Goal: Information Seeking & Learning: Compare options

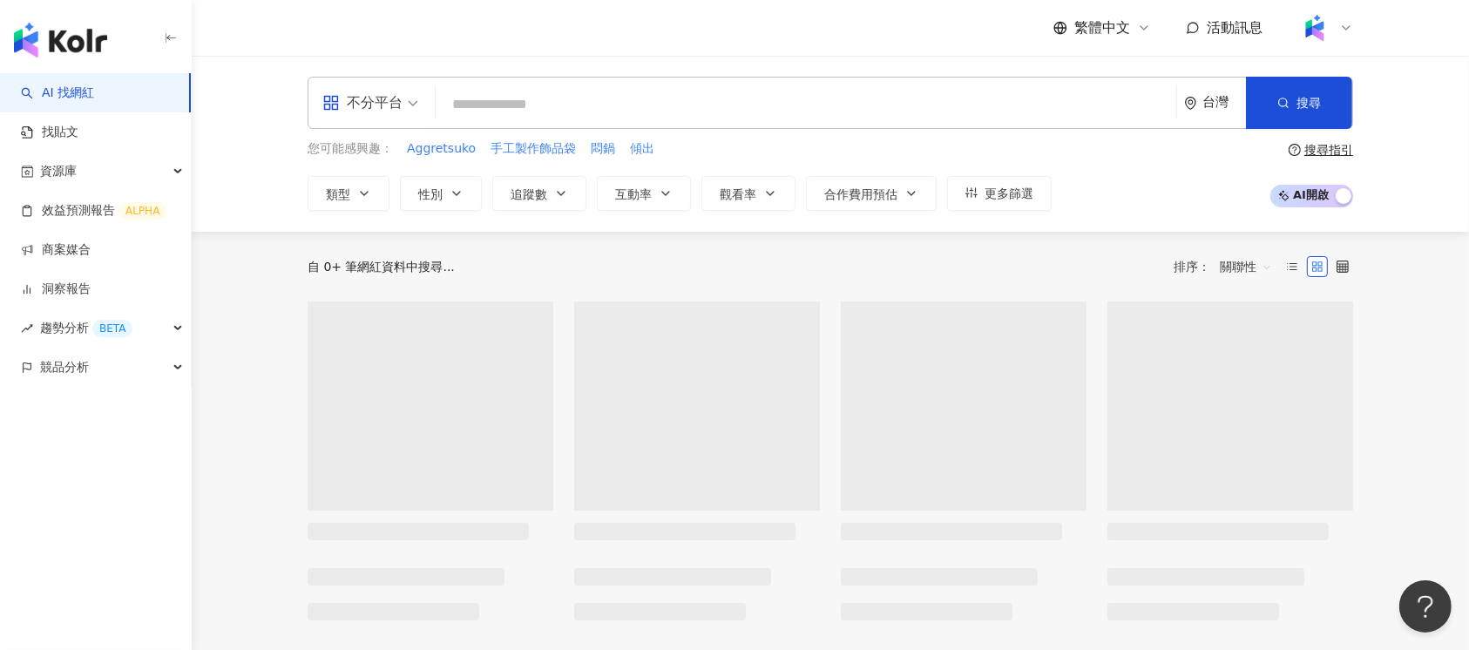
click at [701, 110] on input "search" at bounding box center [806, 104] width 727 height 33
paste input "****"
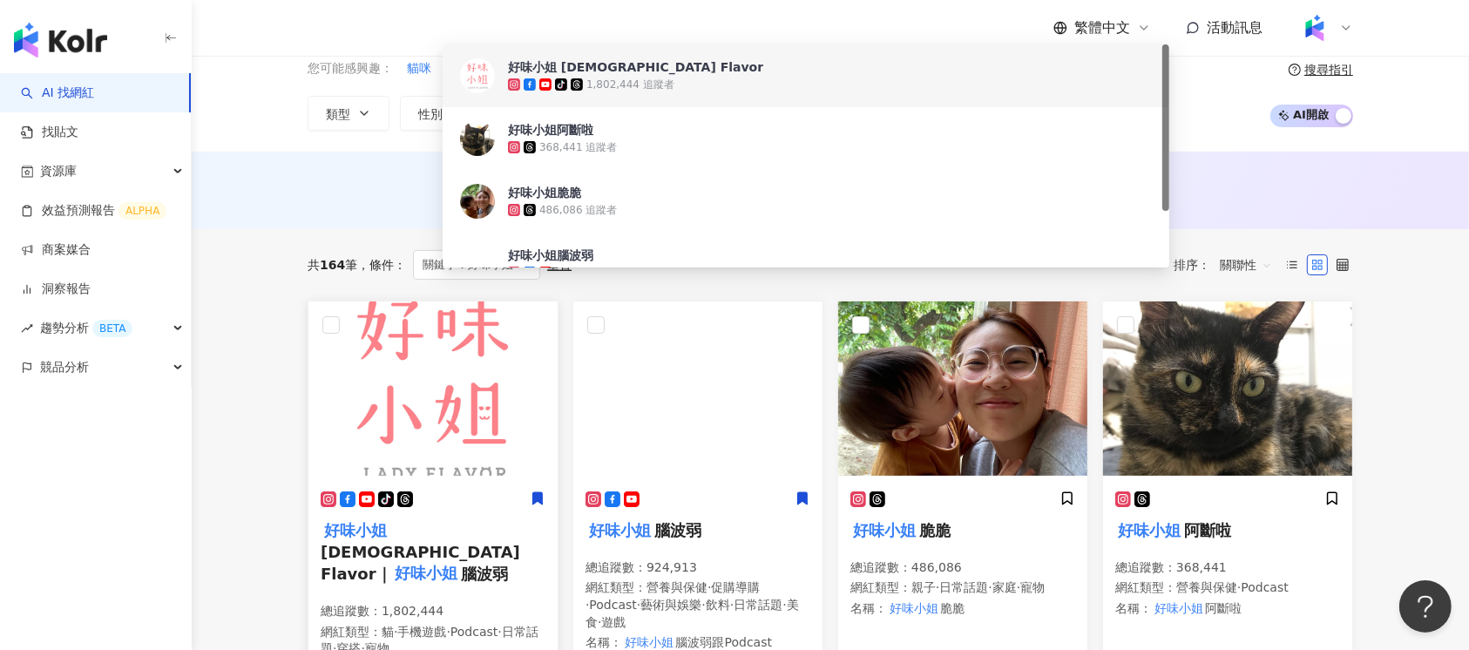
scroll to position [116, 0]
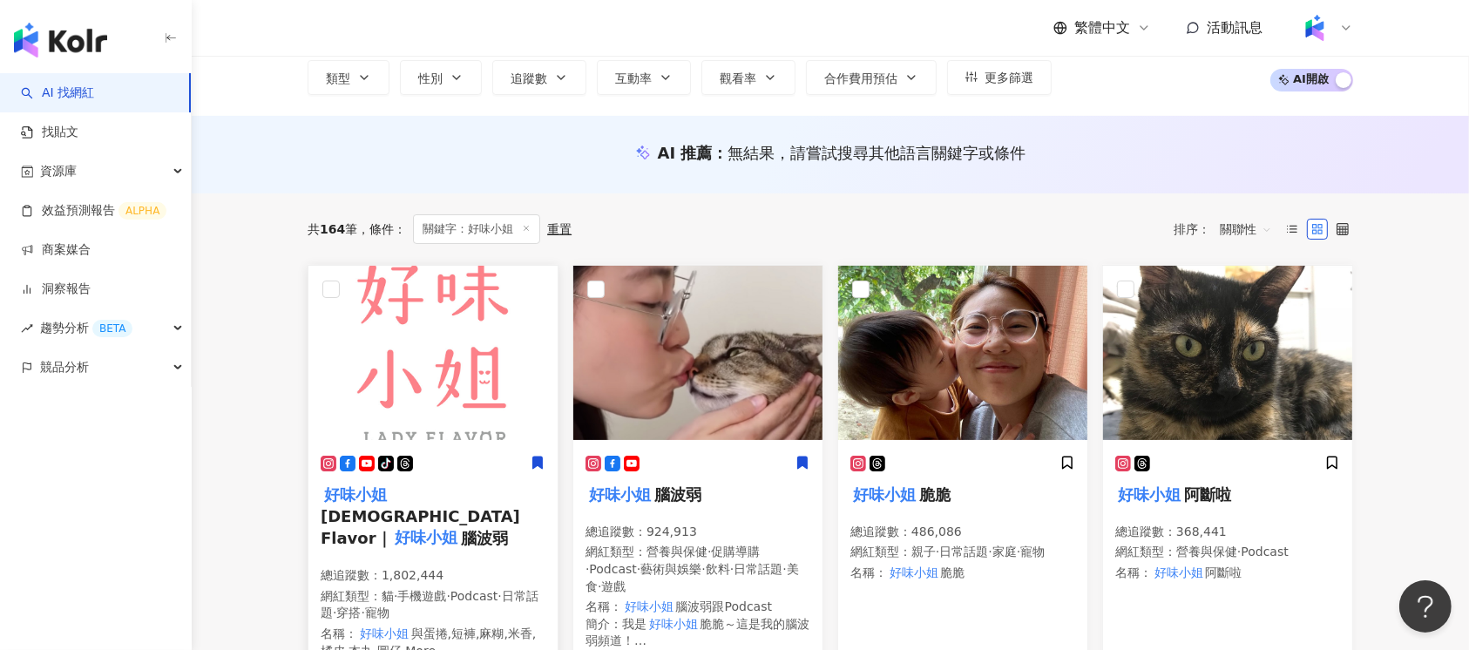
click at [389, 349] on img at bounding box center [432, 353] width 249 height 174
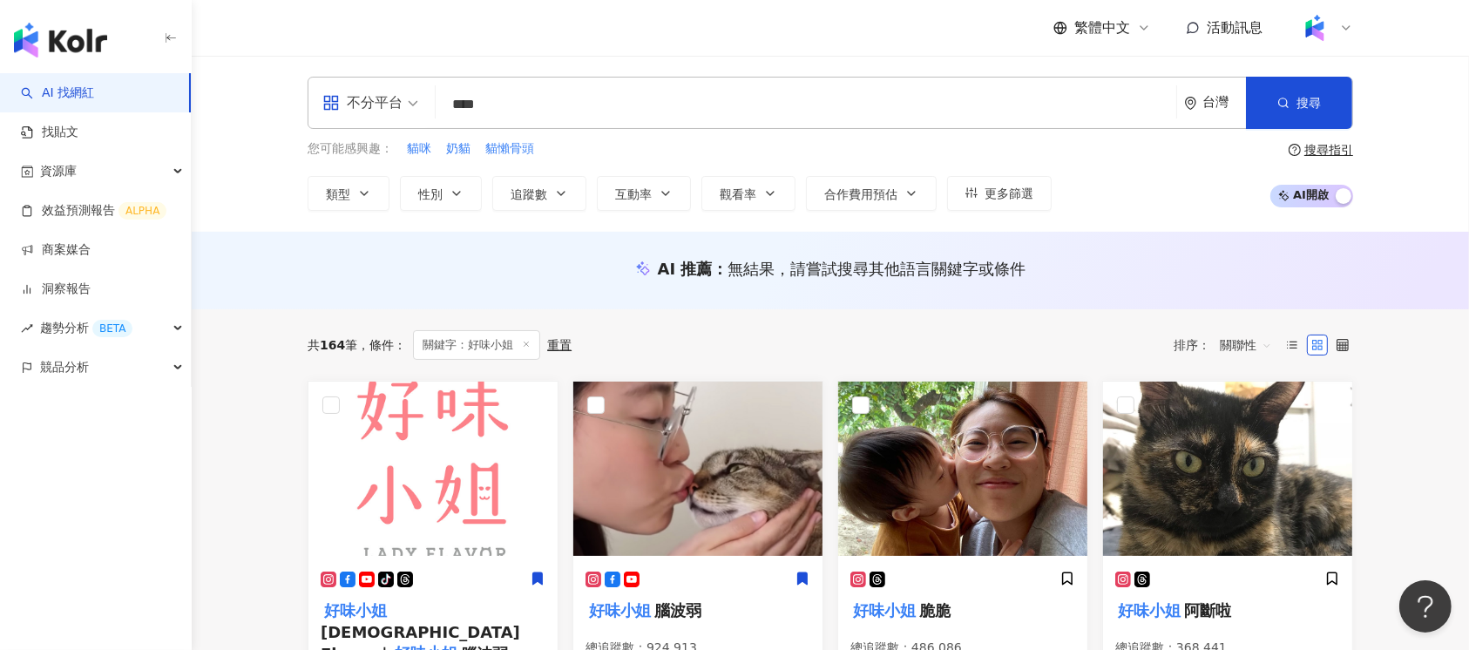
click at [638, 94] on input "****" at bounding box center [806, 104] width 727 height 33
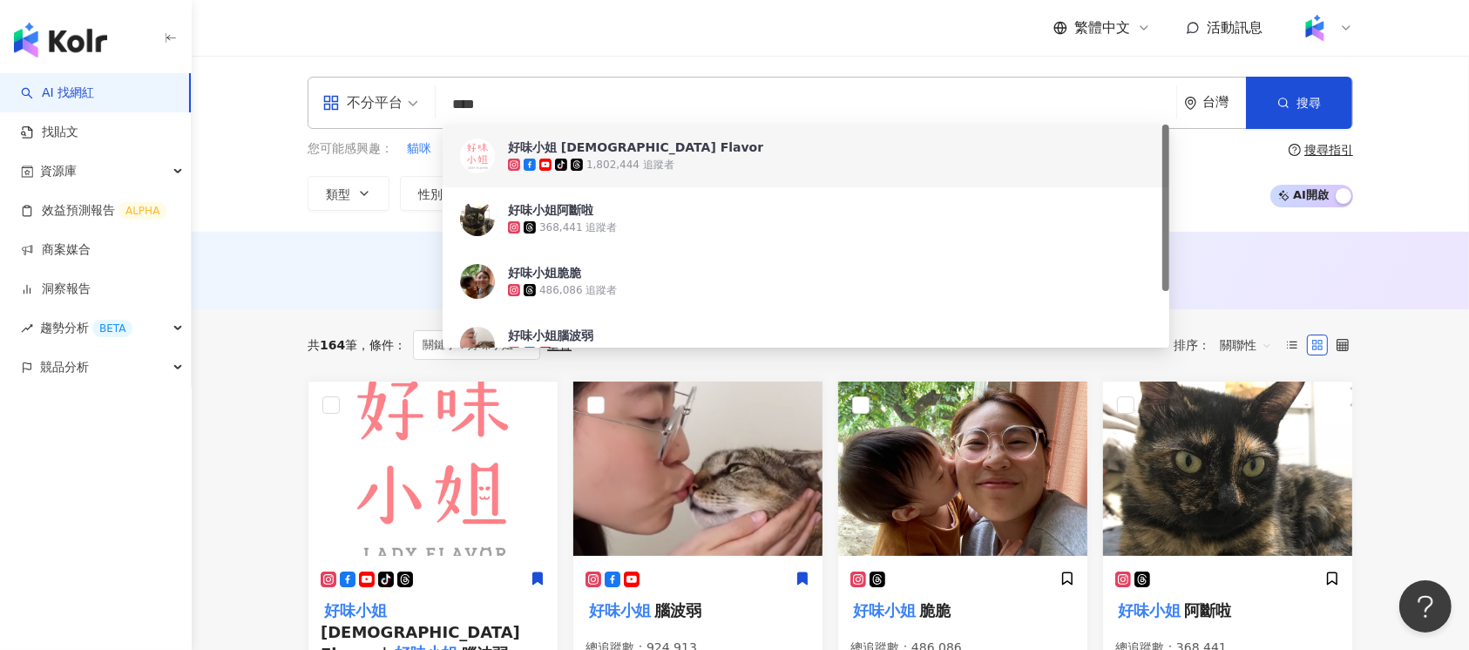
click at [638, 94] on input "****" at bounding box center [806, 104] width 727 height 33
paste input "search"
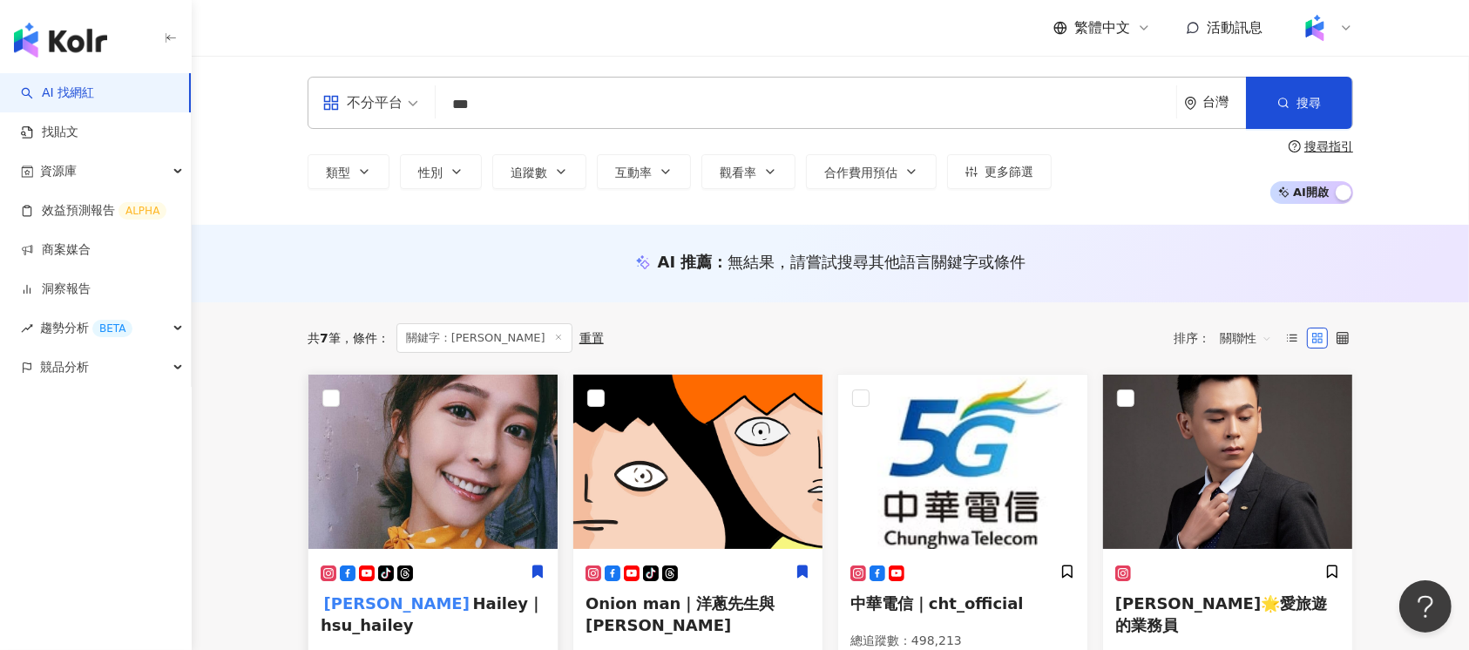
click at [449, 439] on img at bounding box center [432, 462] width 249 height 174
click at [504, 101] on input "***" at bounding box center [806, 104] width 727 height 33
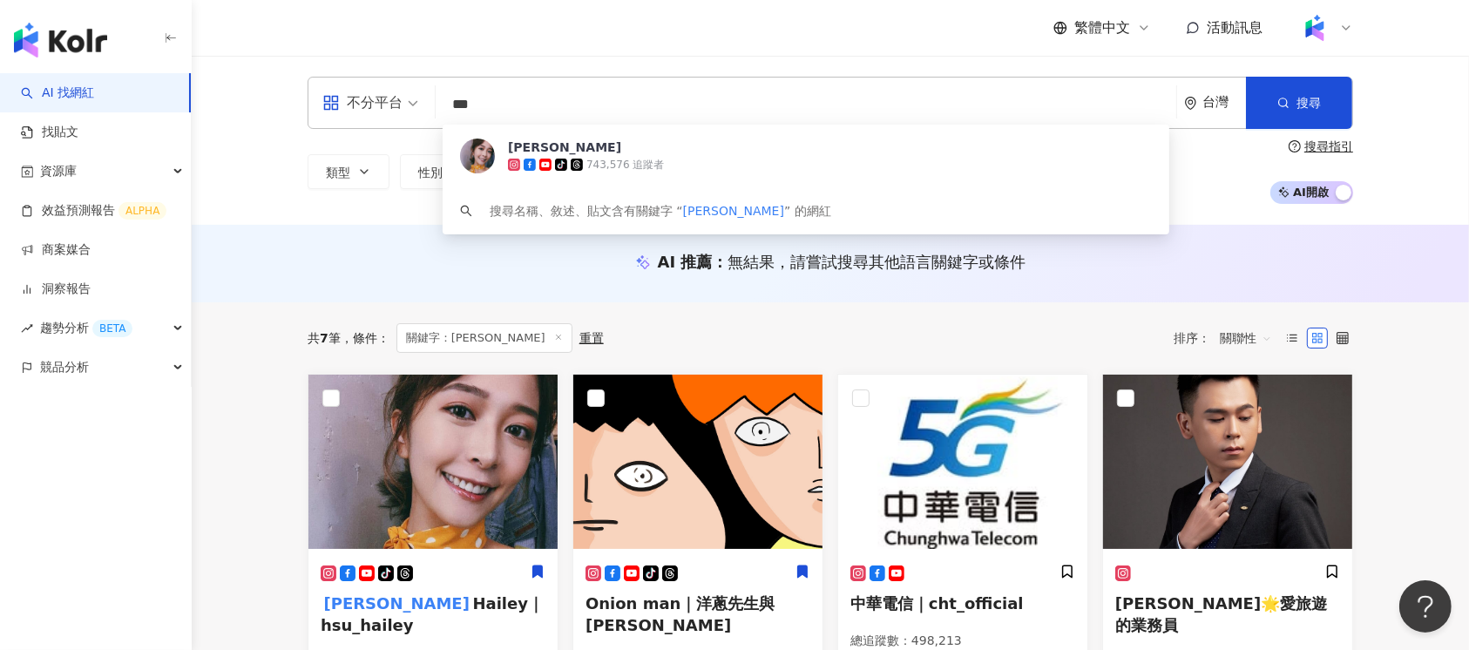
click at [504, 101] on input "***" at bounding box center [806, 104] width 727 height 33
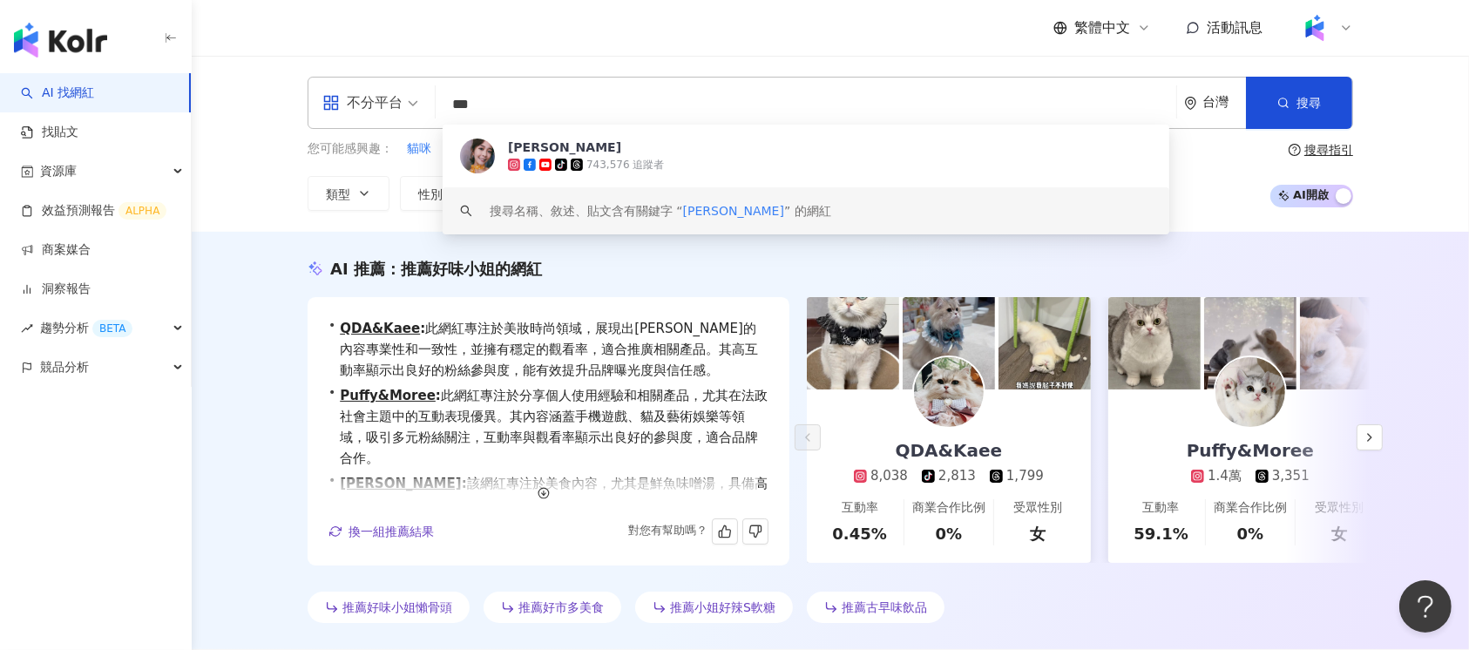
scroll to position [464, 0]
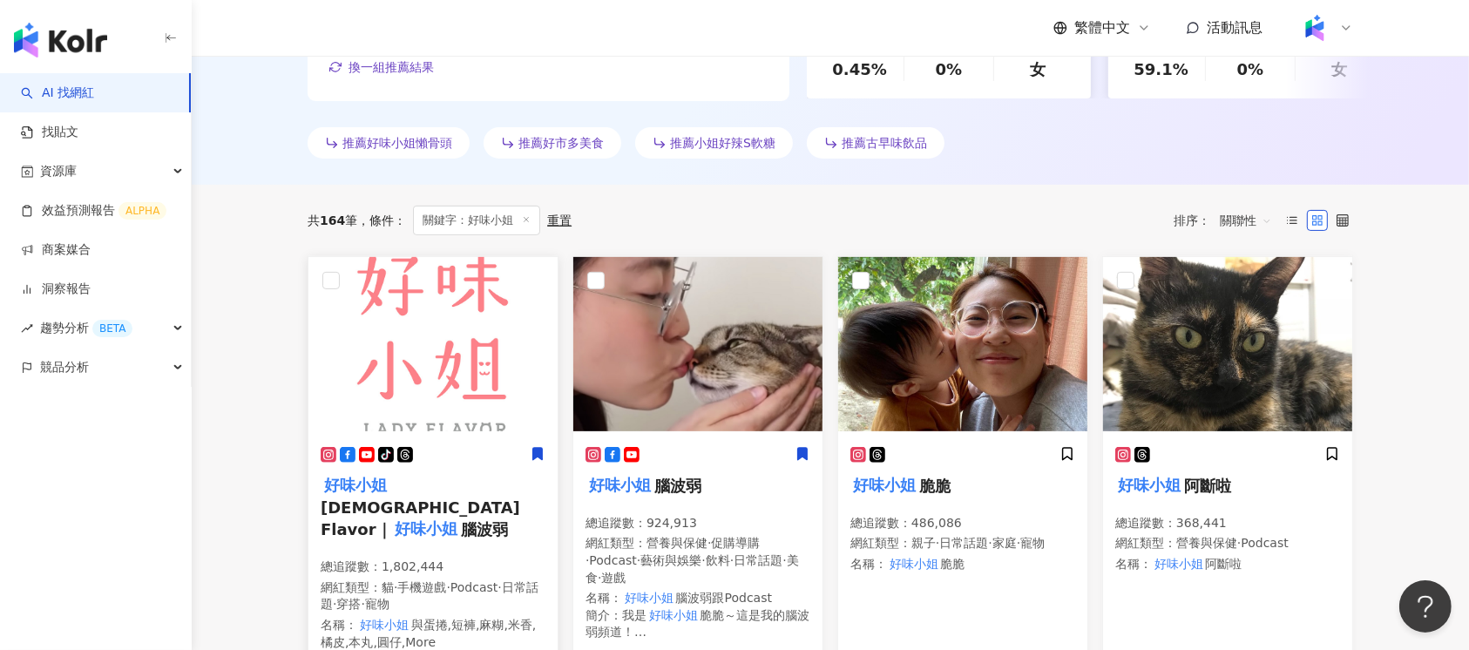
click at [427, 331] on img at bounding box center [432, 344] width 249 height 174
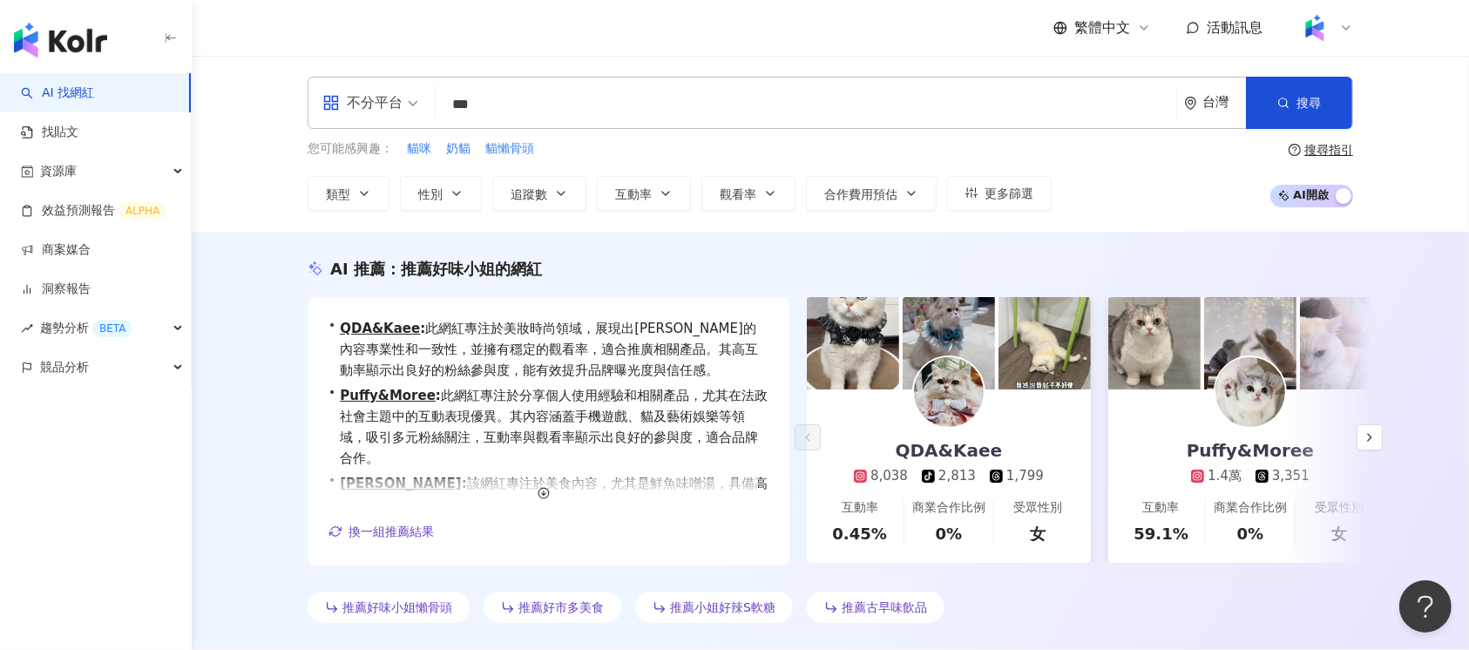
click at [516, 100] on input "***" at bounding box center [806, 104] width 727 height 33
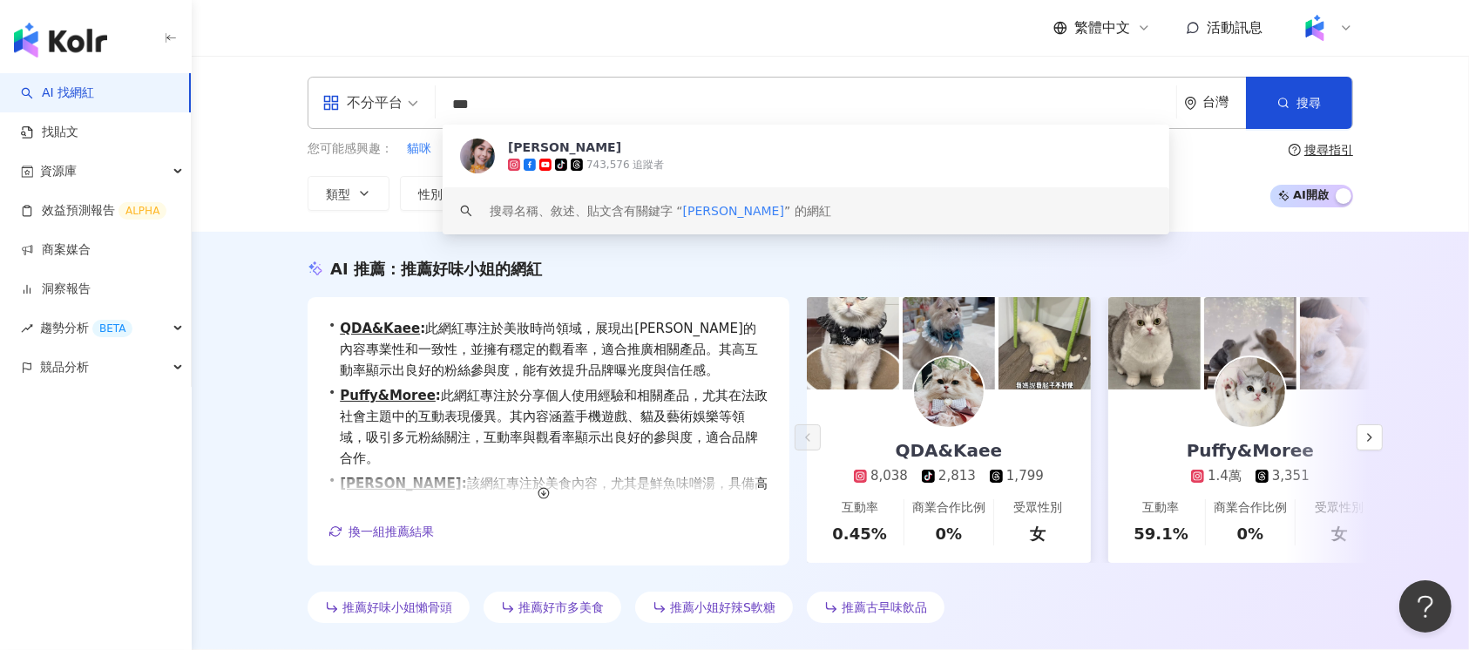
paste input "search"
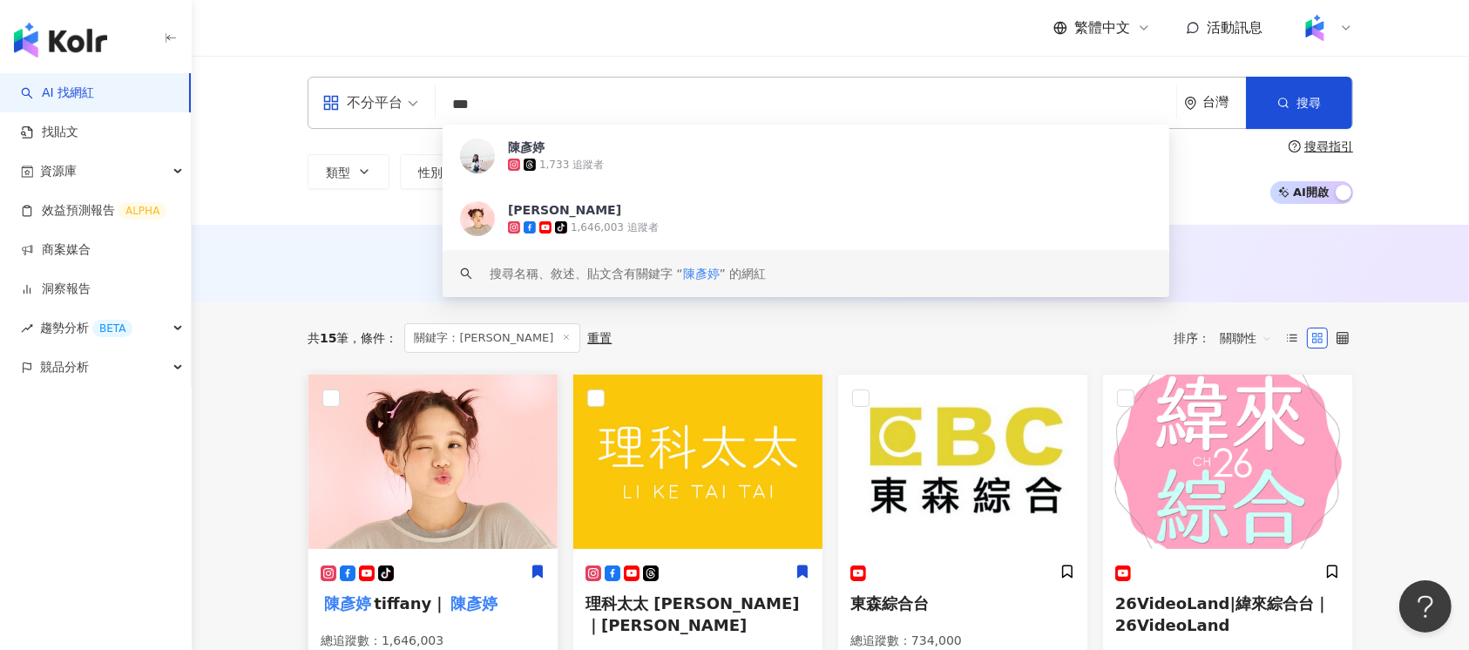
click at [471, 436] on img at bounding box center [432, 462] width 249 height 174
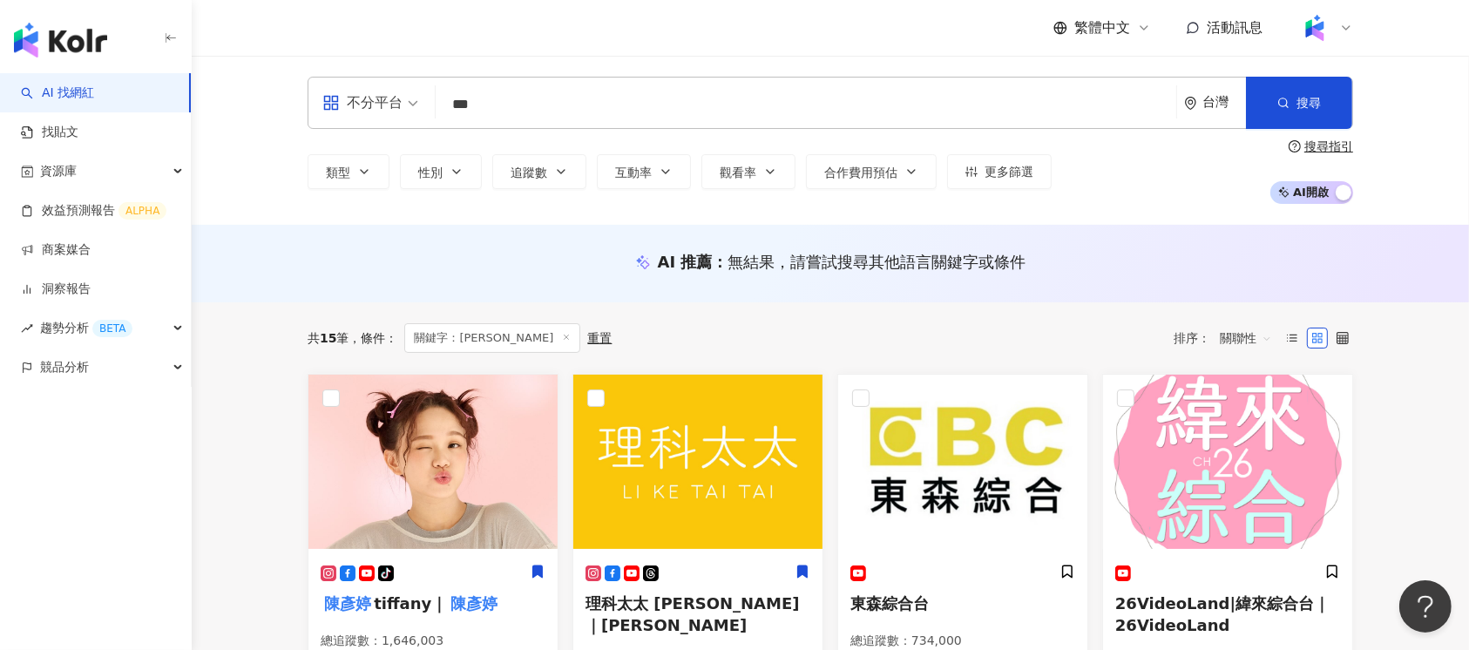
click at [509, 129] on div "不分平台 *** 台灣 搜尋 0de99a46-f874-42ef-a89f-b511019b9d8a keyword 陳彥婷 1,733 追蹤者 陳彥婷 t…" at bounding box center [830, 140] width 1115 height 127
click at [518, 109] on input "***" at bounding box center [806, 104] width 727 height 33
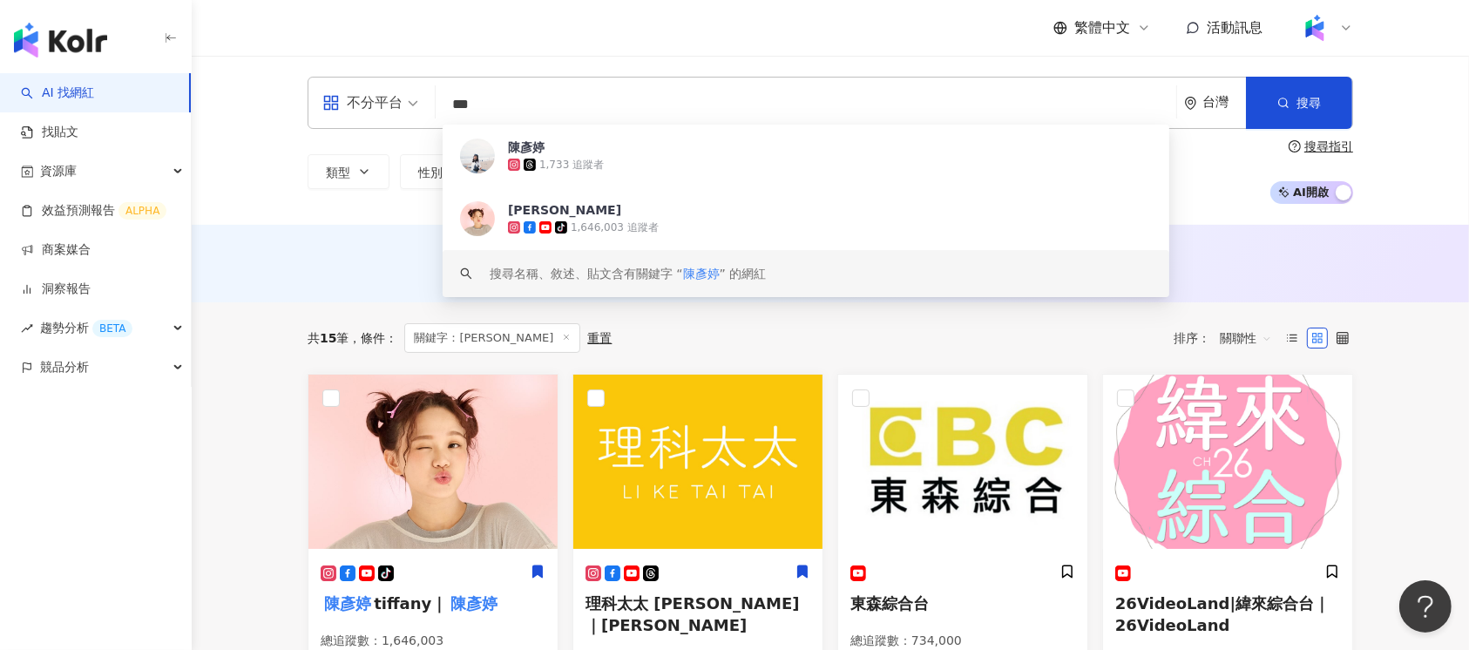
click at [518, 109] on input "***" at bounding box center [806, 104] width 727 height 33
paste input "*"
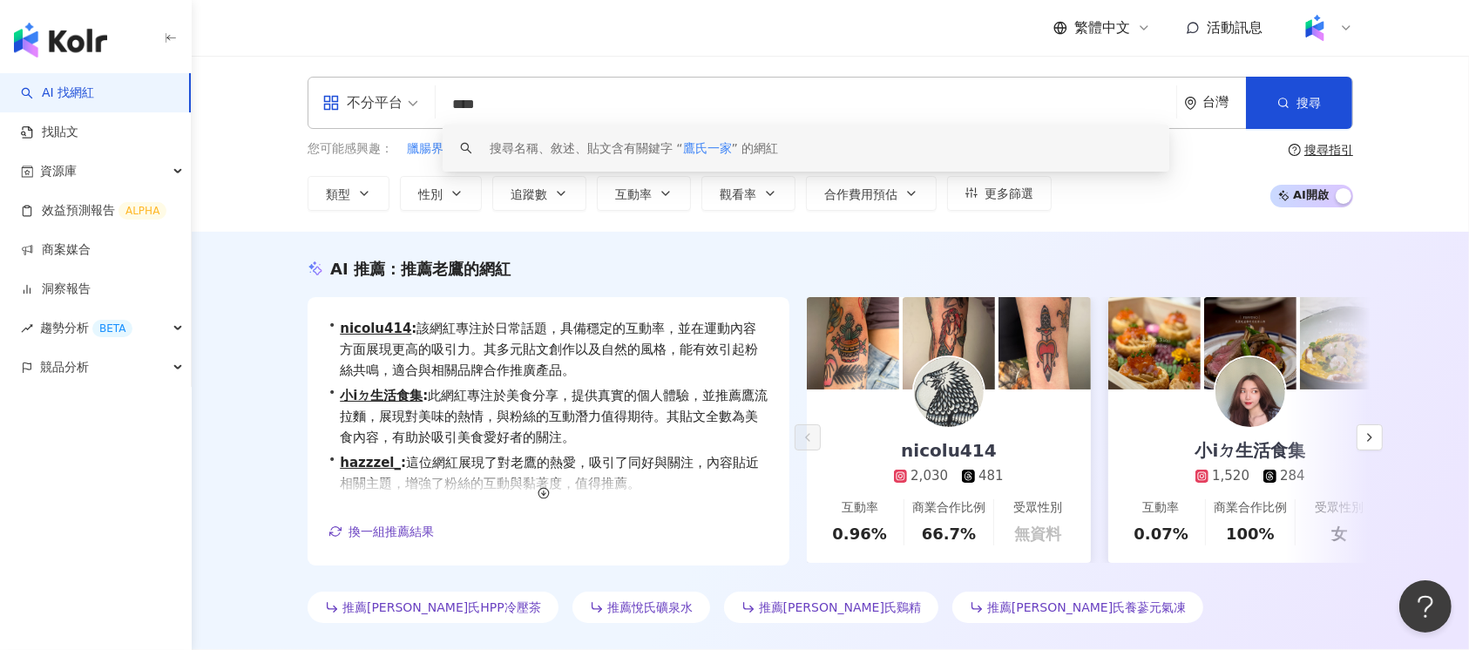
click at [541, 104] on input "****" at bounding box center [806, 104] width 727 height 33
paste input "search"
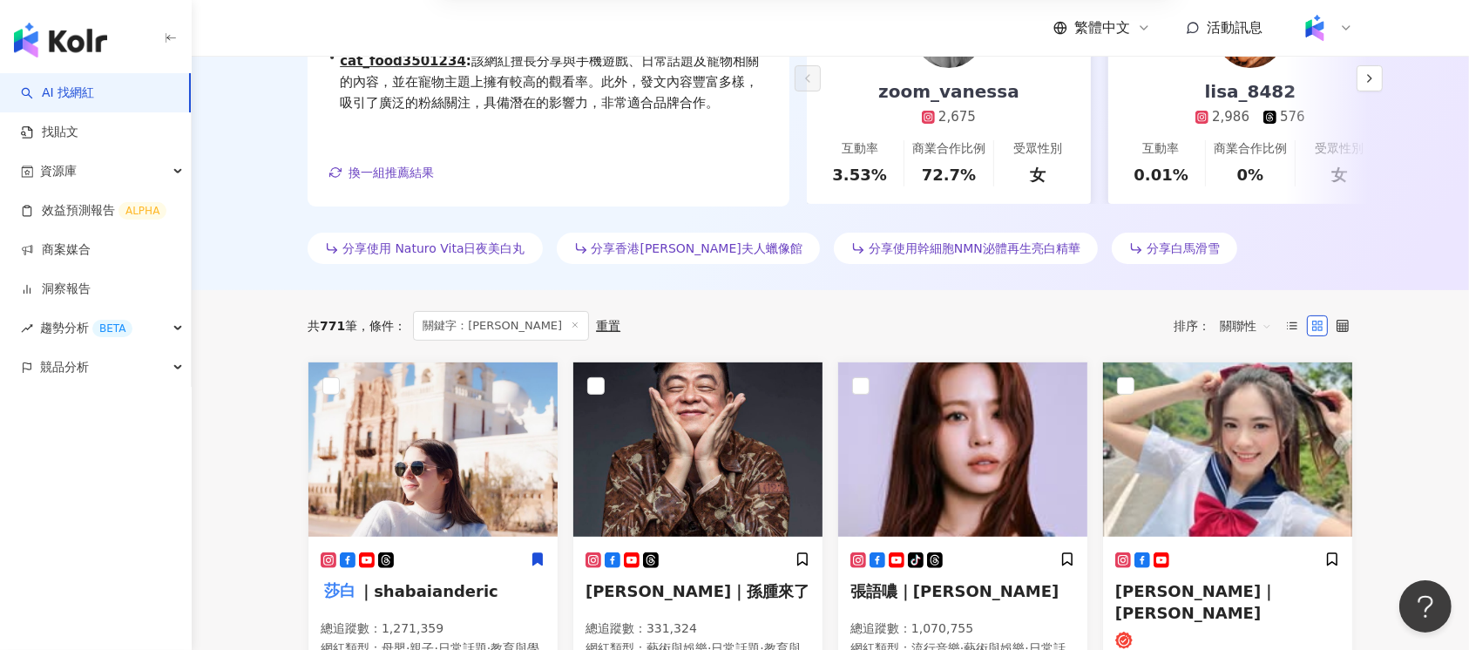
scroll to position [580, 0]
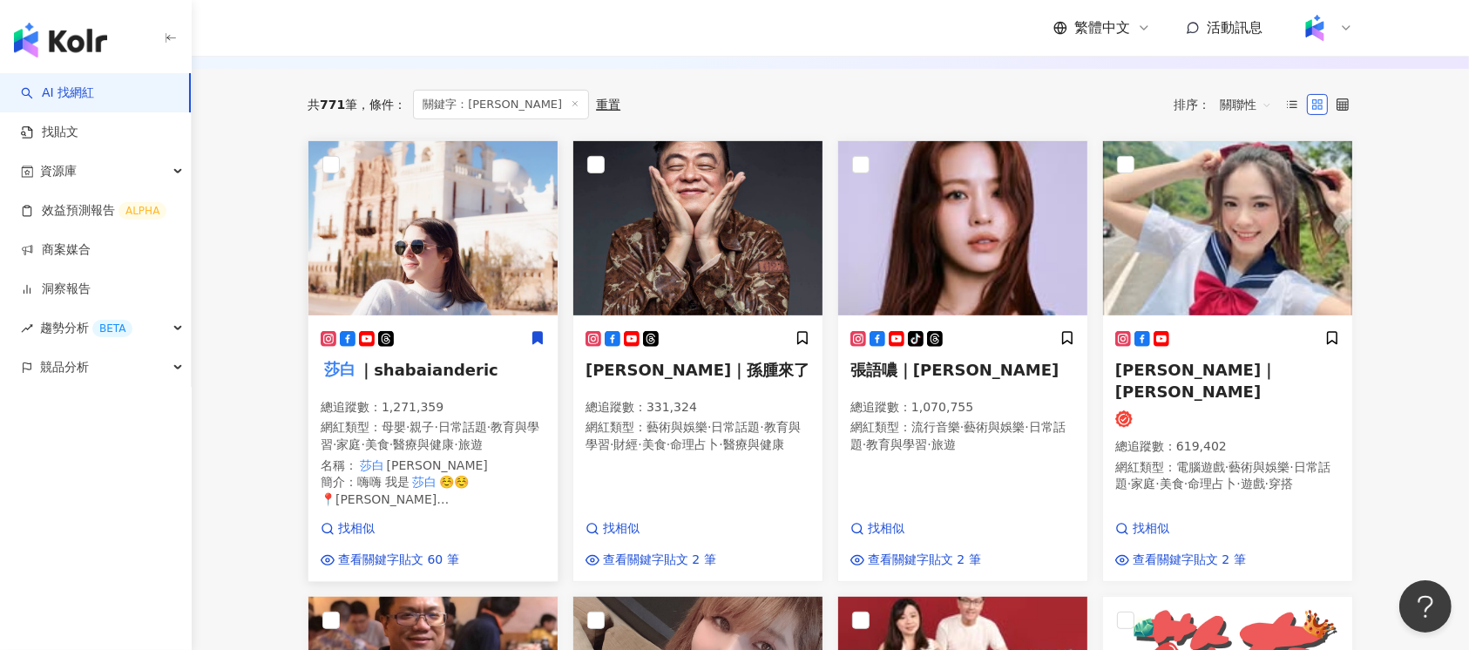
click at [425, 368] on span "｜shabaianderic" at bounding box center [428, 370] width 140 height 18
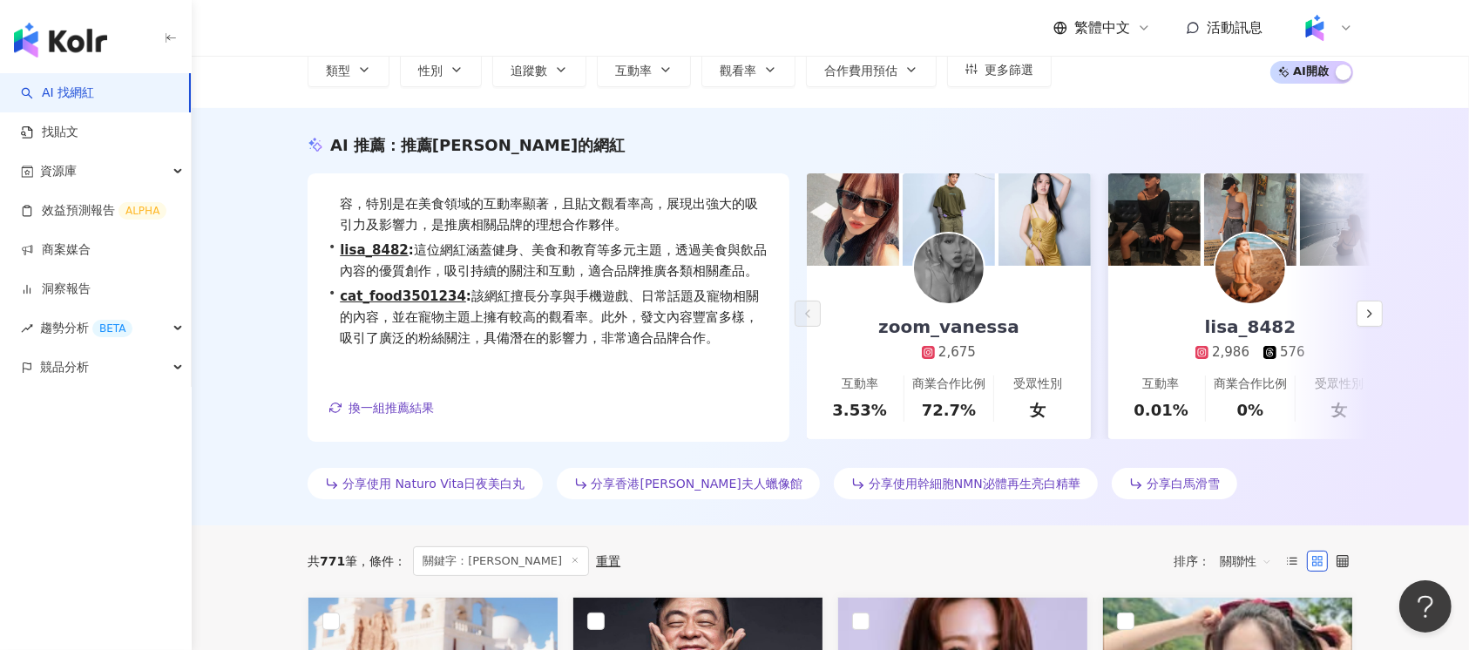
scroll to position [0, 0]
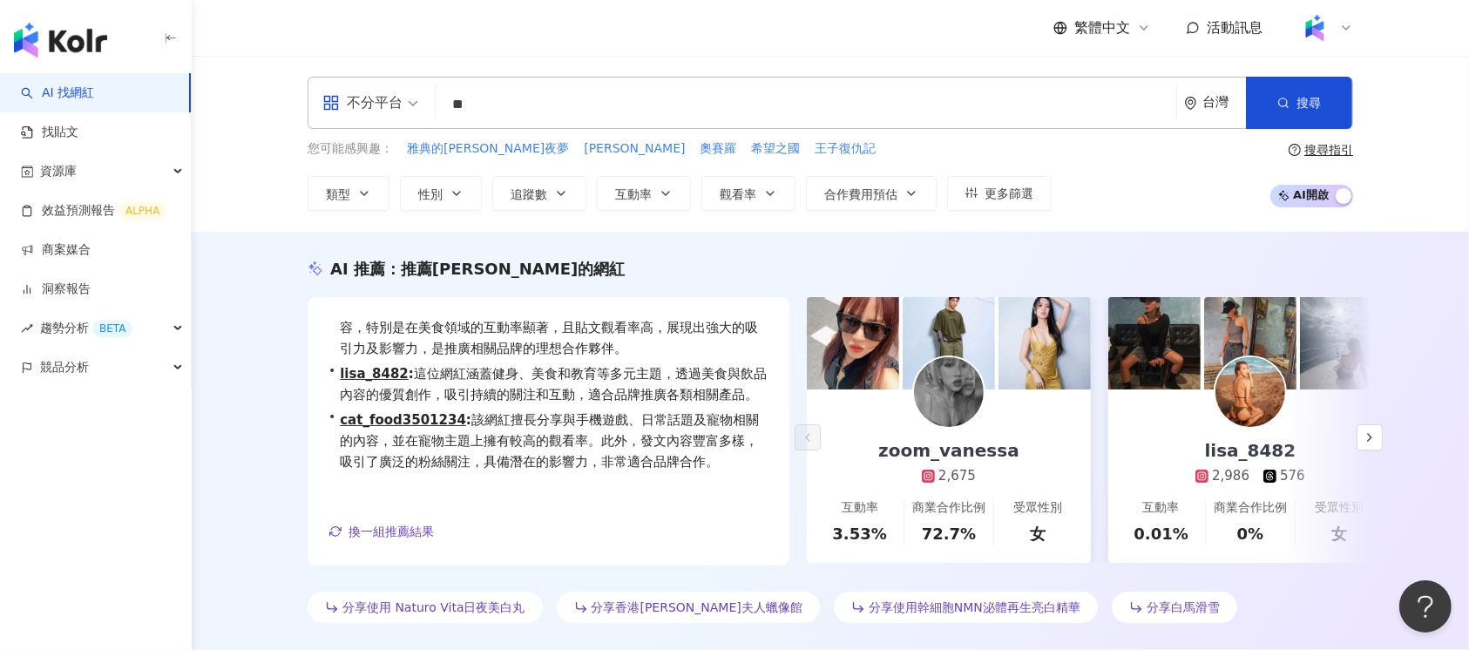
click at [476, 115] on input "**" at bounding box center [806, 104] width 727 height 33
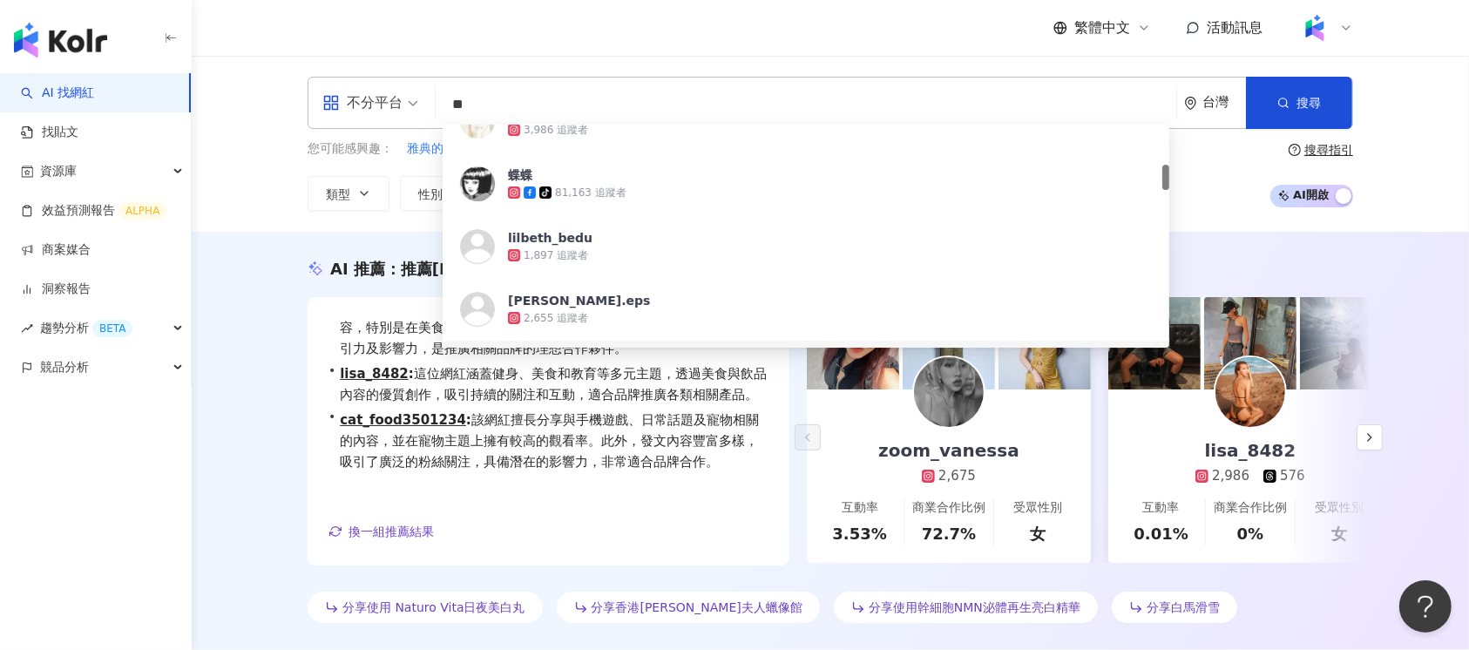
click at [476, 115] on input "**" at bounding box center [806, 104] width 727 height 33
paste input "search"
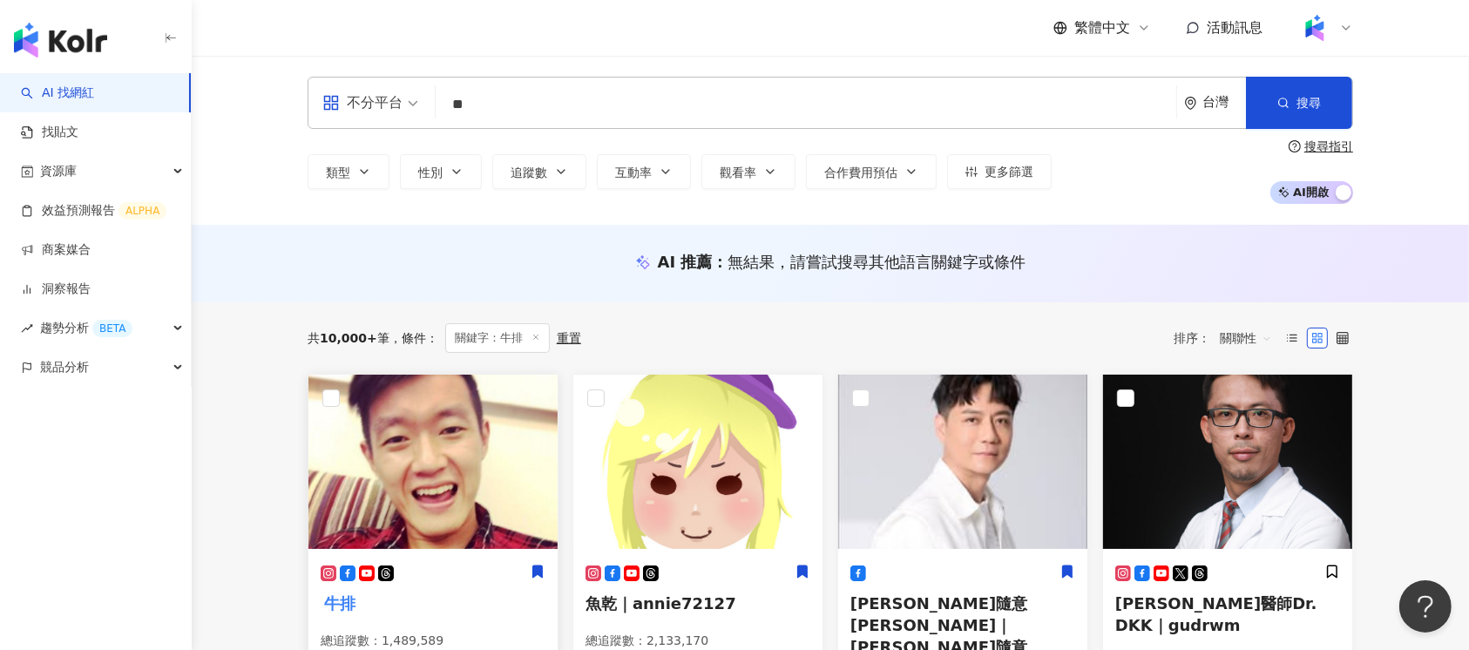
click at [482, 445] on img at bounding box center [432, 462] width 249 height 174
click at [476, 112] on input "**" at bounding box center [806, 104] width 727 height 33
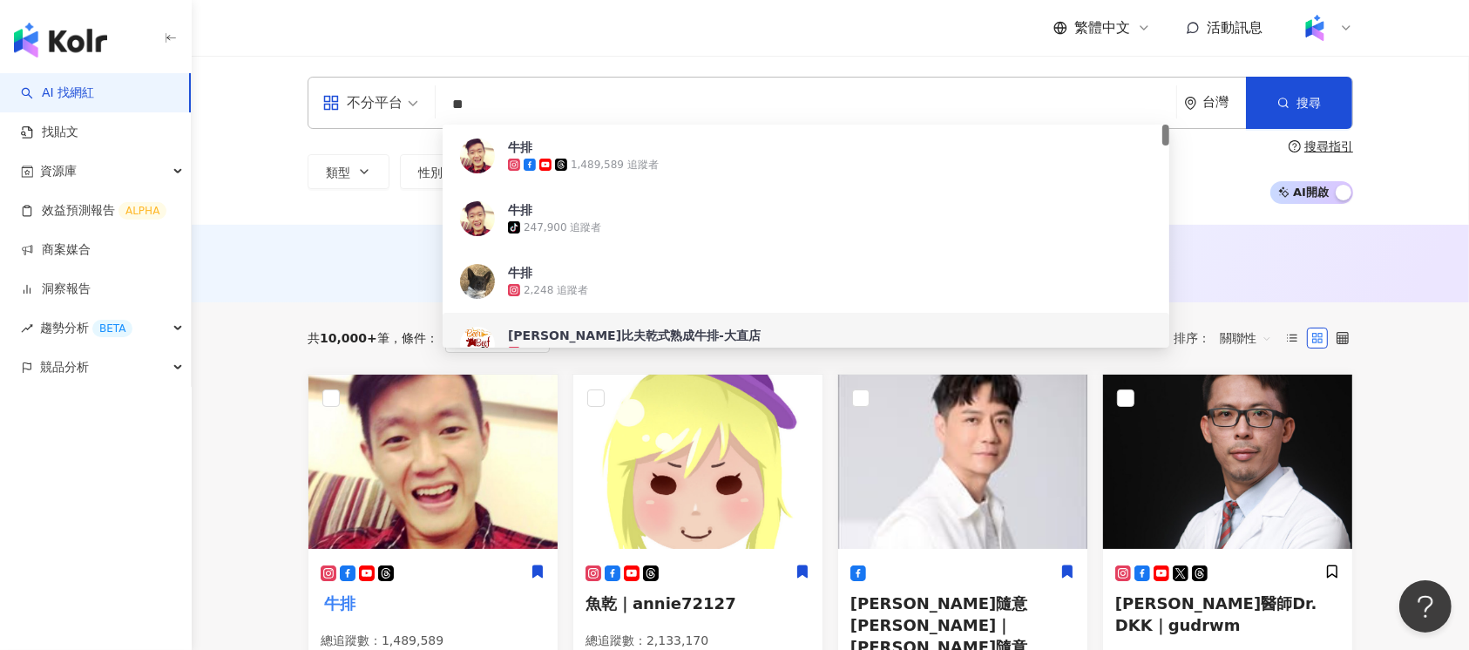
click at [476, 112] on input "**" at bounding box center [806, 104] width 727 height 33
paste input "search"
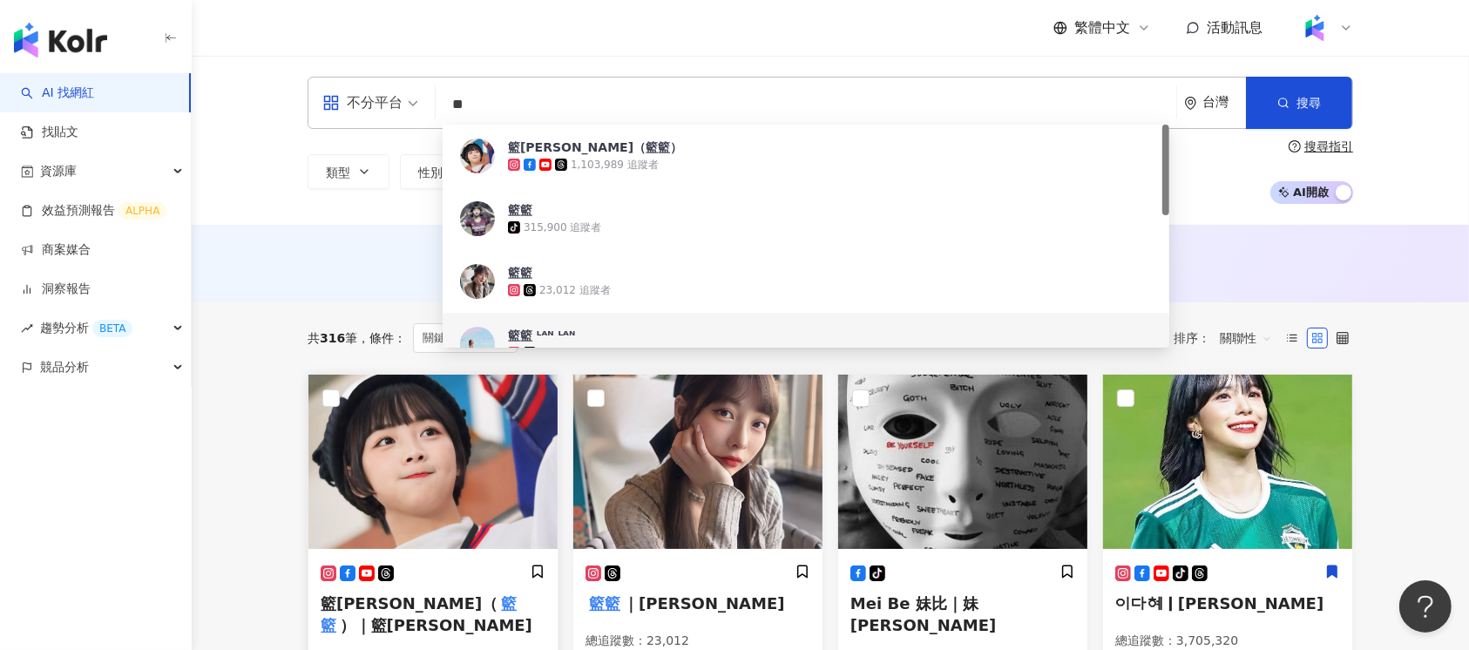
click at [437, 462] on img at bounding box center [432, 462] width 249 height 174
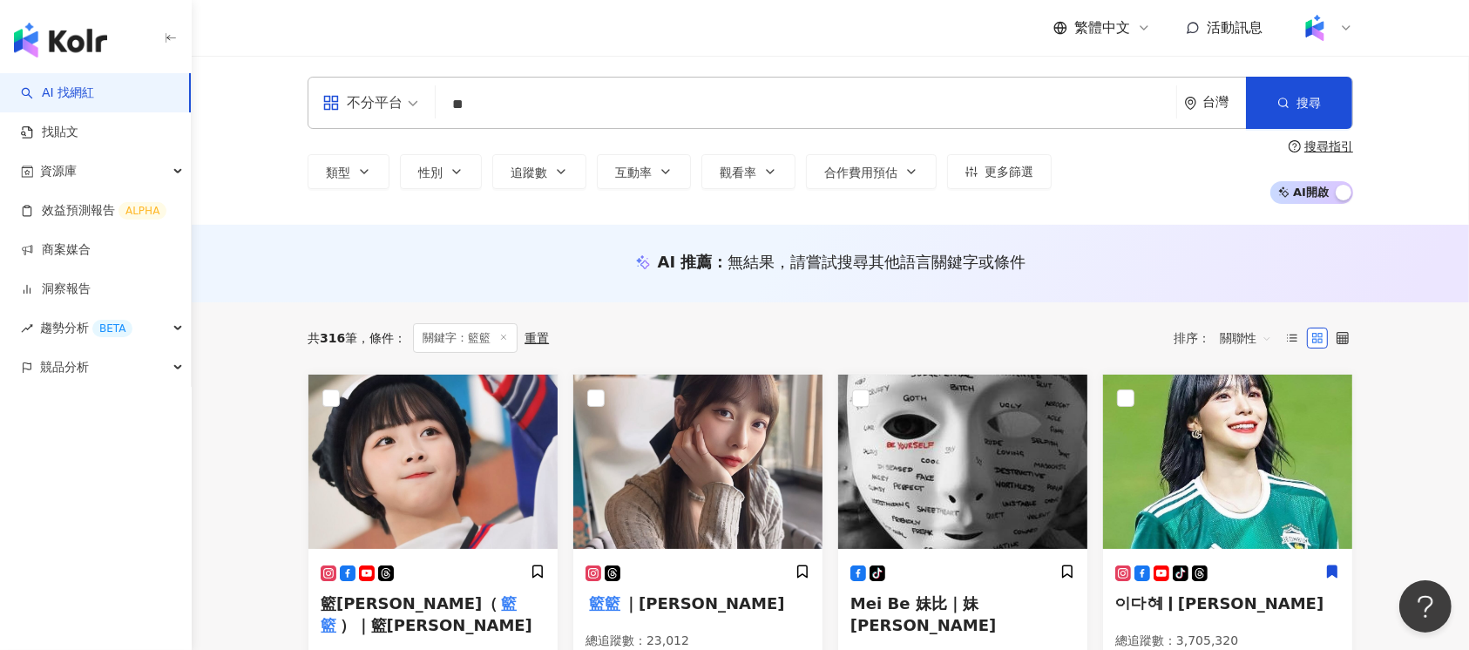
click at [465, 108] on input "**" at bounding box center [806, 104] width 727 height 33
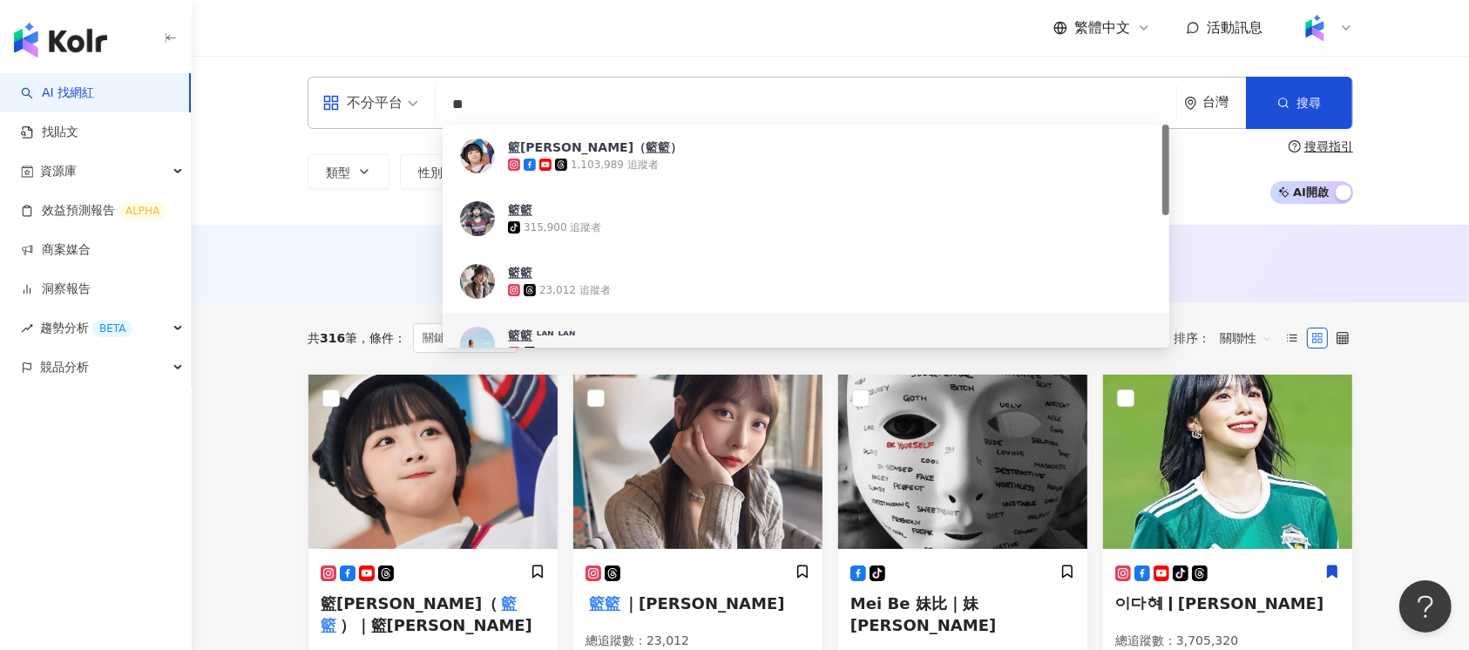
click at [465, 108] on input "**" at bounding box center [806, 104] width 727 height 33
paste input "search"
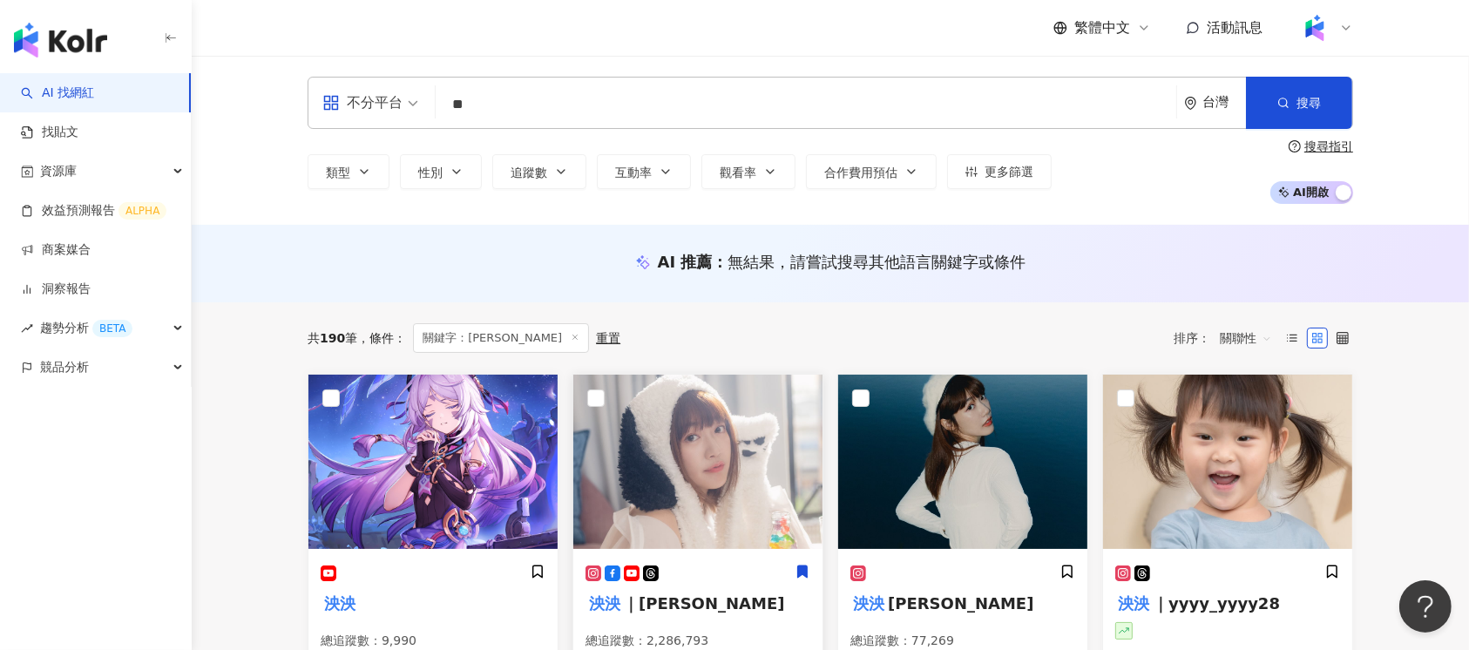
scroll to position [116, 0]
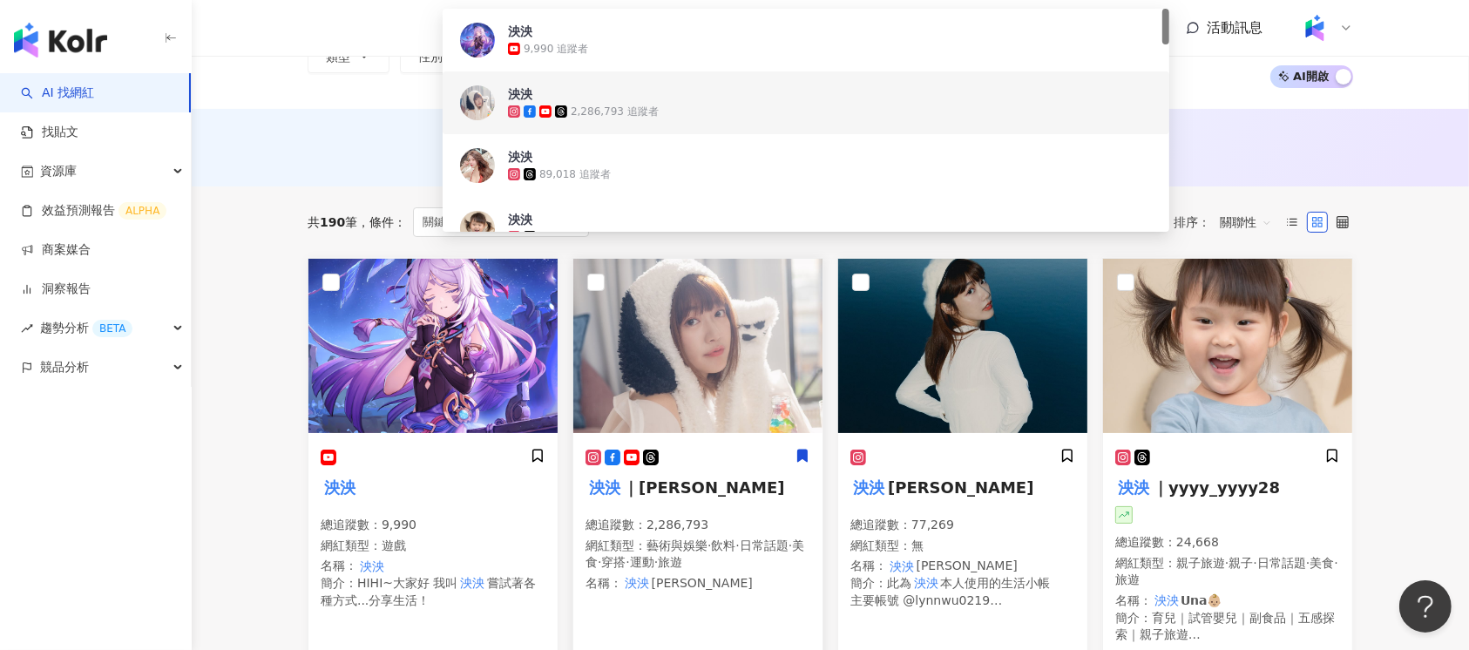
click at [690, 358] on img at bounding box center [697, 346] width 249 height 174
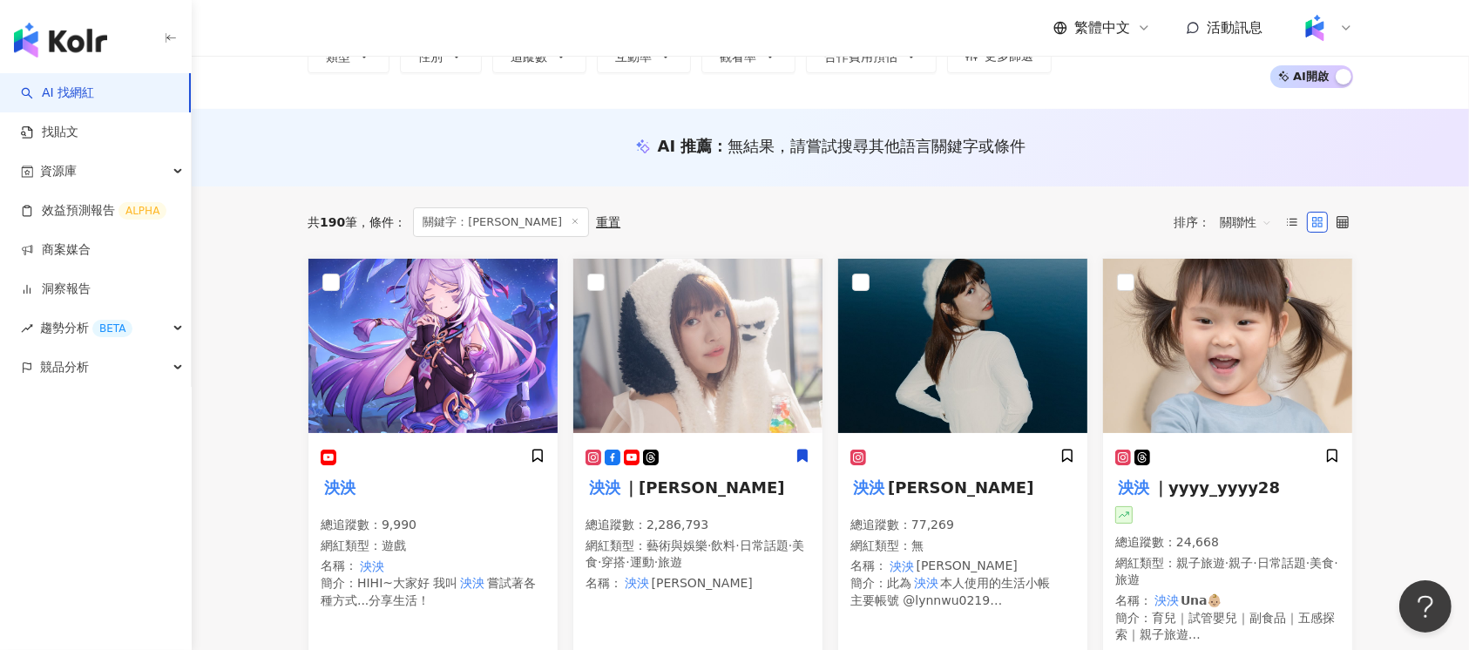
scroll to position [0, 0]
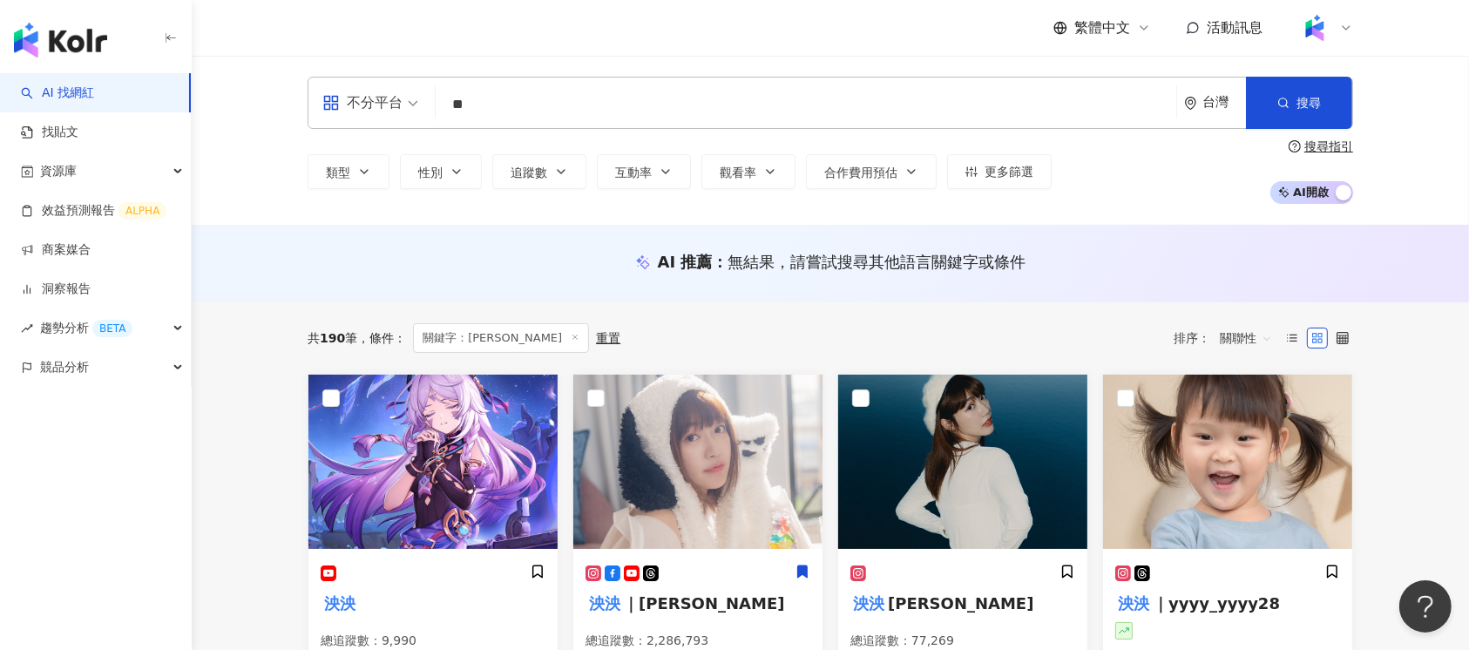
click at [472, 114] on input "**" at bounding box center [806, 104] width 727 height 33
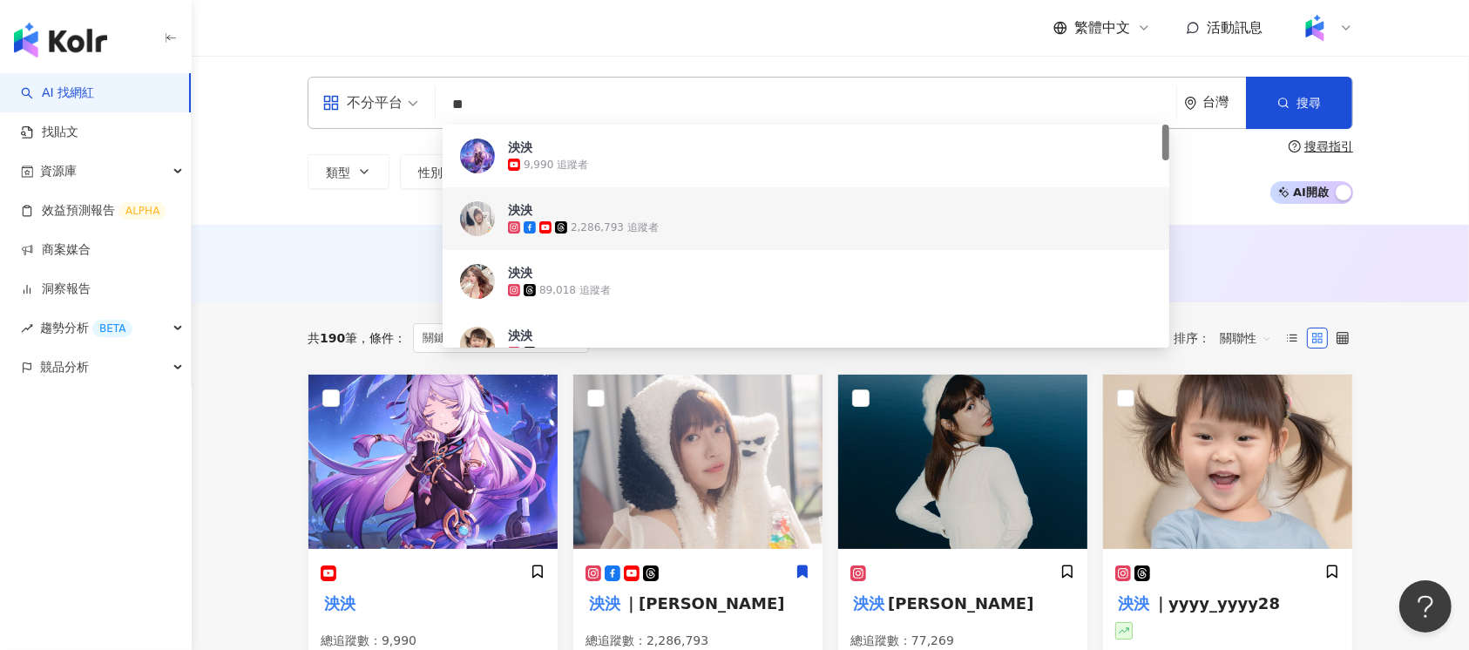
click at [472, 114] on input "**" at bounding box center [806, 104] width 727 height 33
paste input "*"
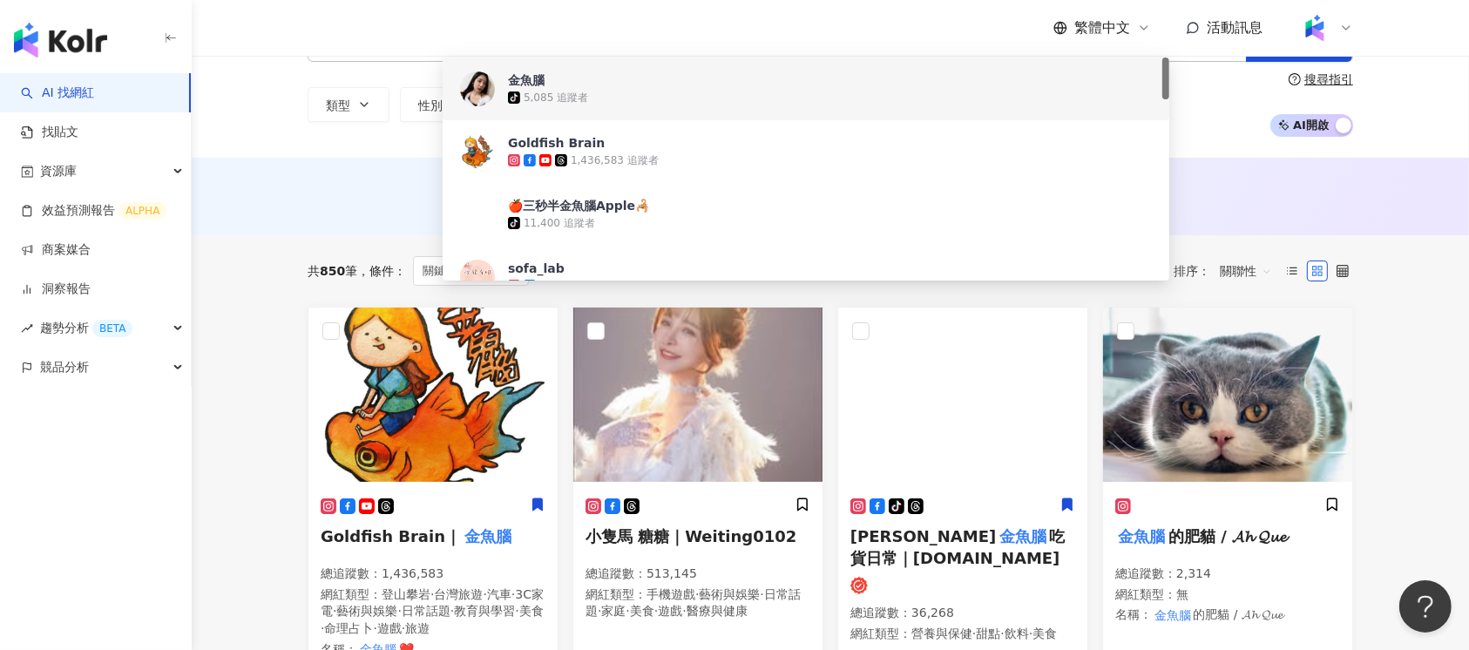
scroll to position [116, 0]
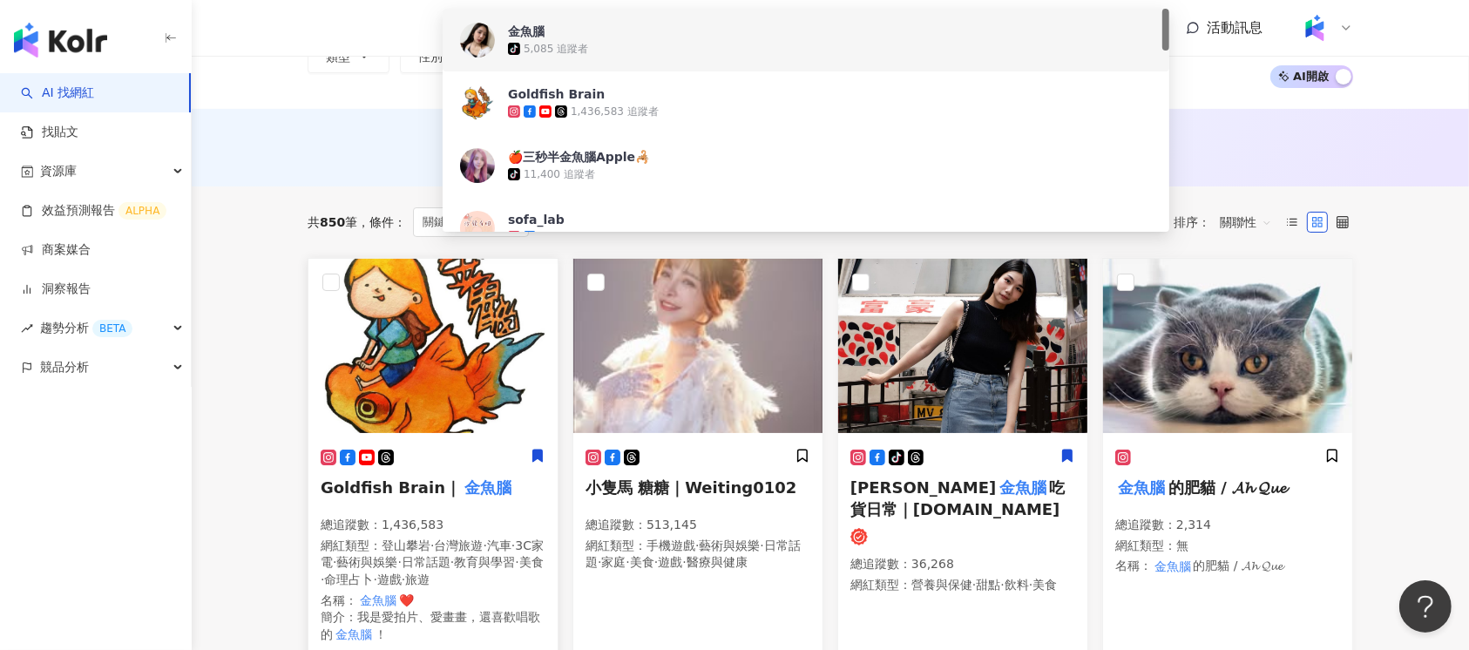
click at [370, 331] on img at bounding box center [432, 346] width 249 height 174
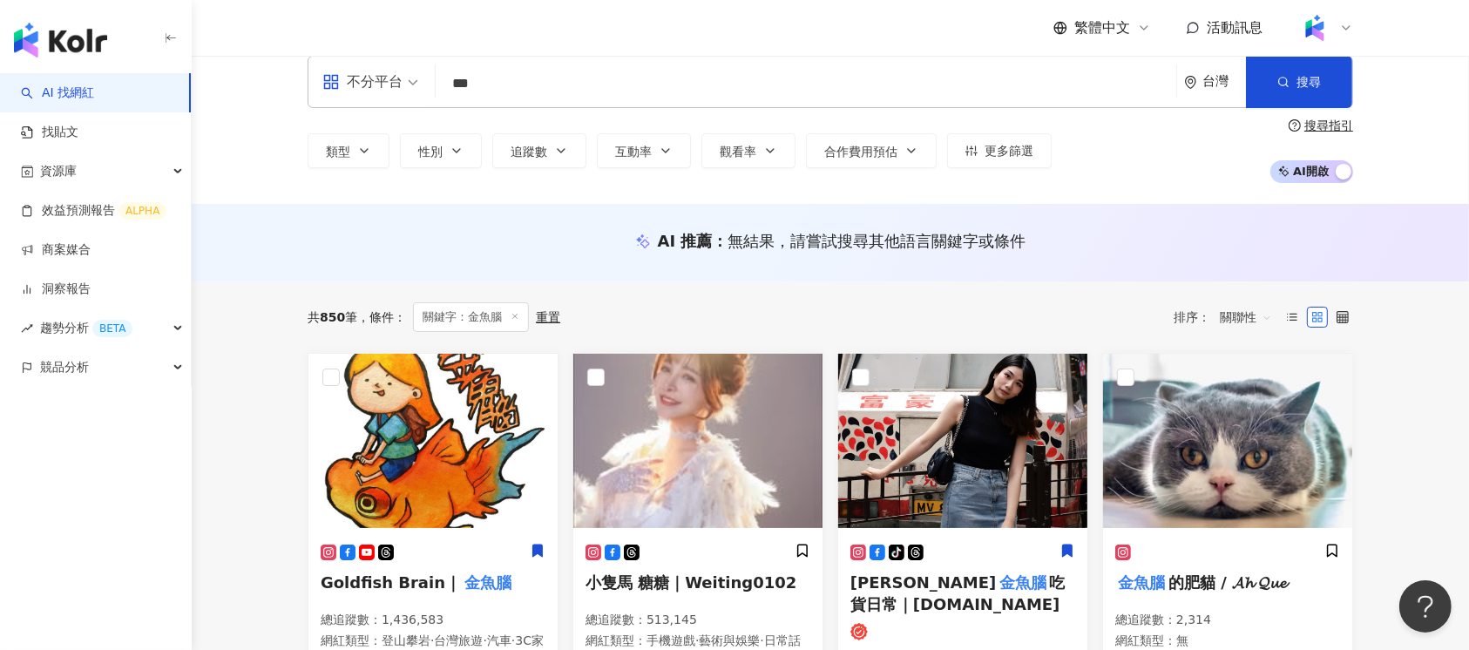
scroll to position [0, 0]
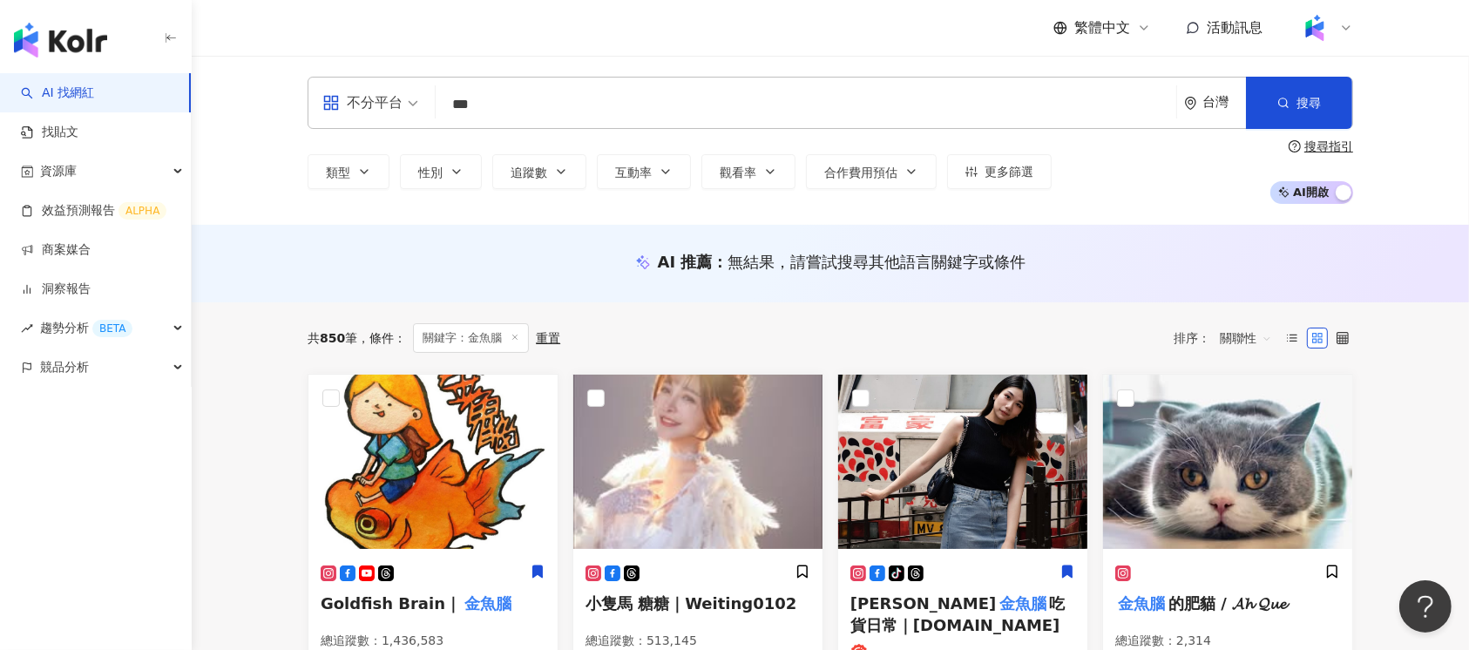
click at [487, 112] on input "***" at bounding box center [806, 104] width 727 height 33
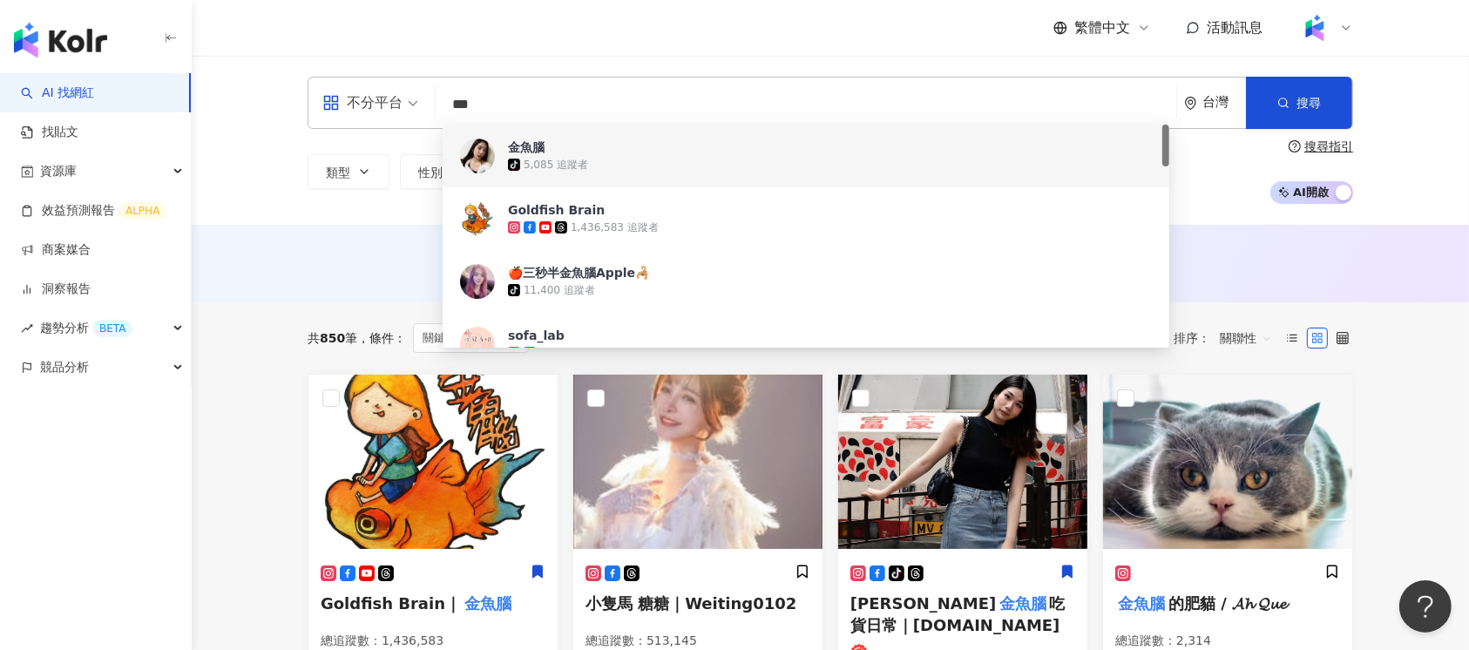
click at [487, 112] on input "***" at bounding box center [806, 104] width 727 height 33
paste input "search"
type input "**"
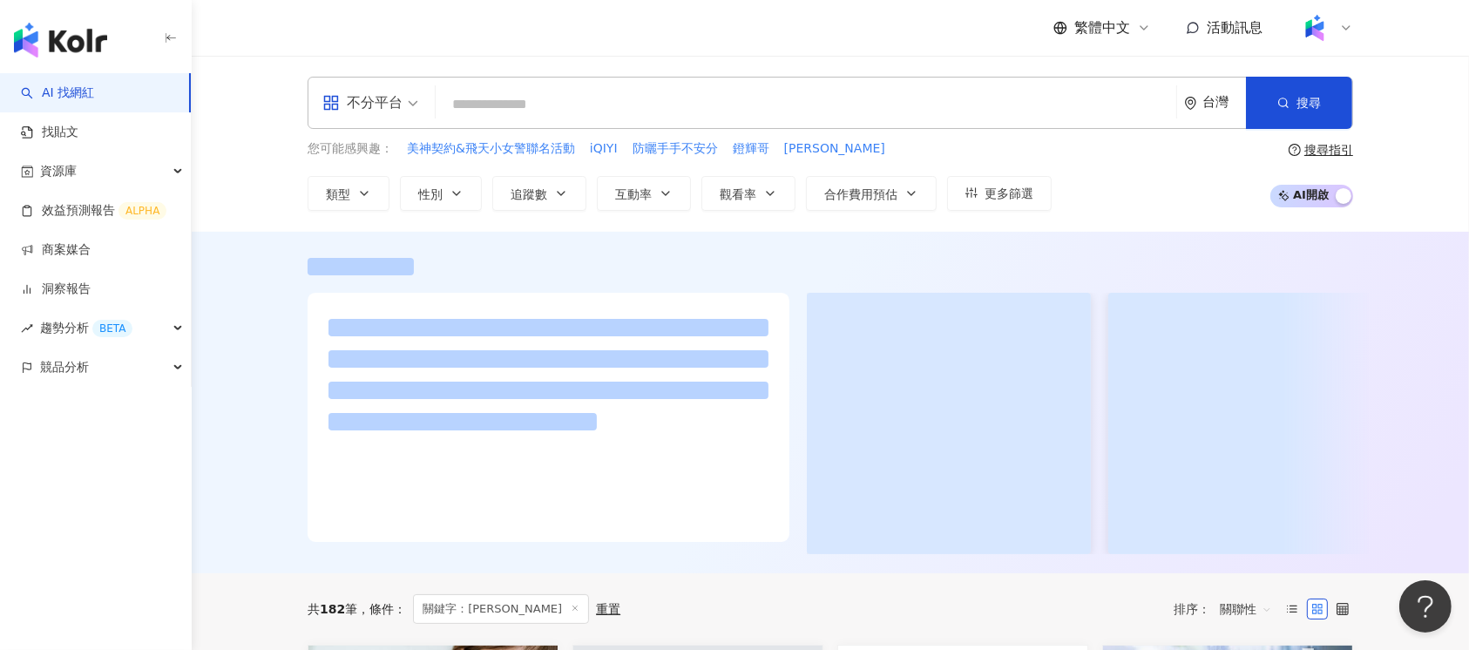
click at [584, 115] on input "search" at bounding box center [806, 104] width 727 height 33
paste input "**"
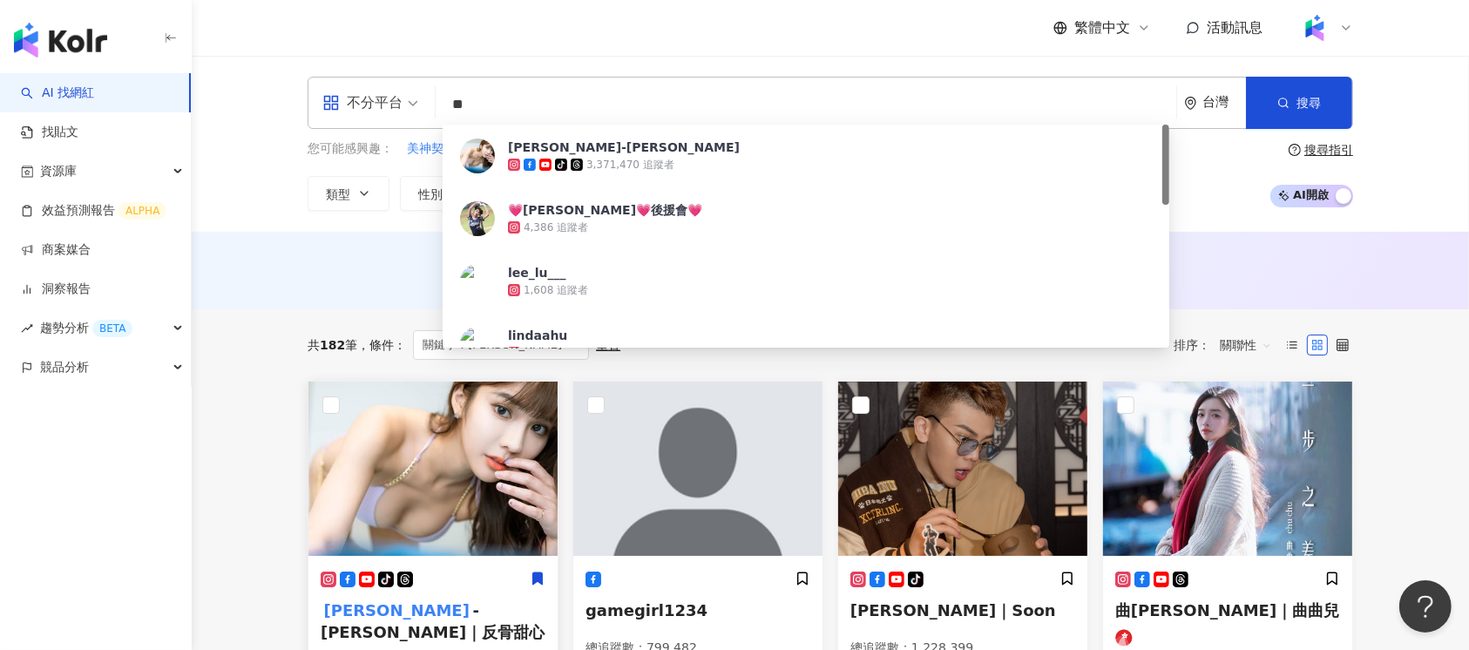
click at [443, 607] on span "-林羿禎｜反骨甜心" at bounding box center [433, 621] width 224 height 40
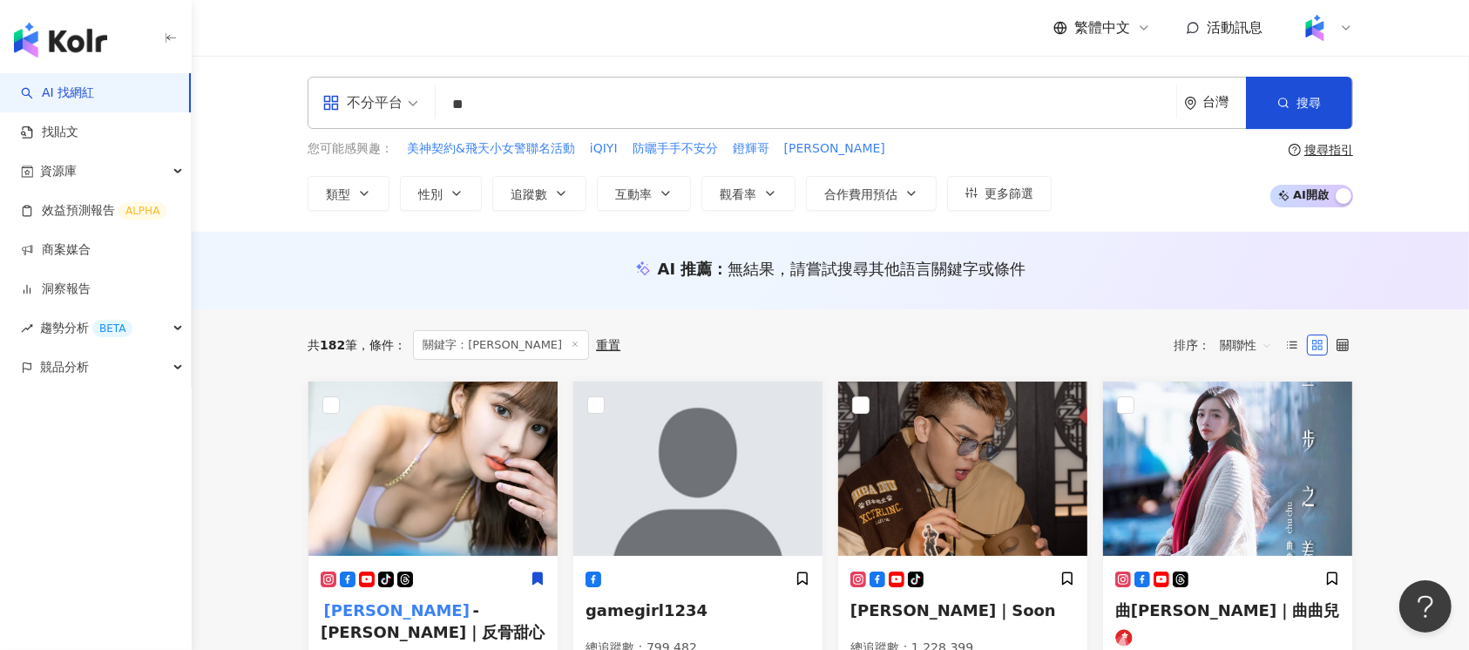
click at [524, 102] on input "**" at bounding box center [806, 104] width 727 height 33
click at [493, 109] on input "**" at bounding box center [806, 104] width 727 height 33
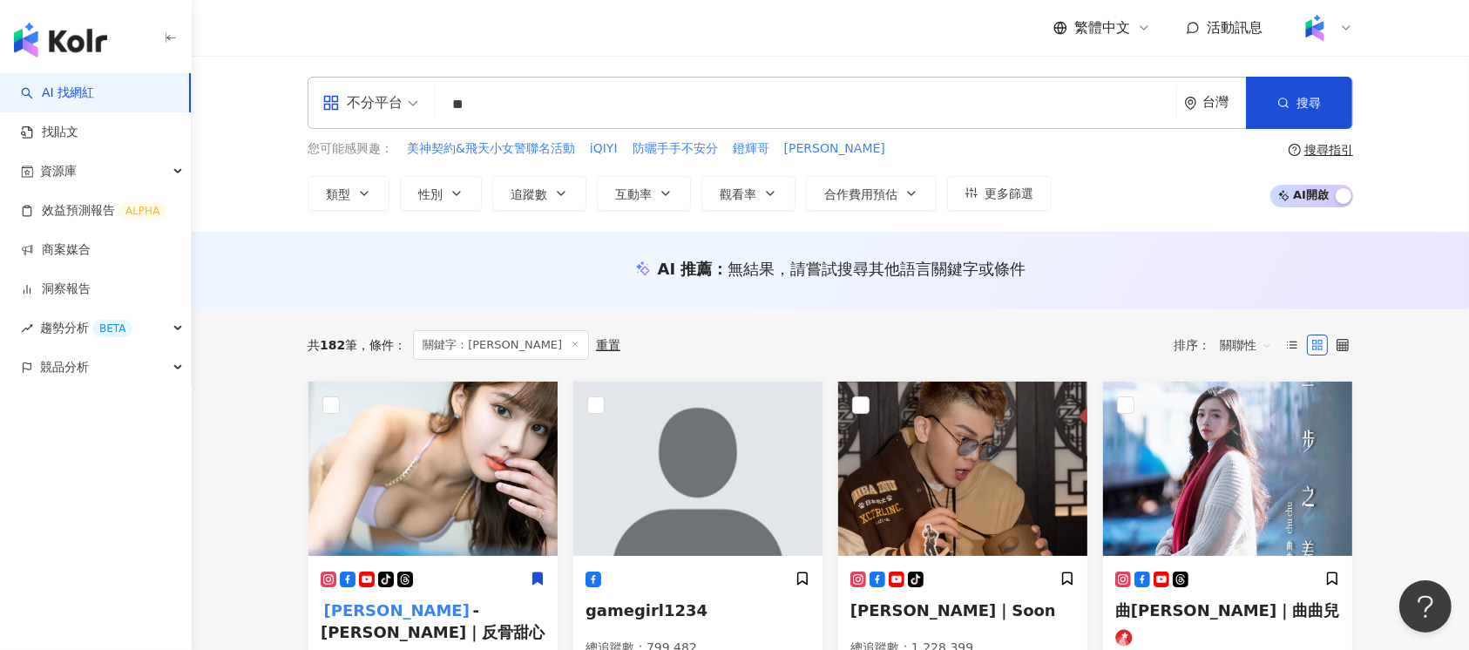
paste input "search"
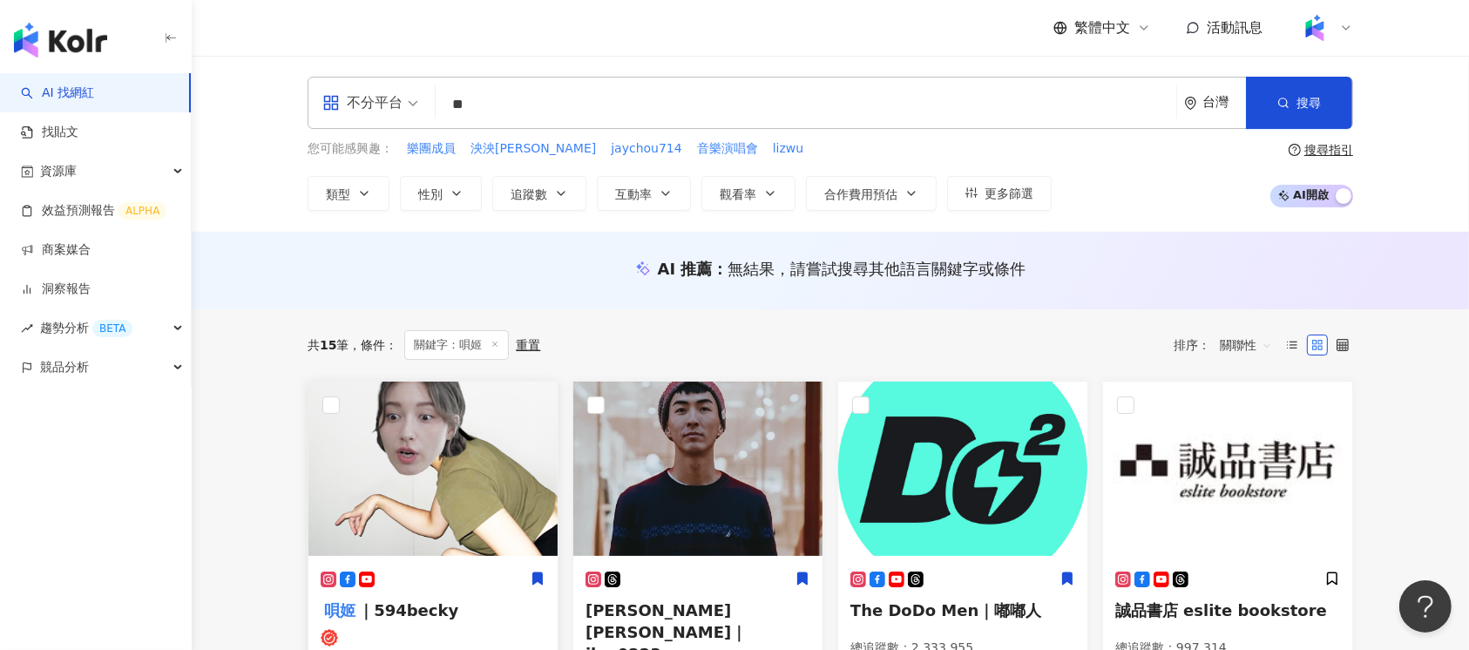
click at [429, 489] on img at bounding box center [432, 469] width 249 height 174
click at [471, 101] on input "**" at bounding box center [806, 104] width 727 height 33
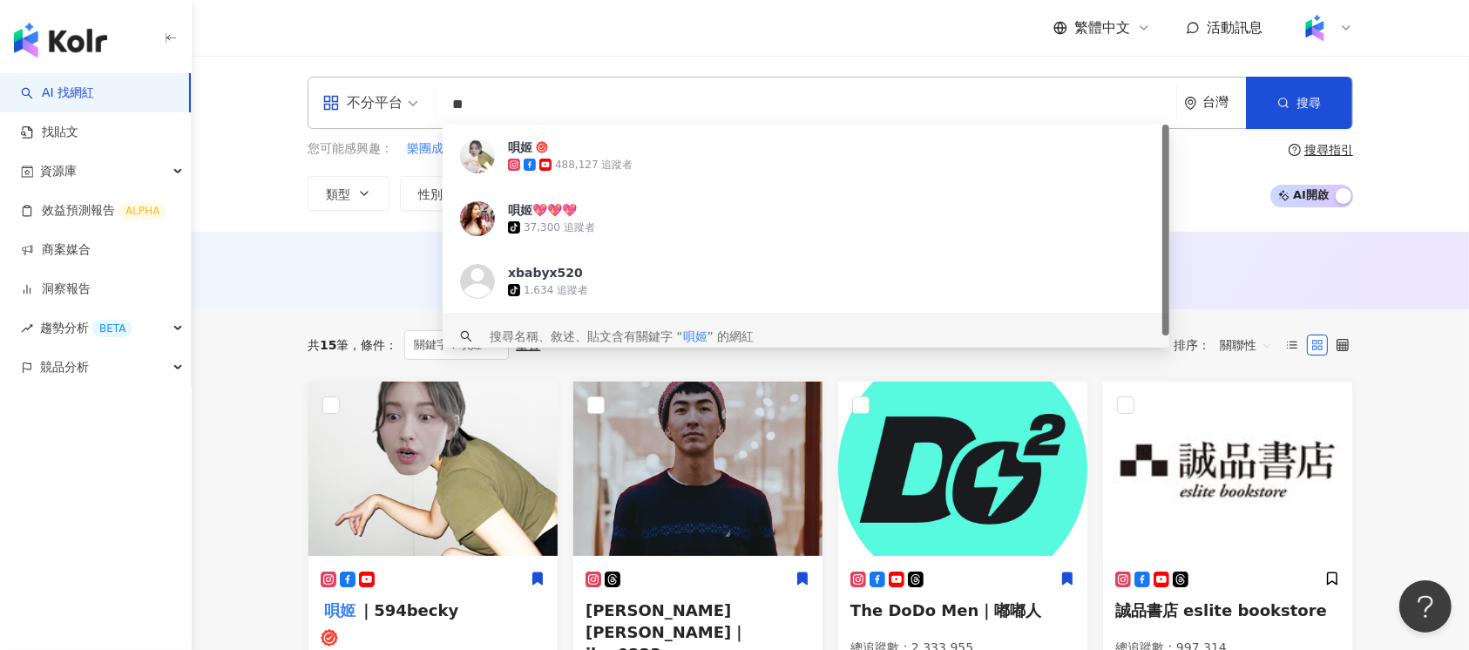
click at [471, 101] on input "**" at bounding box center [806, 104] width 727 height 33
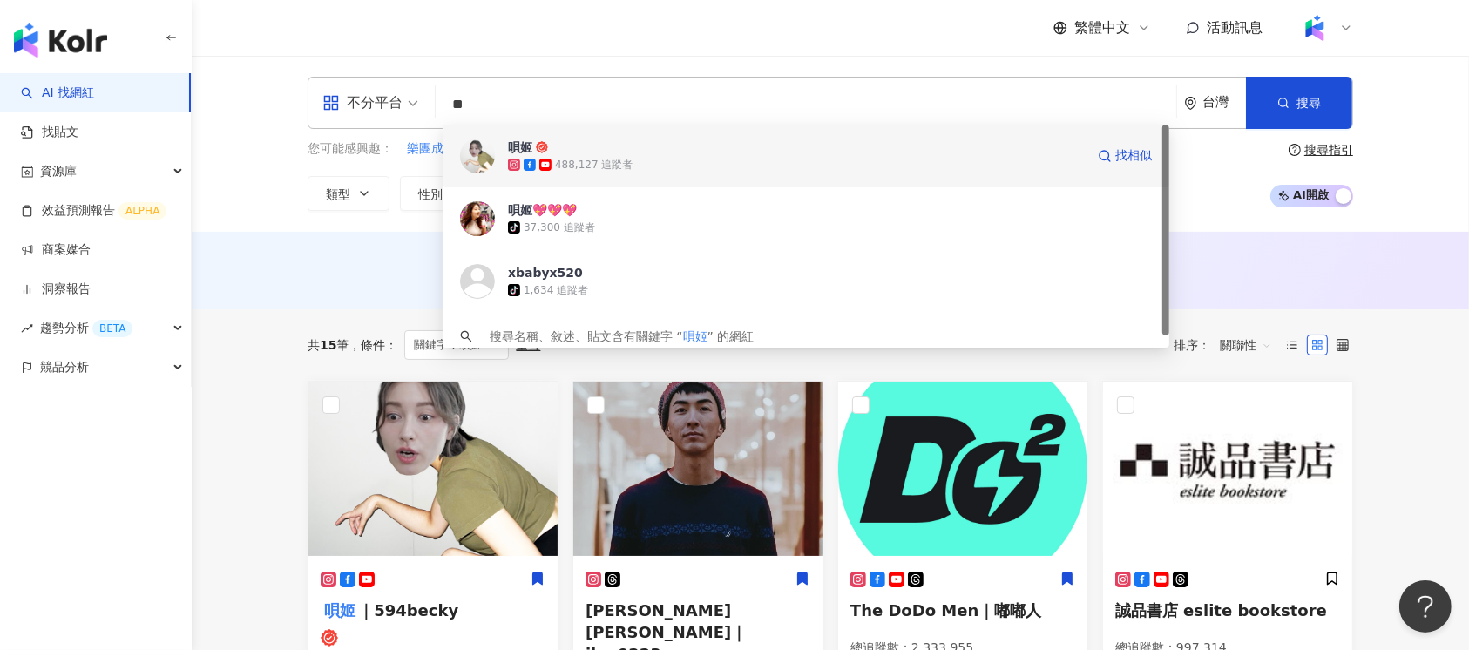
paste input "**"
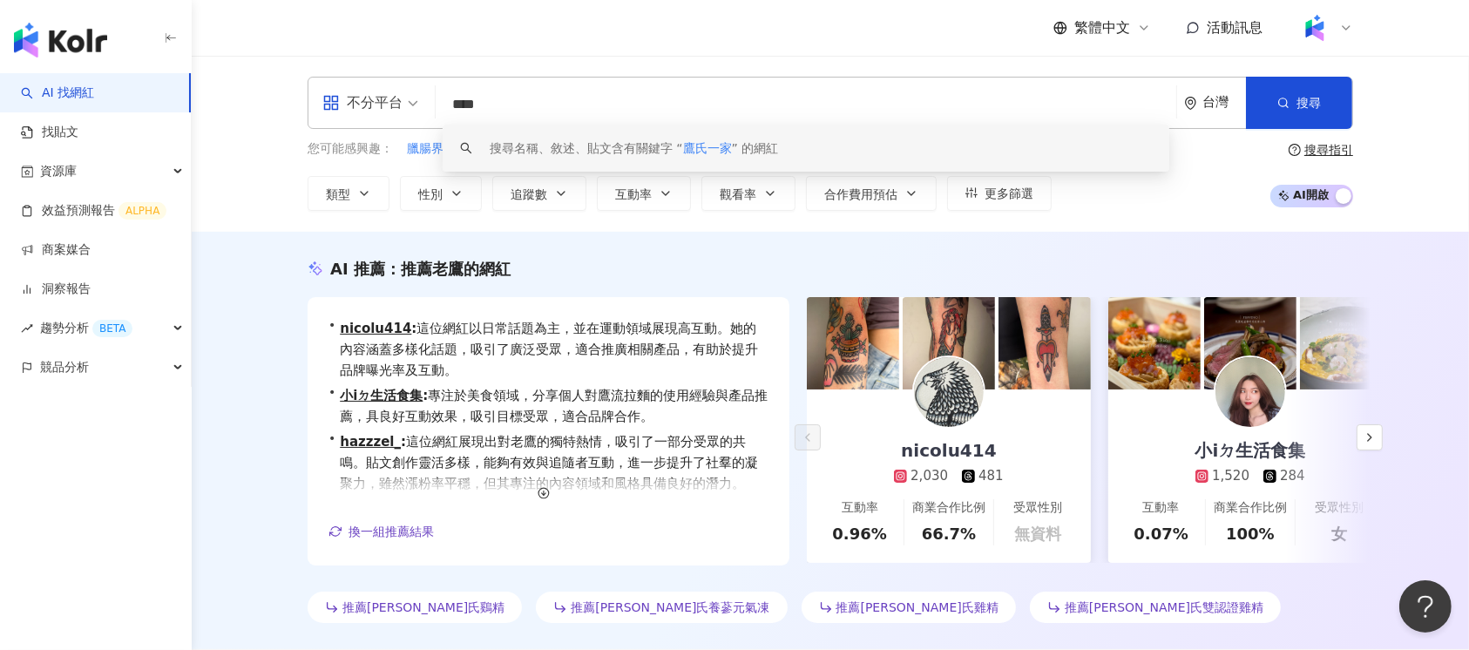
drag, startPoint x: 518, startPoint y: 100, endPoint x: 416, endPoint y: 102, distance: 102.0
click at [416, 102] on div "不分平台 **** 台灣 搜尋 keyword 搜尋名稱、敘述、貼文含有關鍵字 “ 鷹氏一家 ” 的網紅" at bounding box center [831, 103] width 1046 height 52
paste input "**********"
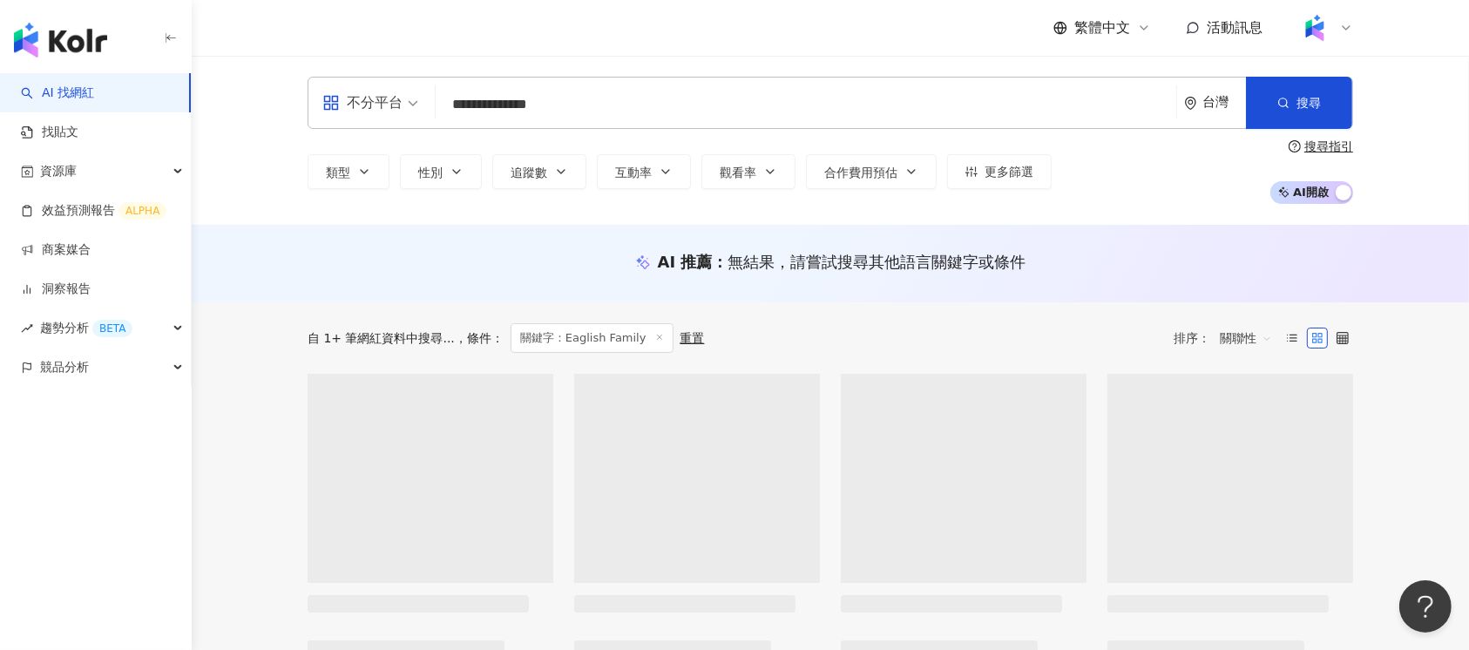
type input "**********"
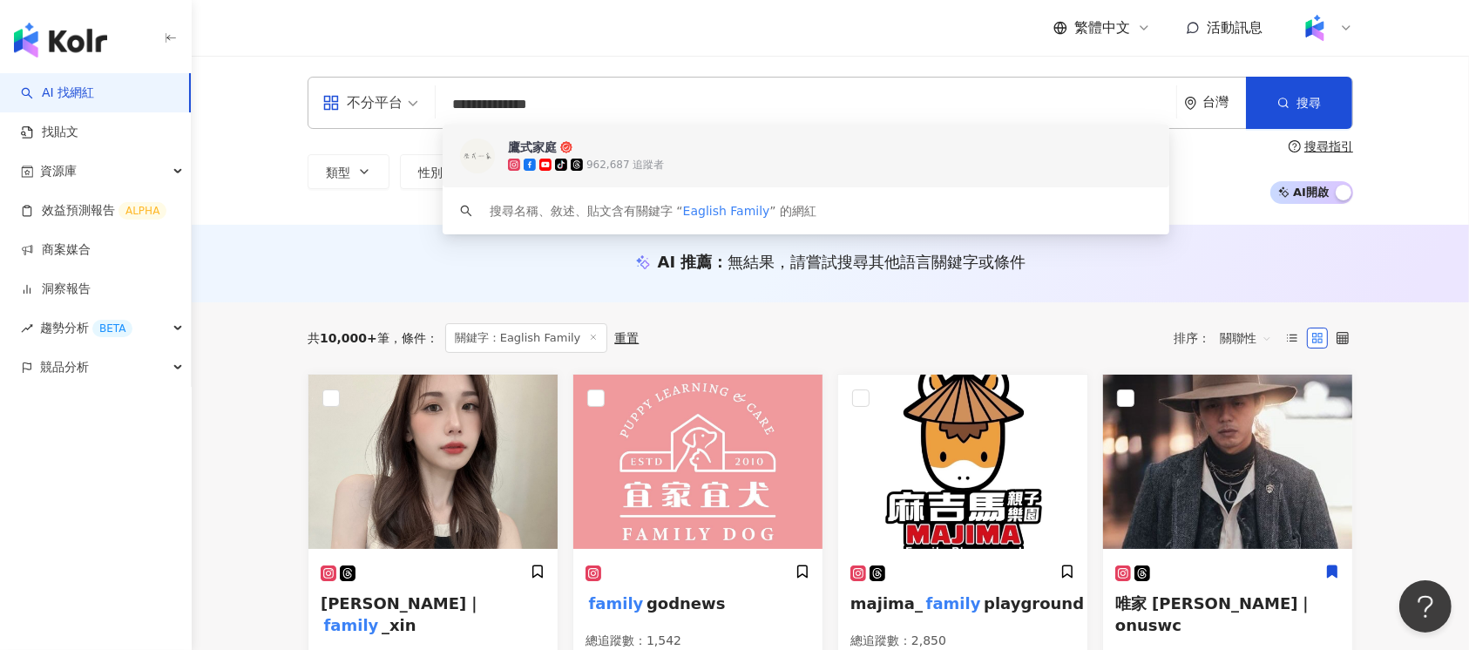
drag, startPoint x: 565, startPoint y: 112, endPoint x: 397, endPoint y: 114, distance: 167.3
click at [397, 114] on div "**********" at bounding box center [831, 103] width 1046 height 52
click at [584, 150] on span "鷹式家庭" at bounding box center [796, 147] width 577 height 17
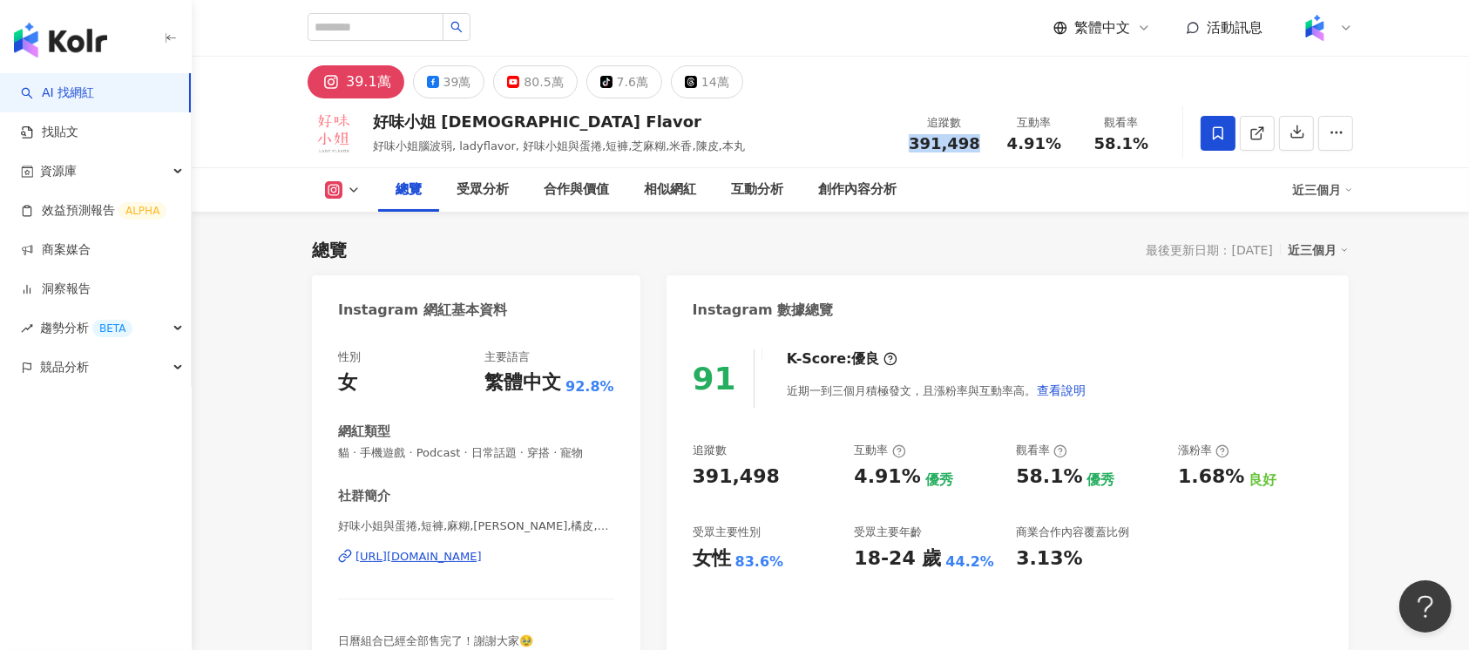
click at [914, 143] on div "追蹤數 391,498" at bounding box center [944, 132] width 92 height 37
click at [537, 81] on div "80.5萬" at bounding box center [543, 82] width 39 height 24
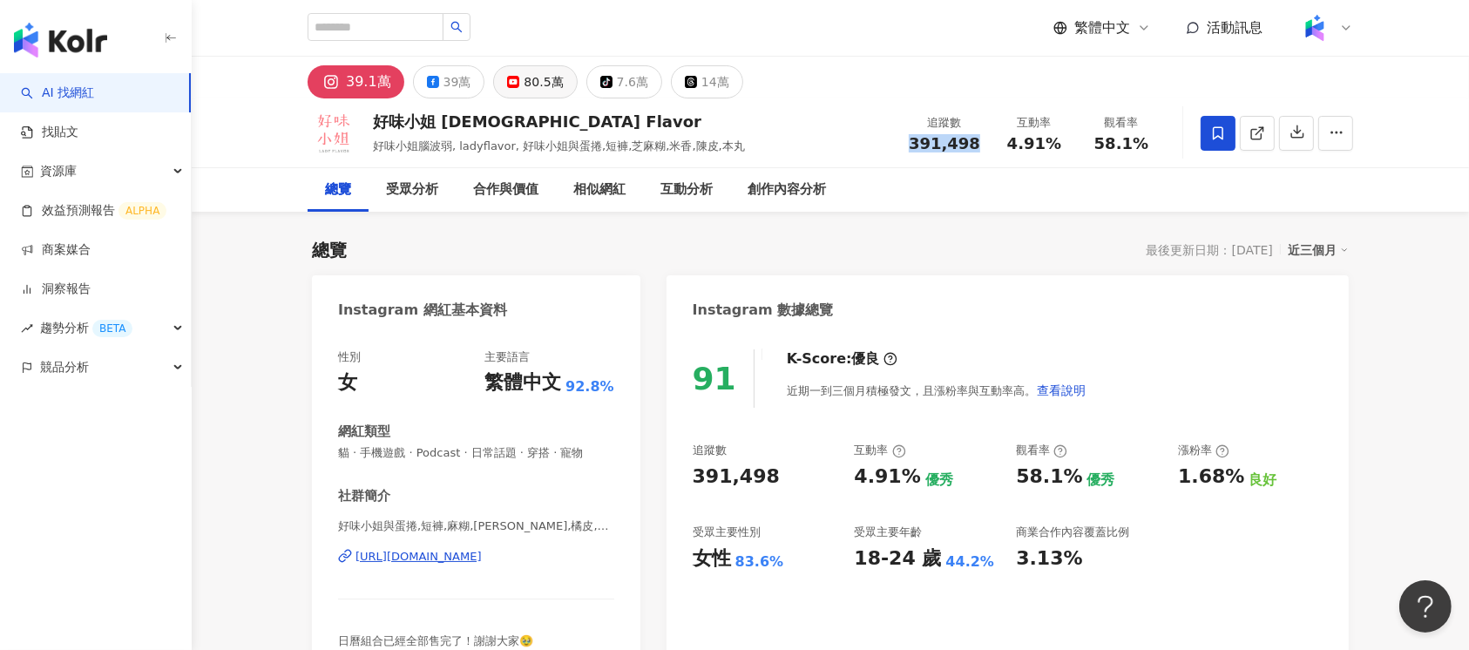
click at [529, 85] on div "80.5萬" at bounding box center [543, 82] width 39 height 24
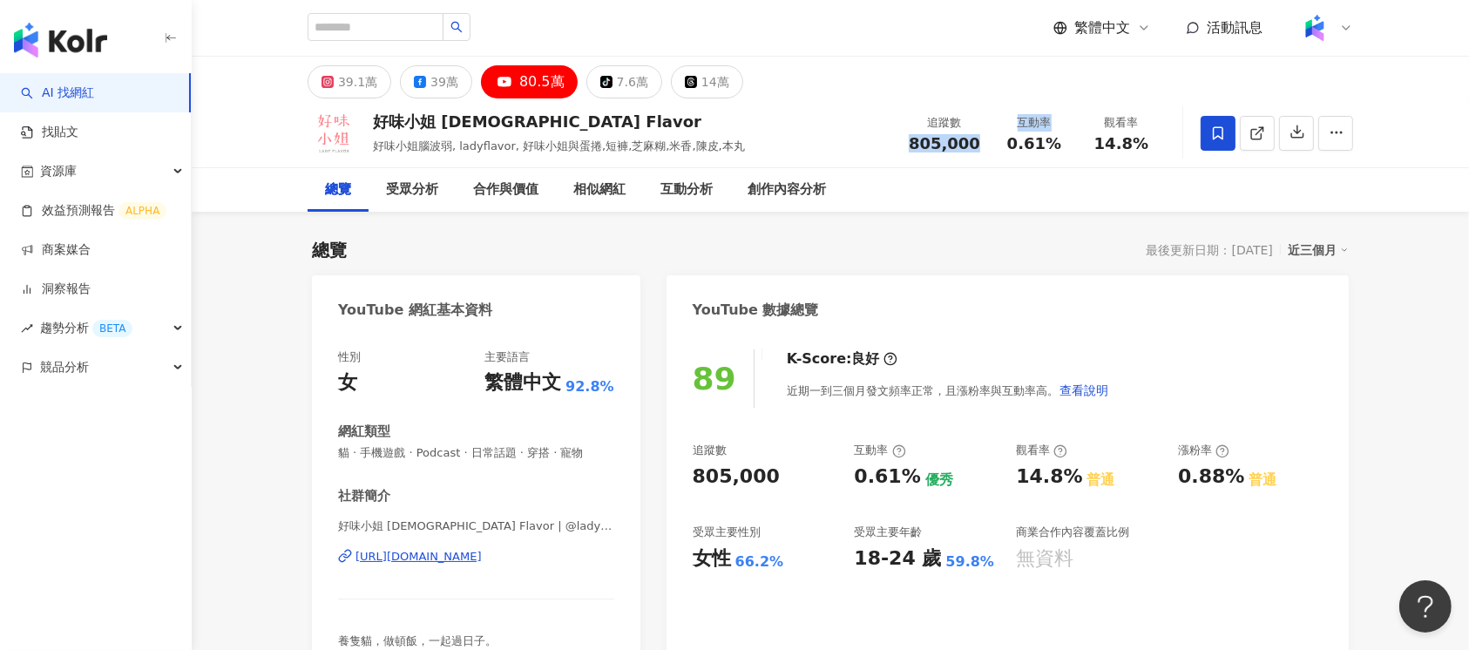
drag, startPoint x: 989, startPoint y: 141, endPoint x: 1010, endPoint y: 141, distance: 20.9
click at [1010, 141] on div "追蹤數 805,000 互動率 0.61% 觀看率 14.8%" at bounding box center [1031, 132] width 267 height 51
click at [983, 146] on div "追蹤數 805,000" at bounding box center [944, 132] width 92 height 37
drag, startPoint x: 954, startPoint y: 146, endPoint x: 891, endPoint y: 146, distance: 63.6
click at [891, 146] on div "好味小姐 Lady Flavor 好味小姐腦波弱, ladyflavor, 好味小姐與蛋捲,短褲,芝麻糊,米香,陳皮,本丸 追蹤數 805,000 互動率 0…" at bounding box center [830, 132] width 1115 height 69
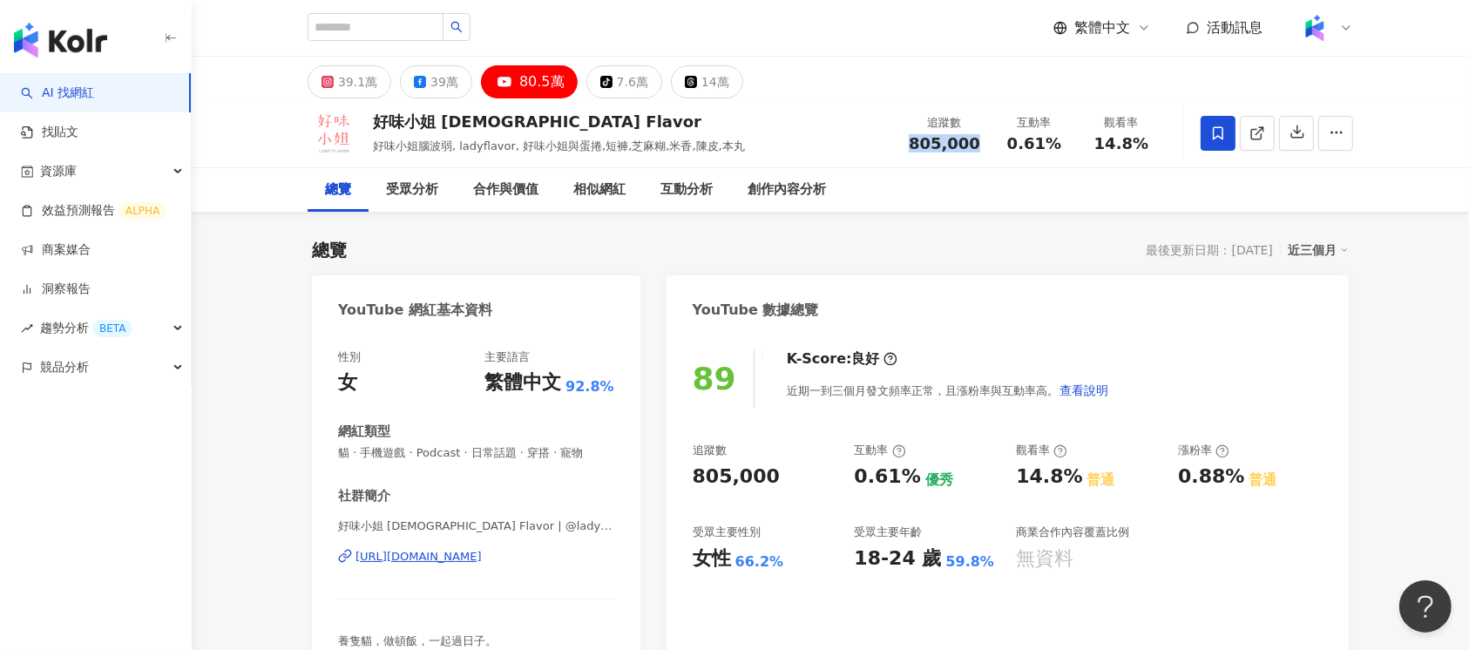
copy span "805,000"
drag, startPoint x: 999, startPoint y: 142, endPoint x: 1072, endPoint y: 142, distance: 72.3
click at [1072, 142] on div "互動率 0.61%" at bounding box center [1034, 132] width 87 height 37
copy span "0.61%"
drag, startPoint x: 1100, startPoint y: 144, endPoint x: 1205, endPoint y: 140, distance: 105.5
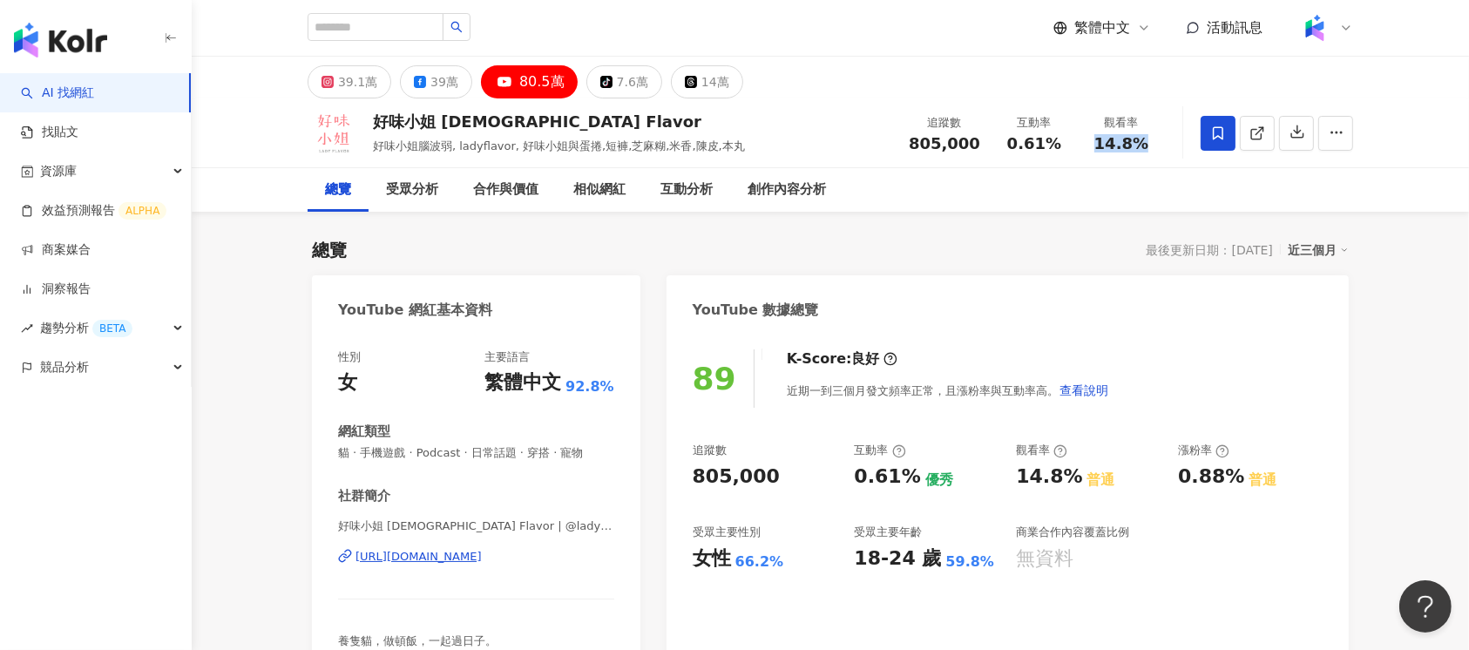
click at [1205, 140] on div "好味小姐 Lady Flavor 好味小姐腦波弱, ladyflavor, 好味小姐與蛋捲,短褲,芝麻糊,米香,陳皮,本丸 追蹤數 805,000 互動率 0…" at bounding box center [830, 132] width 1115 height 69
copy div "14.8%"
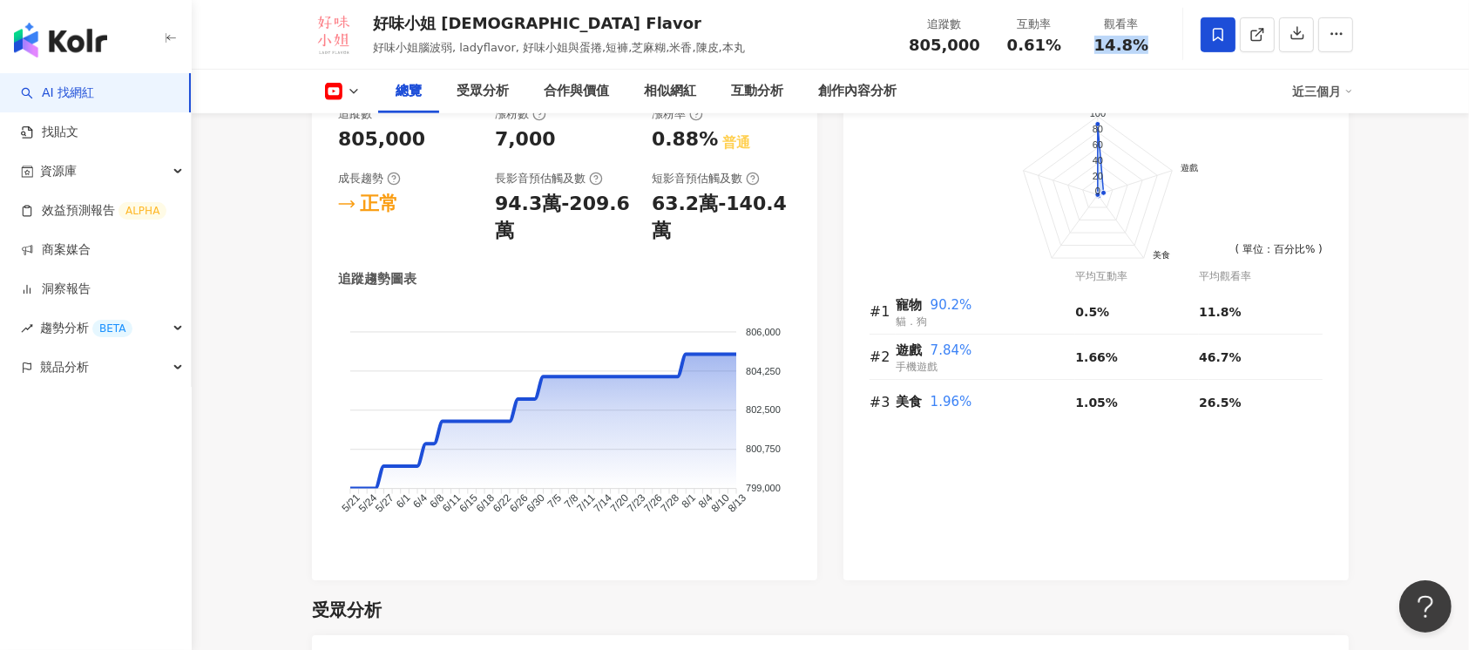
scroll to position [1046, 0]
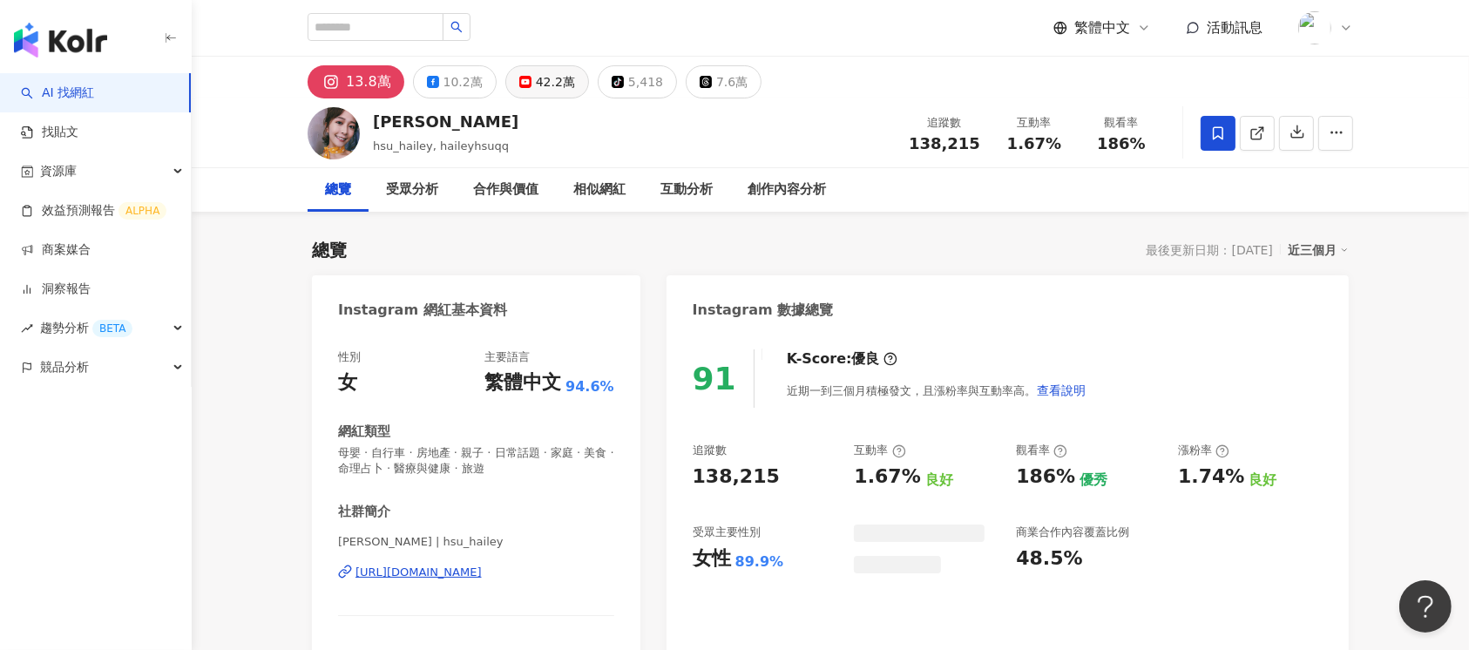
click at [544, 94] on button "42.2萬" at bounding box center [547, 81] width 84 height 33
click at [546, 84] on div "42.2萬" at bounding box center [555, 82] width 39 height 24
click at [548, 75] on div "42.2萬" at bounding box center [555, 82] width 39 height 24
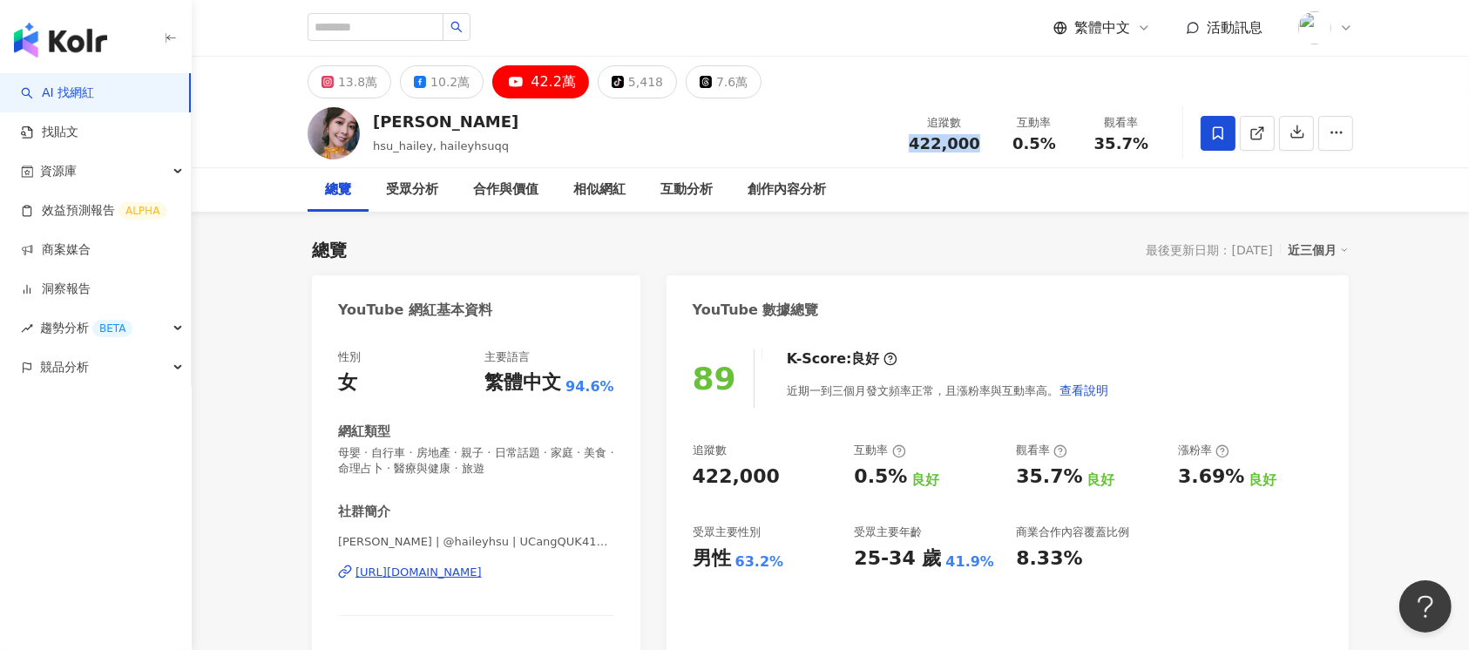
drag, startPoint x: 913, startPoint y: 144, endPoint x: 986, endPoint y: 143, distance: 73.2
click at [986, 143] on div "追蹤數 422,000" at bounding box center [944, 132] width 92 height 37
copy span "422,000"
drag, startPoint x: 1011, startPoint y: 143, endPoint x: 1060, endPoint y: 143, distance: 48.8
click at [1060, 143] on div "0.5%" at bounding box center [1034, 143] width 66 height 17
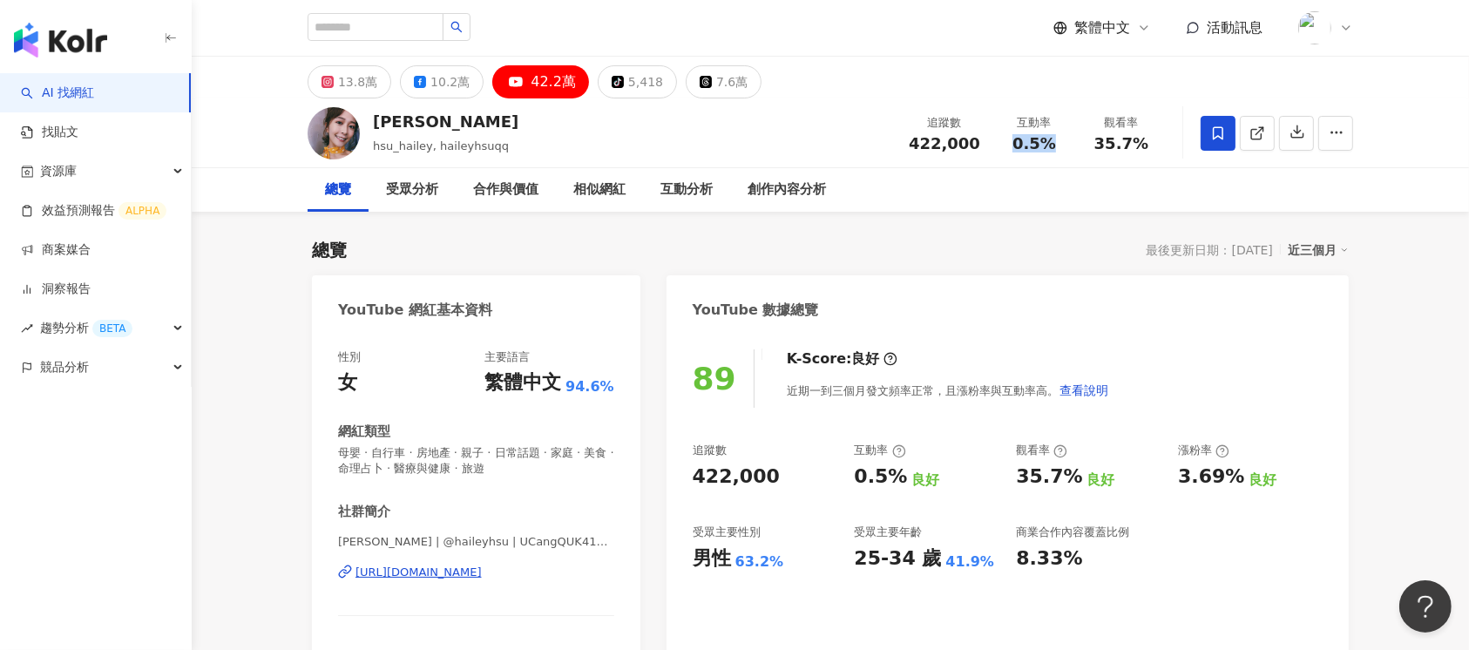
copy span "0.5%"
drag, startPoint x: 1097, startPoint y: 146, endPoint x: 1182, endPoint y: 145, distance: 85.4
click at [1101, 145] on div "徐海莉 Hailey hsu_hailey, haileyhsuqq 追蹤數 422,000 互動率 0.5% 觀看率 35.7%" at bounding box center [830, 132] width 1115 height 69
copy span "35.7%"
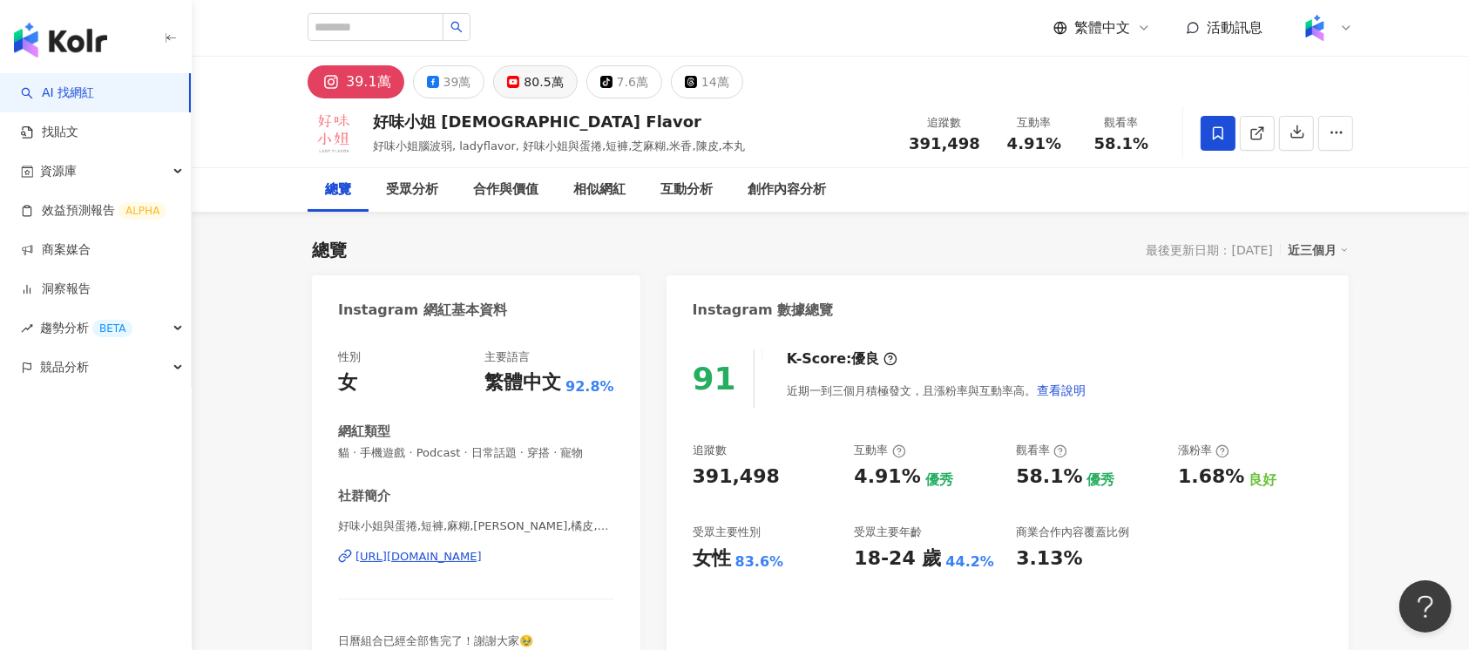
click at [488, 82] on div "39.1萬 39萬 80.5萬 tiktok-icon 7.6萬 14萬" at bounding box center [526, 81] width 436 height 33
click at [524, 78] on div "80.5萬" at bounding box center [543, 82] width 39 height 24
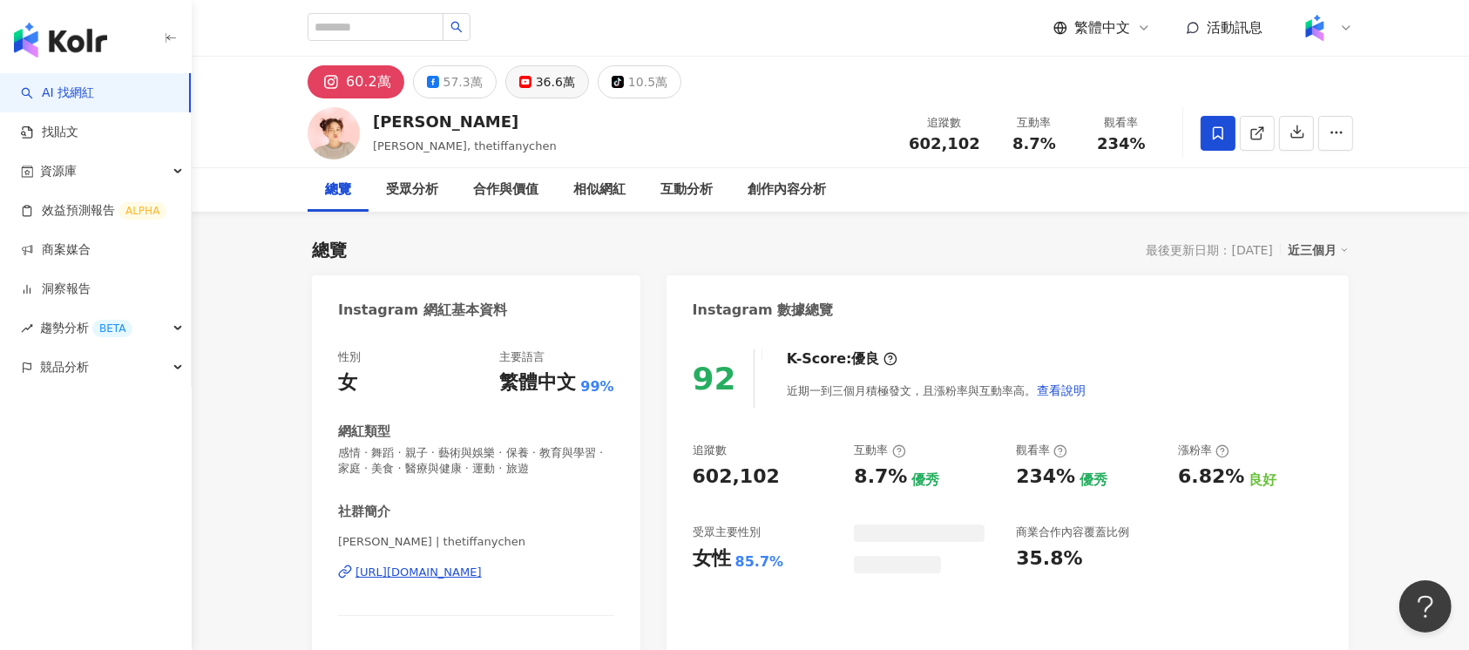
click at [560, 80] on div "36.6萬" at bounding box center [555, 82] width 39 height 24
click at [576, 80] on button "36.6萬" at bounding box center [547, 81] width 84 height 33
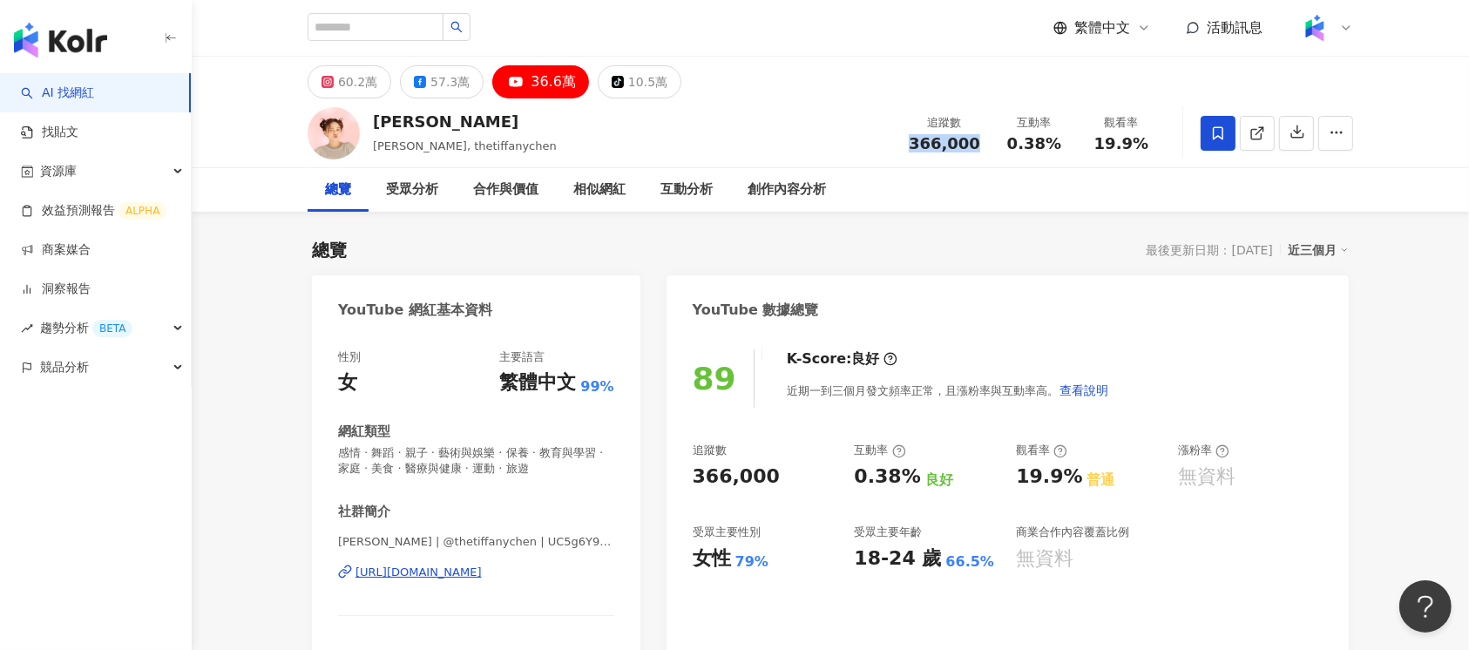
drag, startPoint x: 918, startPoint y: 142, endPoint x: 986, endPoint y: 142, distance: 68.8
click at [986, 142] on div "追蹤數 366,000" at bounding box center [944, 132] width 92 height 37
copy span "366,000"
drag, startPoint x: 1011, startPoint y: 144, endPoint x: 1065, endPoint y: 150, distance: 54.4
click at [1102, 144] on div "追蹤數 366,000 互動率 0.38% 觀看率 19.9%" at bounding box center [1031, 132] width 267 height 51
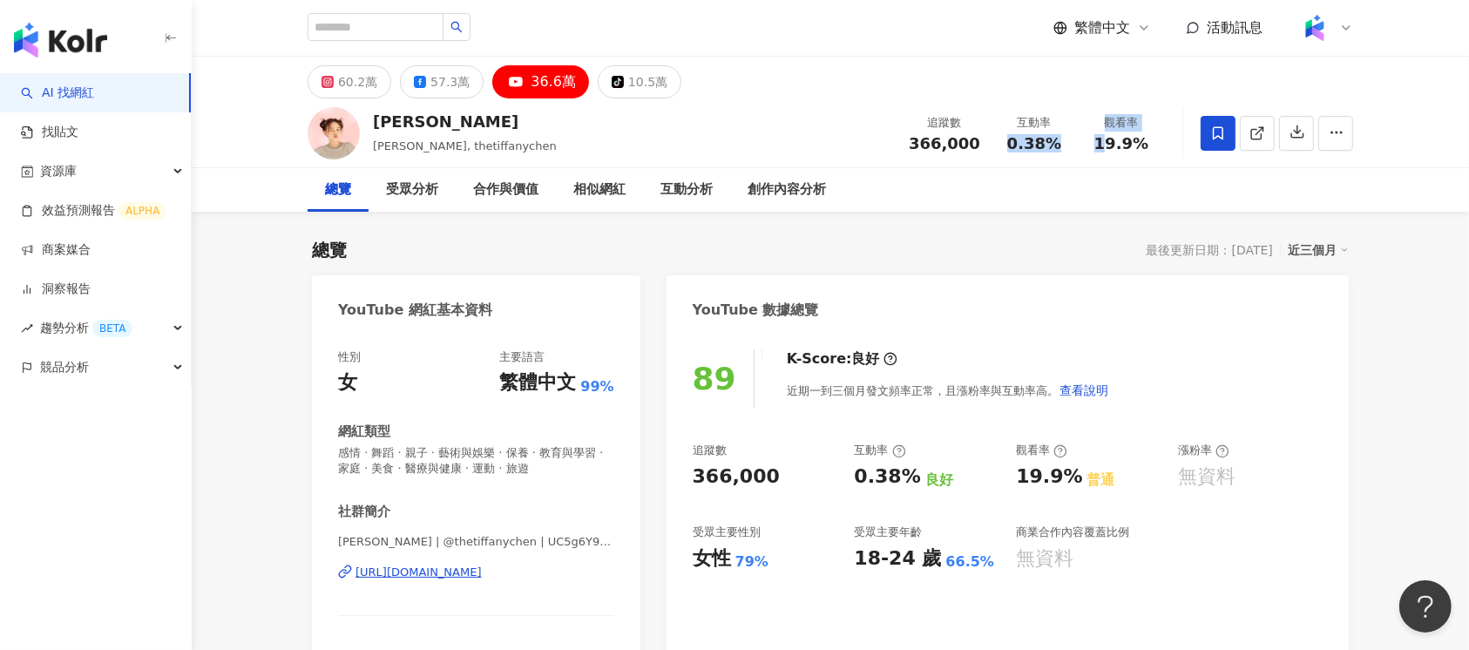
click at [1081, 154] on div "追蹤數 366,000 互動率 0.38% 觀看率 19.9%" at bounding box center [1031, 132] width 267 height 51
drag, startPoint x: 1014, startPoint y: 140, endPoint x: 1063, endPoint y: 143, distance: 48.9
click at [1063, 143] on div "0.38%" at bounding box center [1034, 143] width 66 height 17
copy span "0.38%"
drag, startPoint x: 1122, startPoint y: 146, endPoint x: 1167, endPoint y: 146, distance: 44.4
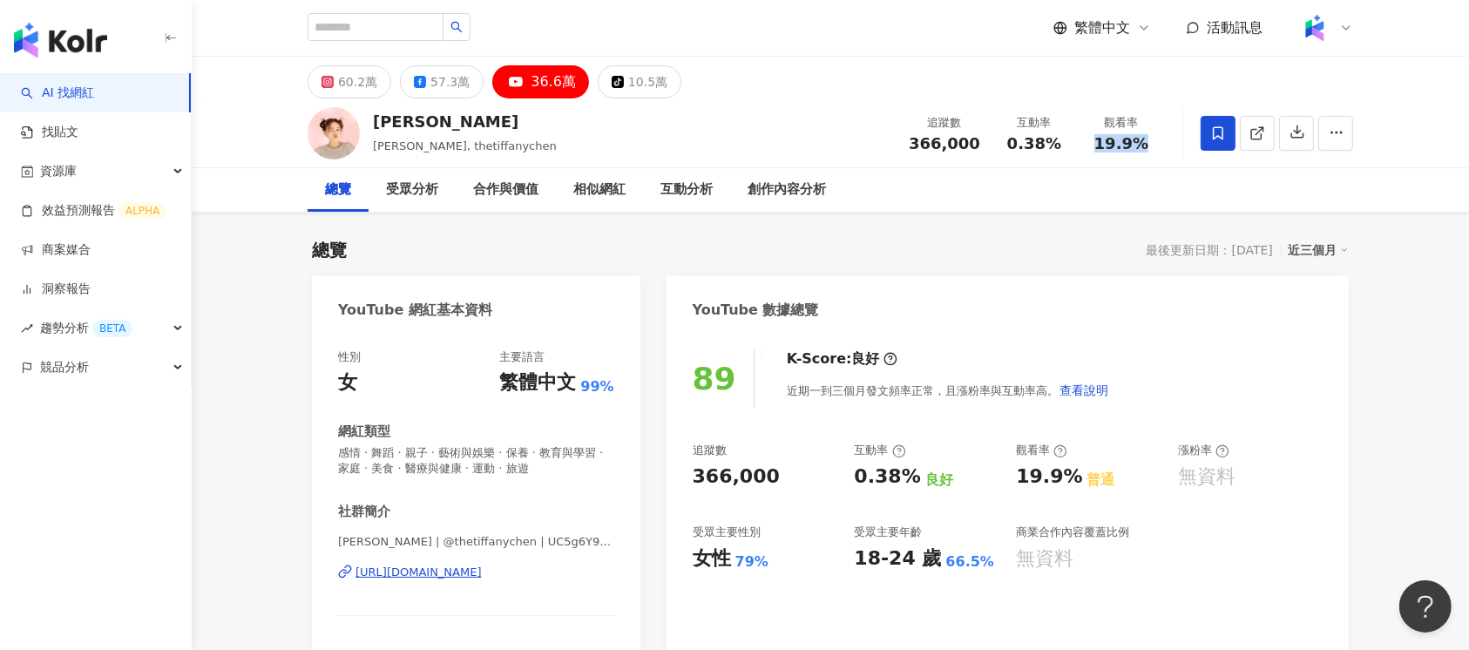
click at [1167, 146] on div "陳彥婷 tiffany 陳彥婷, tiffany, thetiffanychen 追蹤數 366,000 互動率 0.38% 觀看率 19.9%" at bounding box center [830, 132] width 1115 height 69
copy span "19.9%"
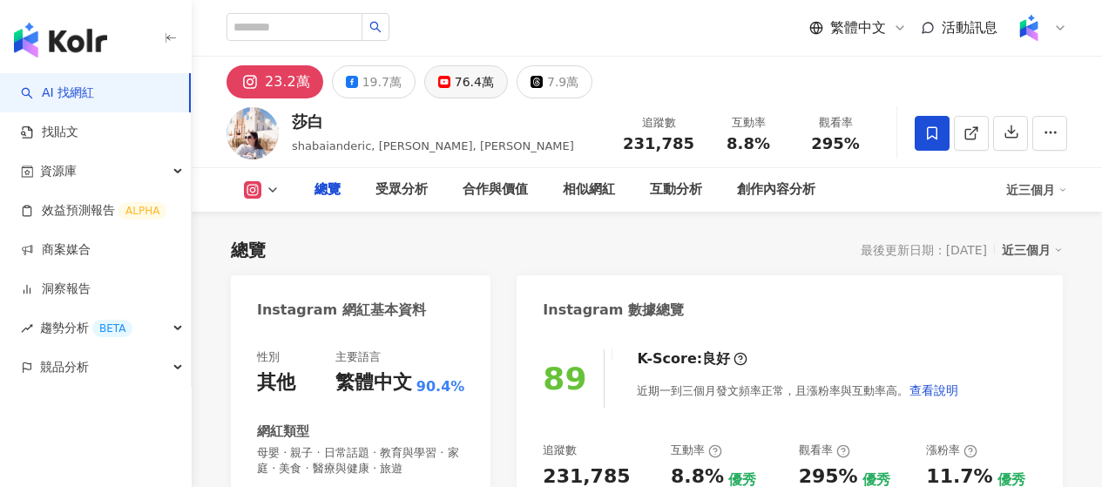
click at [508, 76] on button "76.4萬" at bounding box center [466, 81] width 84 height 33
click at [494, 83] on div "76.4萬" at bounding box center [474, 82] width 39 height 24
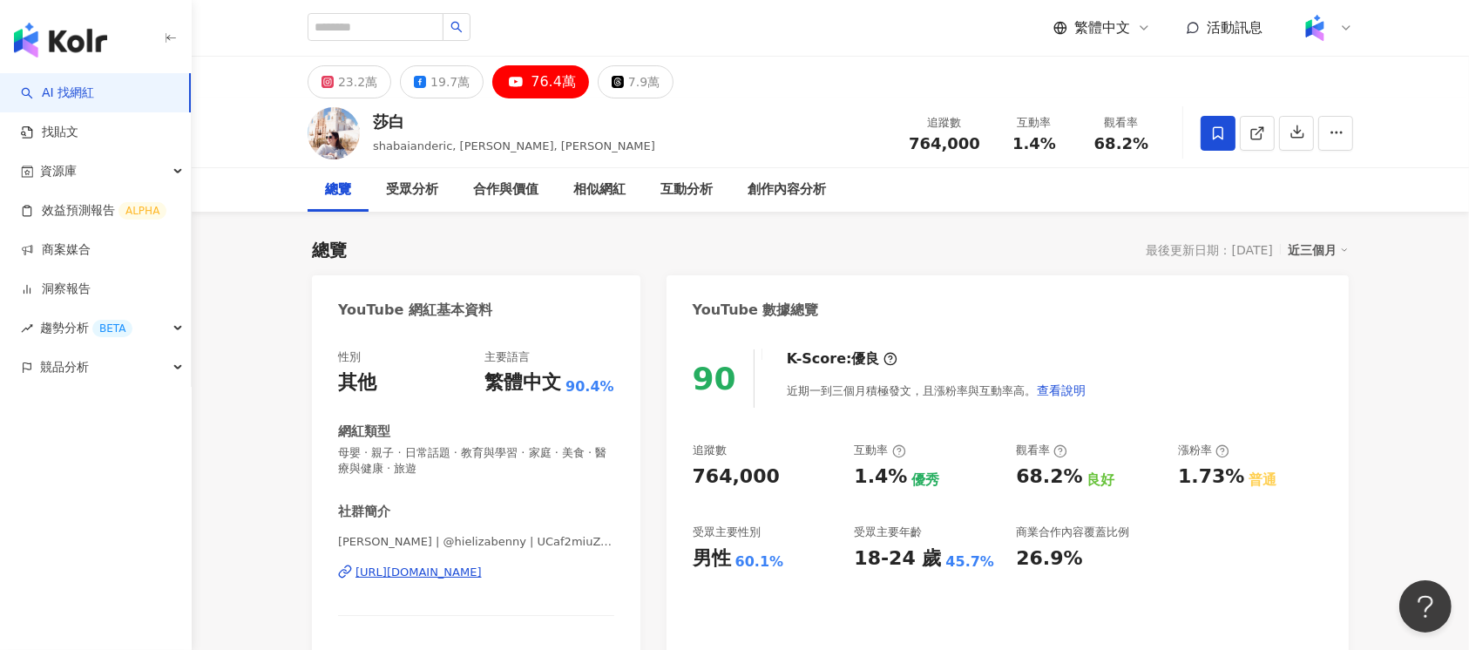
click at [960, 143] on span "764,000" at bounding box center [944, 143] width 71 height 18
click at [1075, 142] on div "互動率 1.4%" at bounding box center [1034, 132] width 87 height 37
drag, startPoint x: 1125, startPoint y: 145, endPoint x: 1186, endPoint y: 136, distance: 61.6
click at [1101, 136] on div "莎白 shabaianderic, elizabenny, 莎白Elizabeth 追蹤數 764,000 互動率 1.4% 觀看率 68.2%" at bounding box center [830, 132] width 1115 height 69
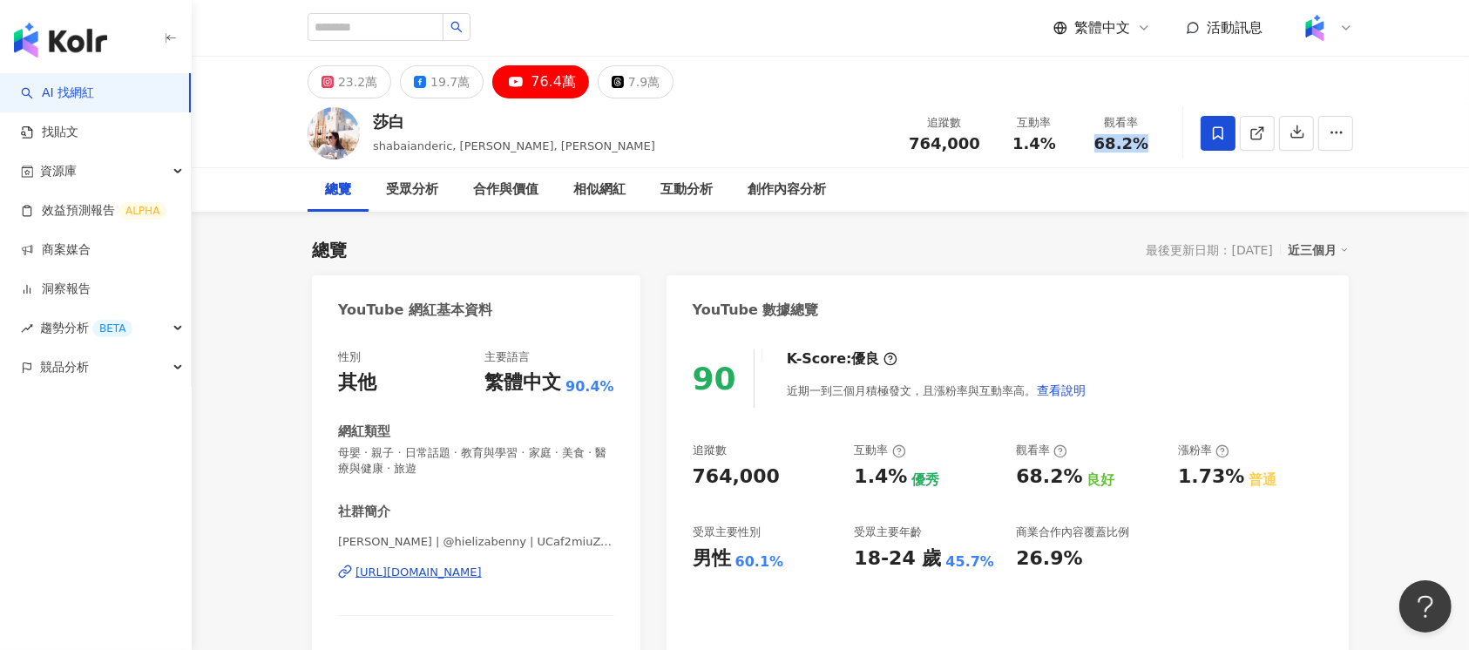
copy span "68.2%"
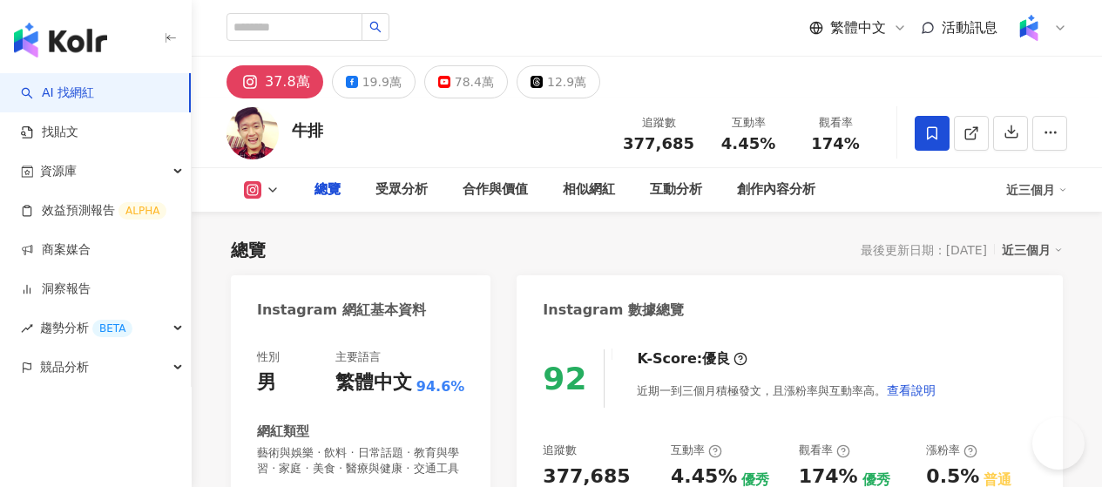
click at [494, 82] on div "78.4萬" at bounding box center [474, 82] width 39 height 24
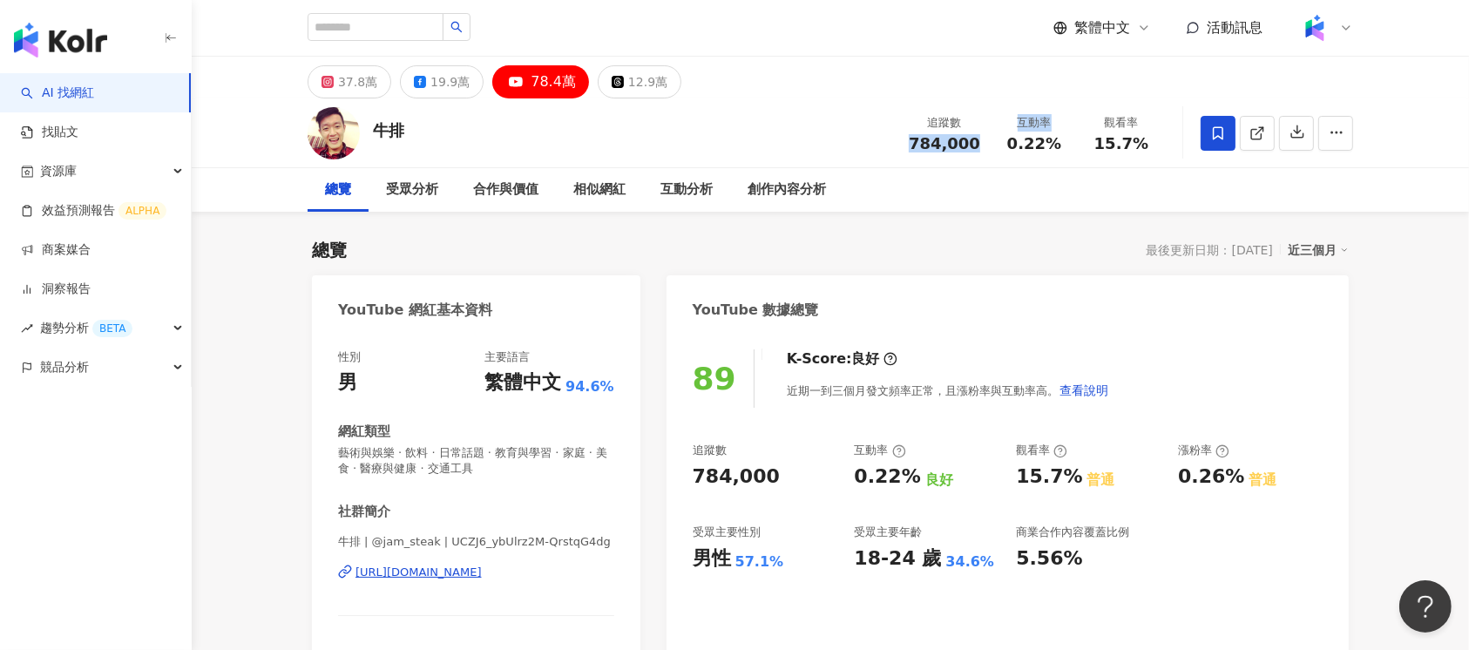
drag, startPoint x: 919, startPoint y: 145, endPoint x: 1011, endPoint y: 143, distance: 91.5
click at [1011, 143] on div "追蹤數 784,000 互動率 0.22% 觀看率 15.7%" at bounding box center [1031, 132] width 267 height 51
copy div "784,000 互動率"
click at [965, 148] on span "784,000" at bounding box center [944, 143] width 71 height 18
drag, startPoint x: 917, startPoint y: 144, endPoint x: 987, endPoint y: 142, distance: 70.6
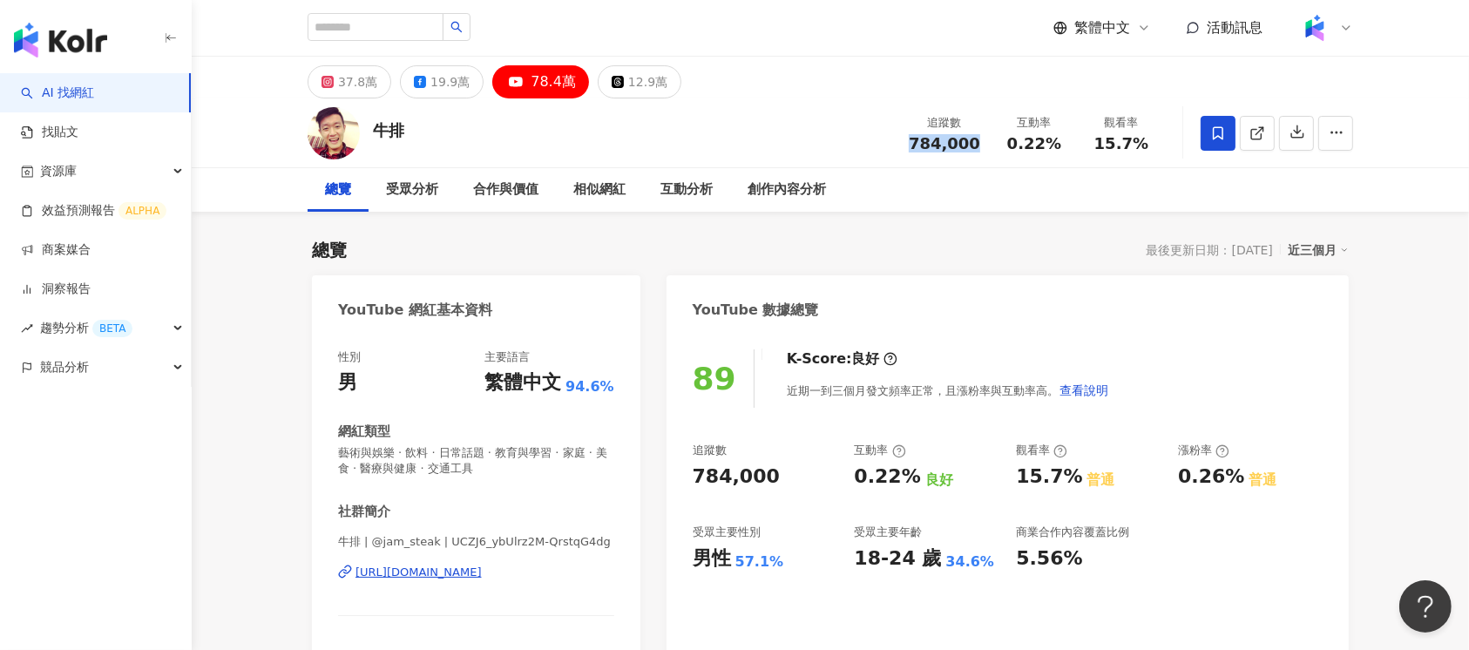
click at [987, 142] on div "追蹤數 784,000" at bounding box center [944, 132] width 92 height 37
copy span "784,000"
drag, startPoint x: 1009, startPoint y: 151, endPoint x: 1067, endPoint y: 146, distance: 57.7
click at [1067, 146] on div "0.22%" at bounding box center [1034, 143] width 66 height 17
copy span "0.22%"
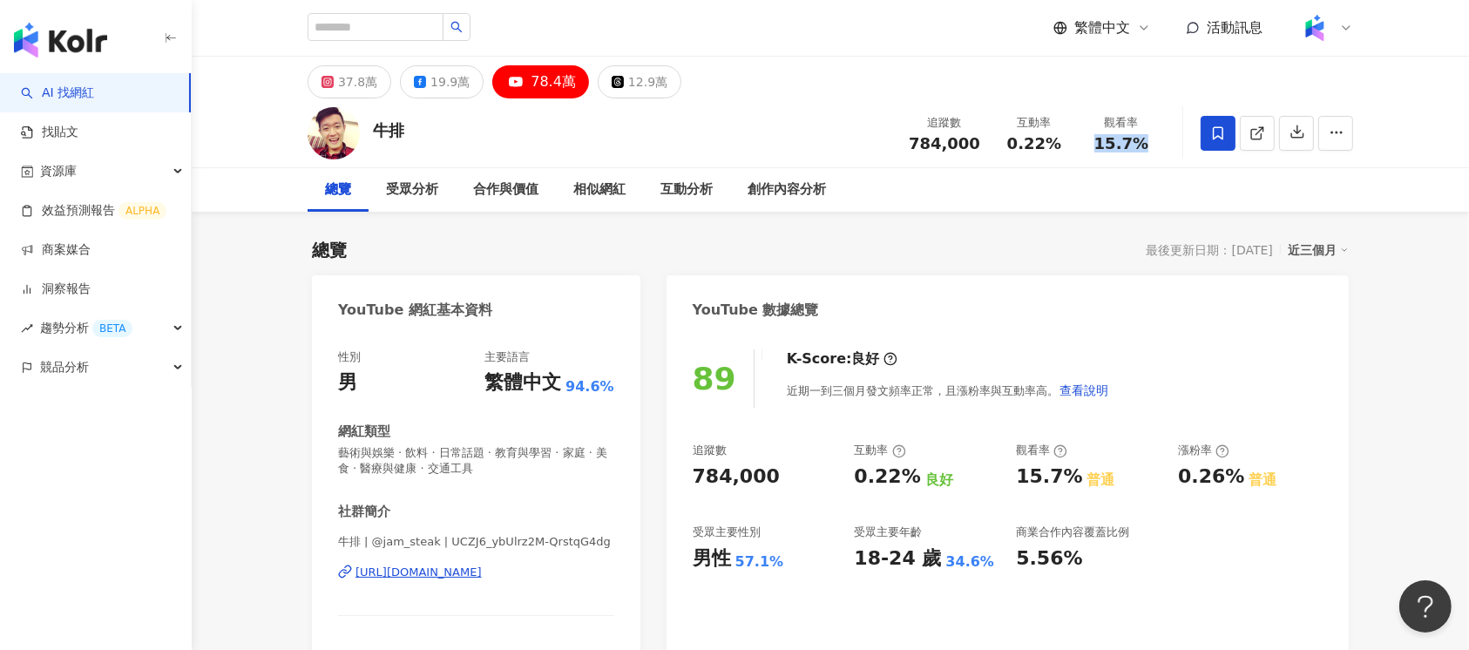
drag, startPoint x: 1098, startPoint y: 141, endPoint x: 1167, endPoint y: 141, distance: 68.8
click at [1101, 141] on div "牛排 追蹤數 784,000 互動率 0.22% 觀看率 15.7%" at bounding box center [830, 132] width 1115 height 69
copy span "15.7%"
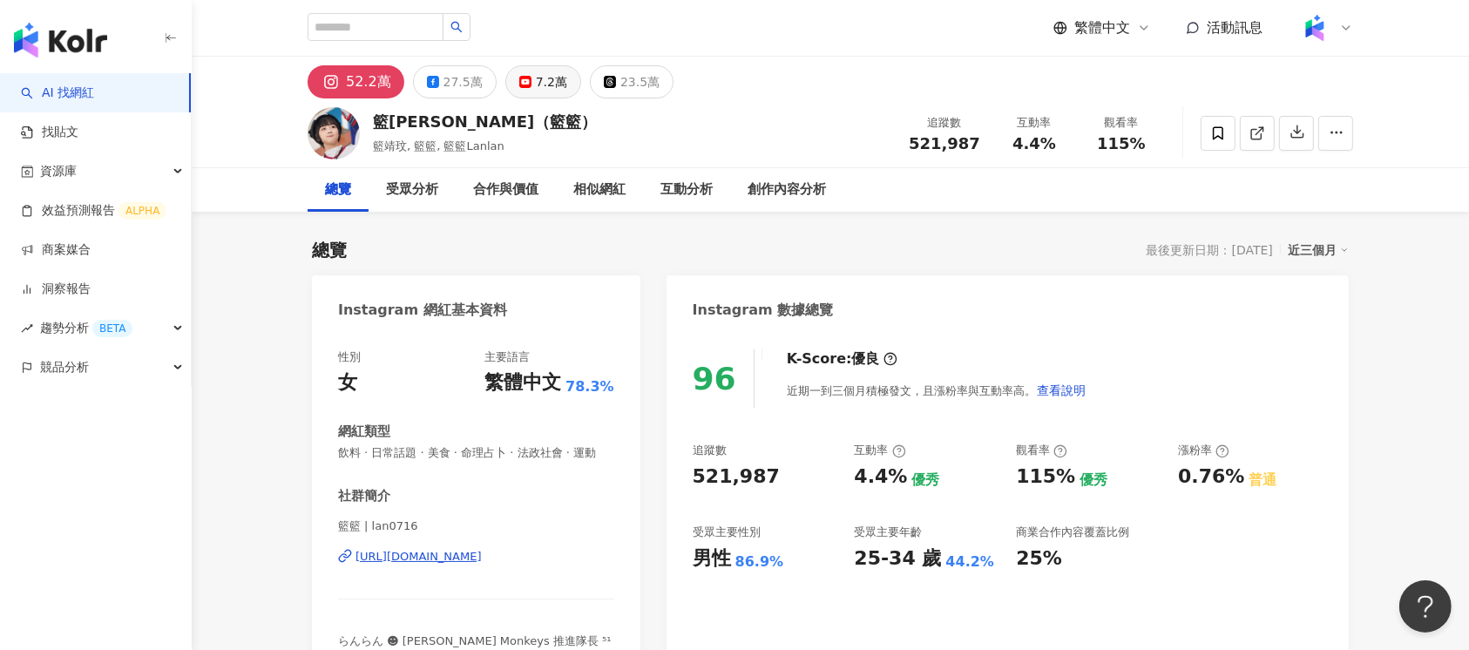
click at [568, 83] on button "7.2萬" at bounding box center [543, 81] width 76 height 33
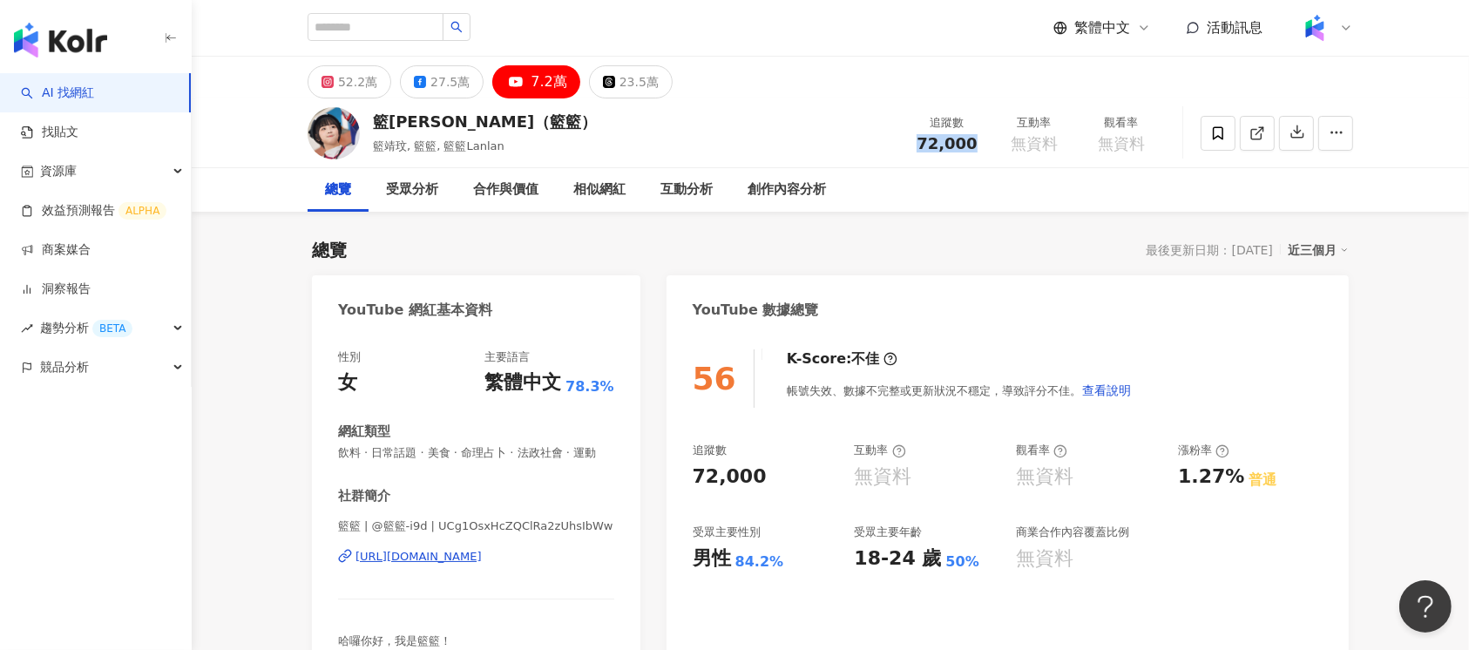
drag, startPoint x: 918, startPoint y: 145, endPoint x: 976, endPoint y: 145, distance: 57.5
click at [976, 145] on div "72,000" at bounding box center [947, 143] width 66 height 17
copy span "72,000"
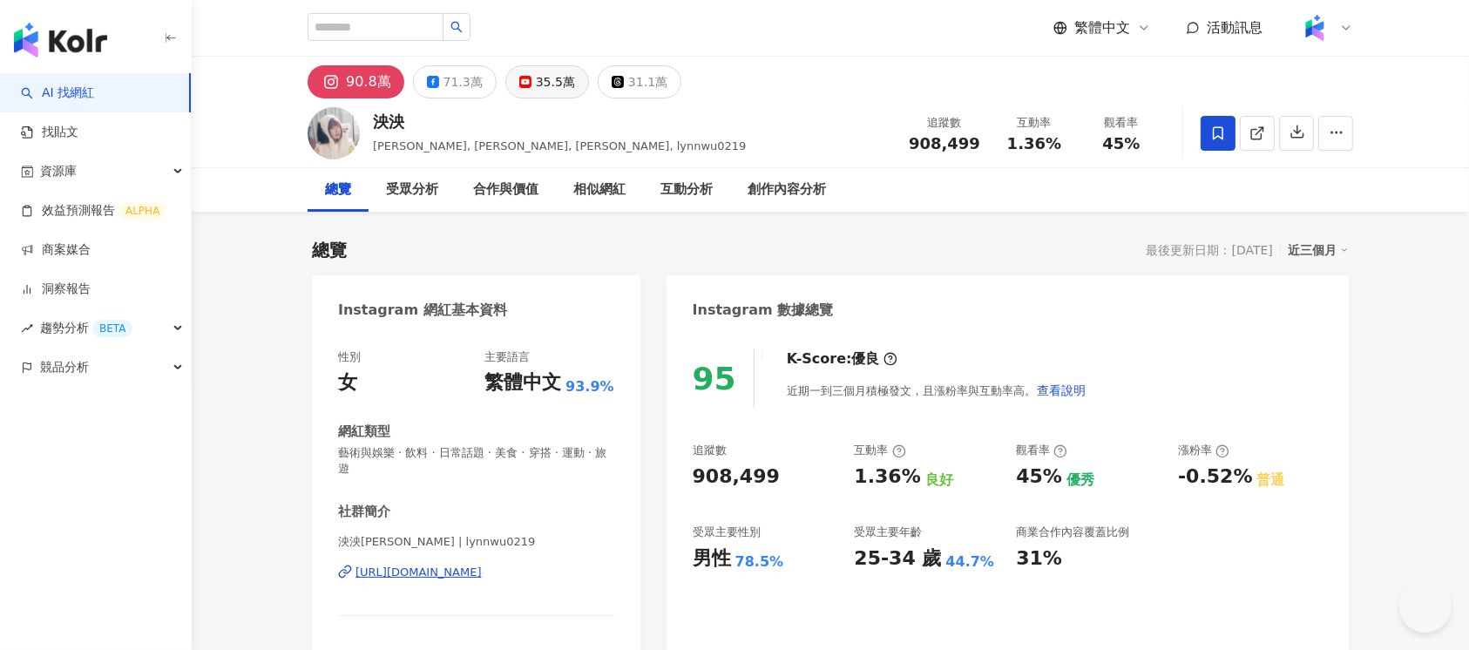
click at [540, 87] on div "35.5萬" at bounding box center [555, 82] width 39 height 24
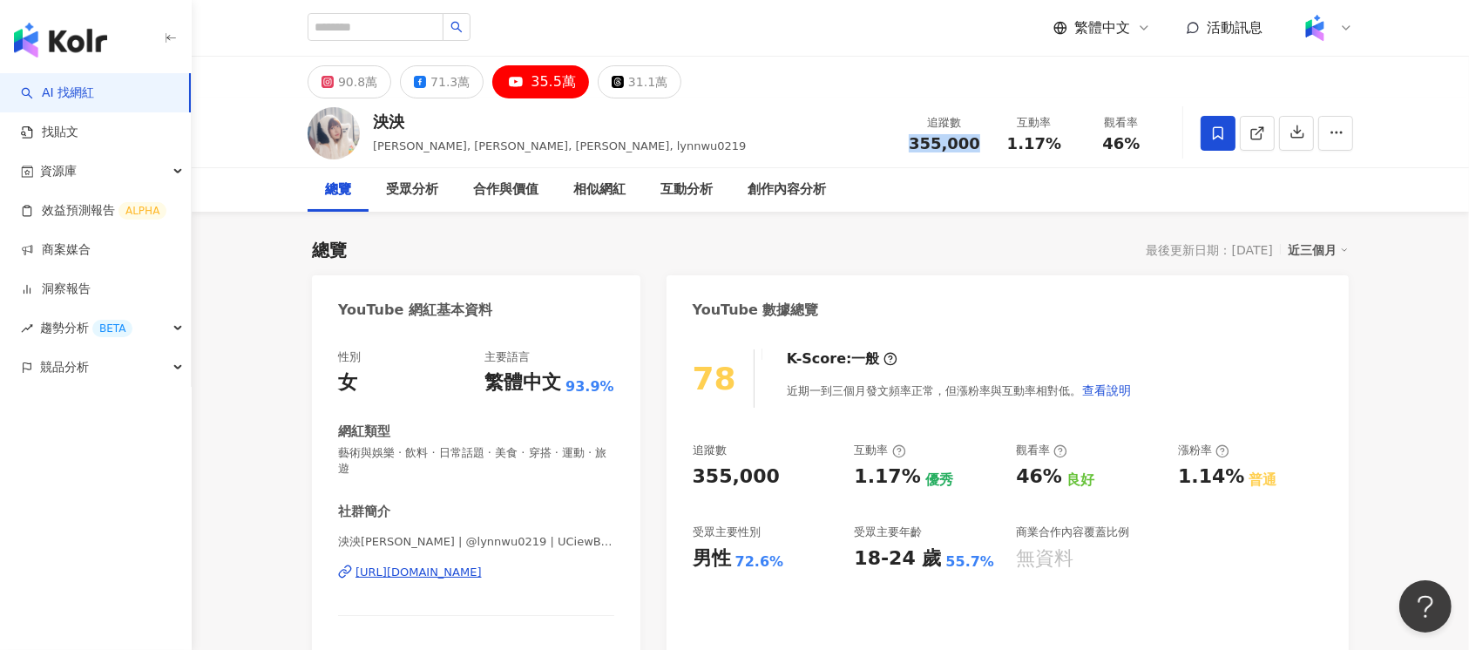
drag, startPoint x: 917, startPoint y: 146, endPoint x: 987, endPoint y: 142, distance: 70.7
click at [987, 142] on div "追蹤數 355,000" at bounding box center [944, 132] width 92 height 37
copy span "355,000"
drag, startPoint x: 1009, startPoint y: 147, endPoint x: 1060, endPoint y: 143, distance: 51.6
click at [1060, 143] on div "1.17%" at bounding box center [1034, 143] width 66 height 17
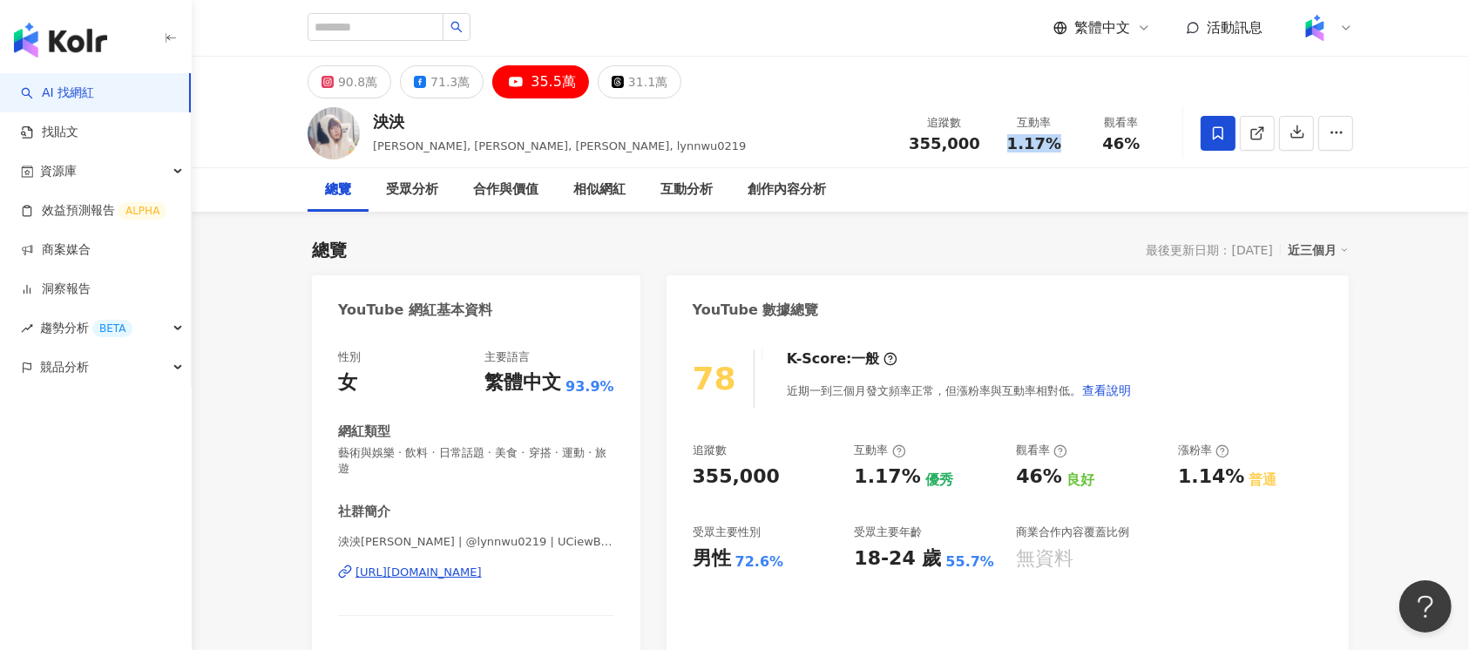
copy span "1.17%"
drag, startPoint x: 1103, startPoint y: 147, endPoint x: 1135, endPoint y: 148, distance: 32.3
click at [1101, 148] on div "46%" at bounding box center [1121, 143] width 66 height 17
copy span "46%"
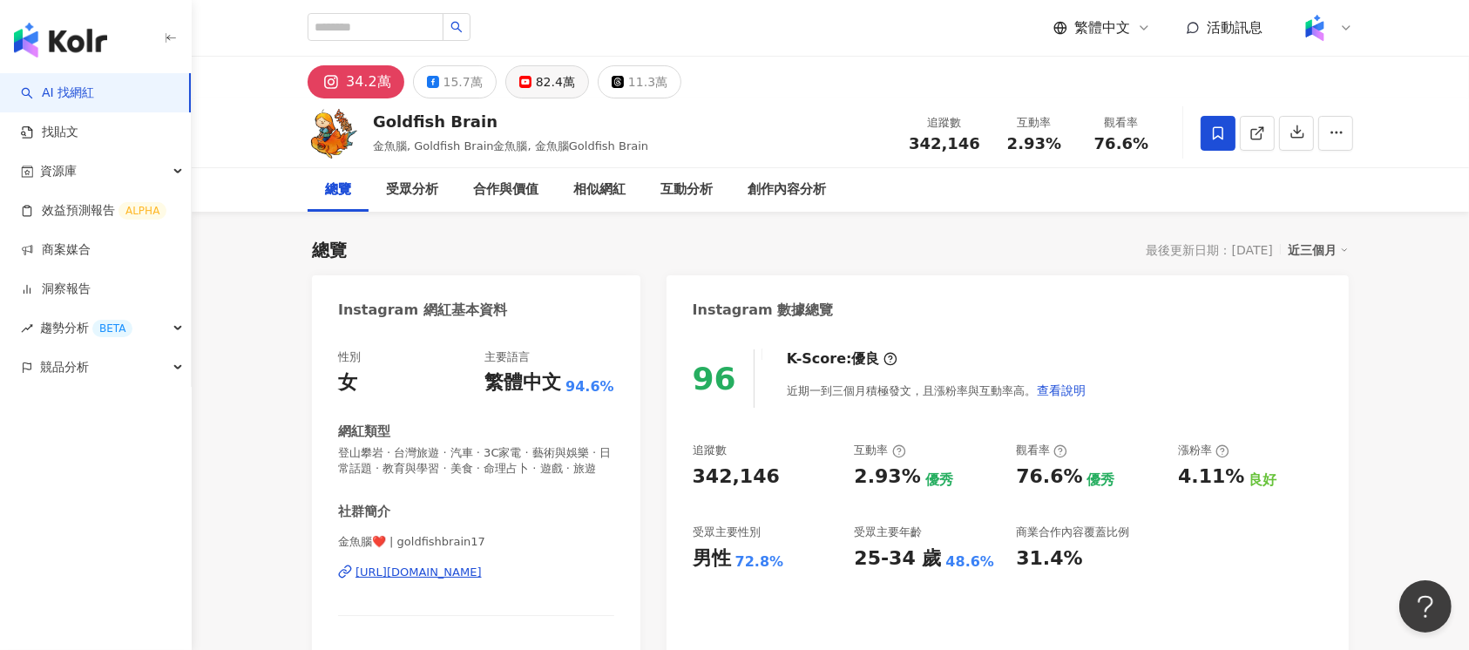
click at [539, 87] on div "82.4萬" at bounding box center [555, 82] width 39 height 24
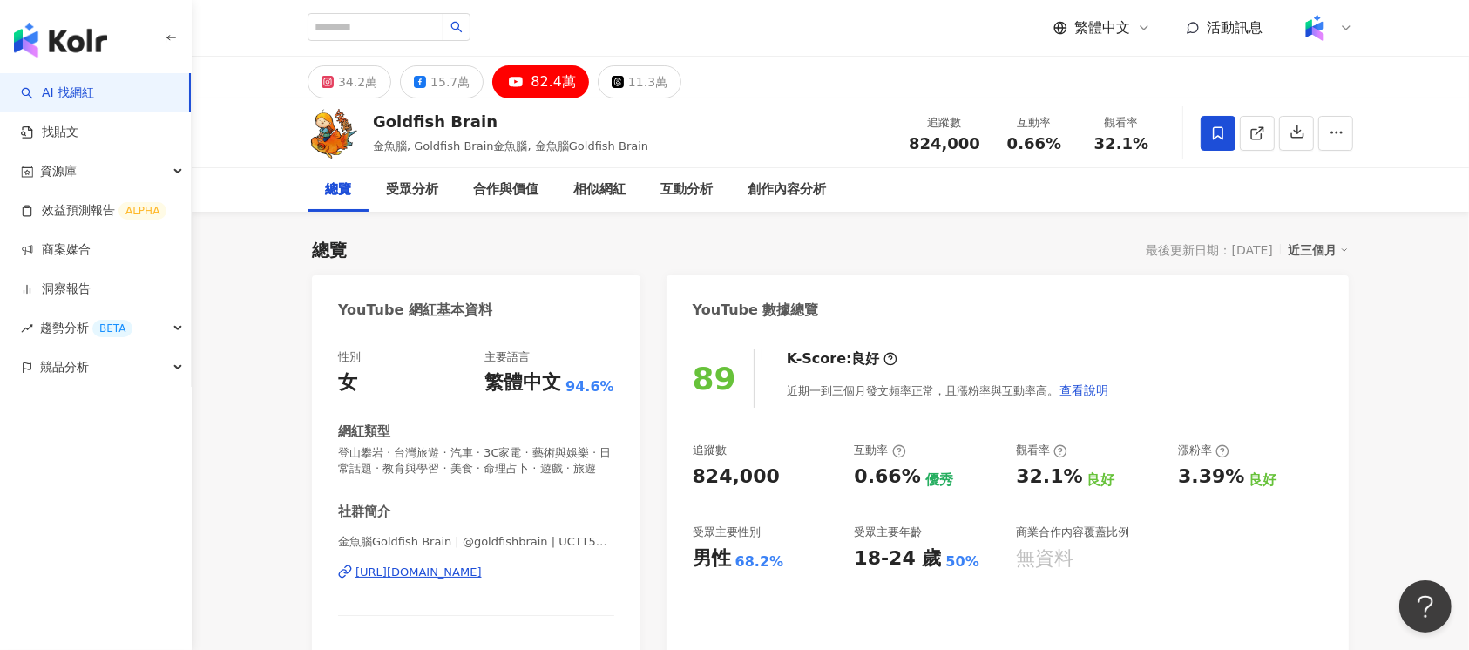
drag, startPoint x: 918, startPoint y: 142, endPoint x: 1038, endPoint y: 139, distance: 120.3
click at [1038, 139] on div "追蹤數 824,000 互動率 0.66% 觀看率 32.1%" at bounding box center [1031, 132] width 267 height 51
click at [947, 151] on span "824,000" at bounding box center [944, 143] width 71 height 18
drag, startPoint x: 919, startPoint y: 146, endPoint x: 975, endPoint y: 146, distance: 55.8
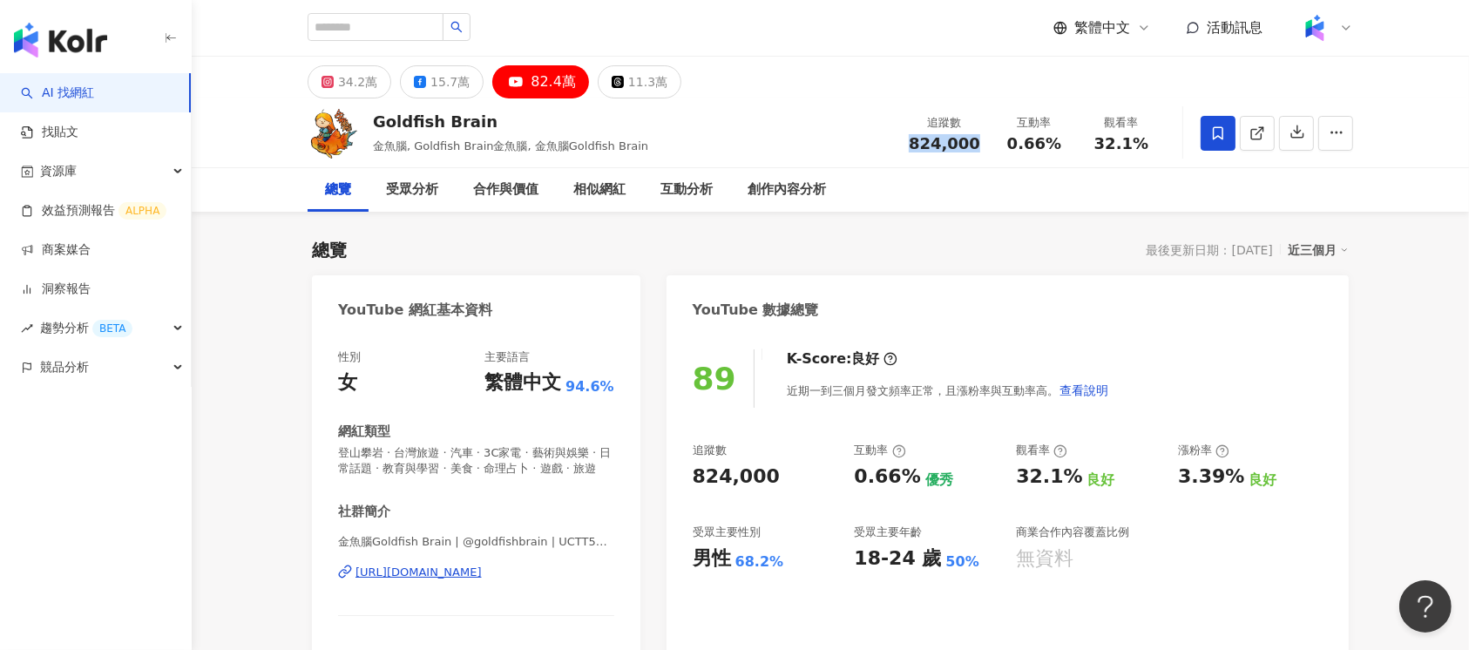
click at [975, 146] on div "追蹤數 824,000" at bounding box center [944, 132] width 92 height 37
copy span "824,000"
drag, startPoint x: 1010, startPoint y: 147, endPoint x: 1060, endPoint y: 146, distance: 50.5
click at [1060, 146] on div "0.66%" at bounding box center [1034, 143] width 66 height 17
copy span "0.66%"
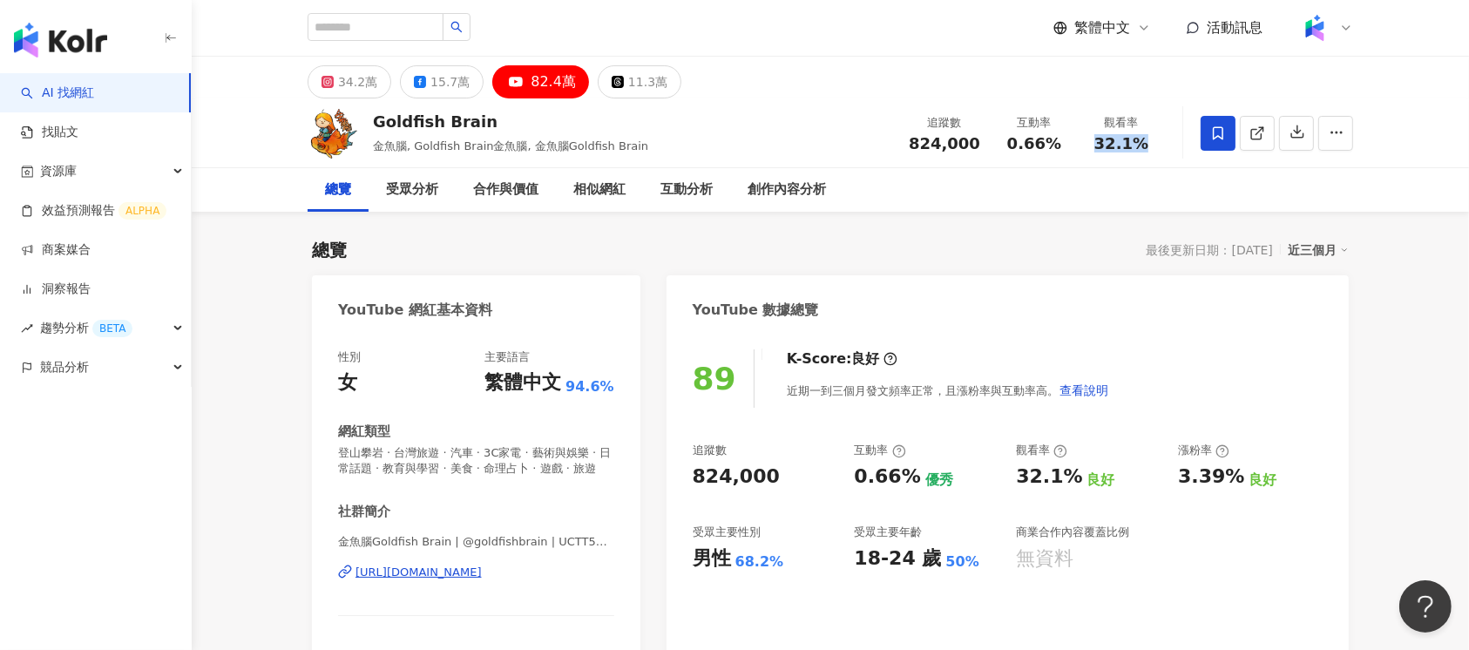
drag, startPoint x: 1101, startPoint y: 143, endPoint x: 1170, endPoint y: 143, distance: 68.8
click at [1101, 143] on div "Goldfish Brain 金魚腦, Goldfish Brain金魚腦, 金魚腦Goldfish Brain 追蹤數 824,000 互動率 0.66% …" at bounding box center [830, 132] width 1115 height 69
copy span "32.1%"
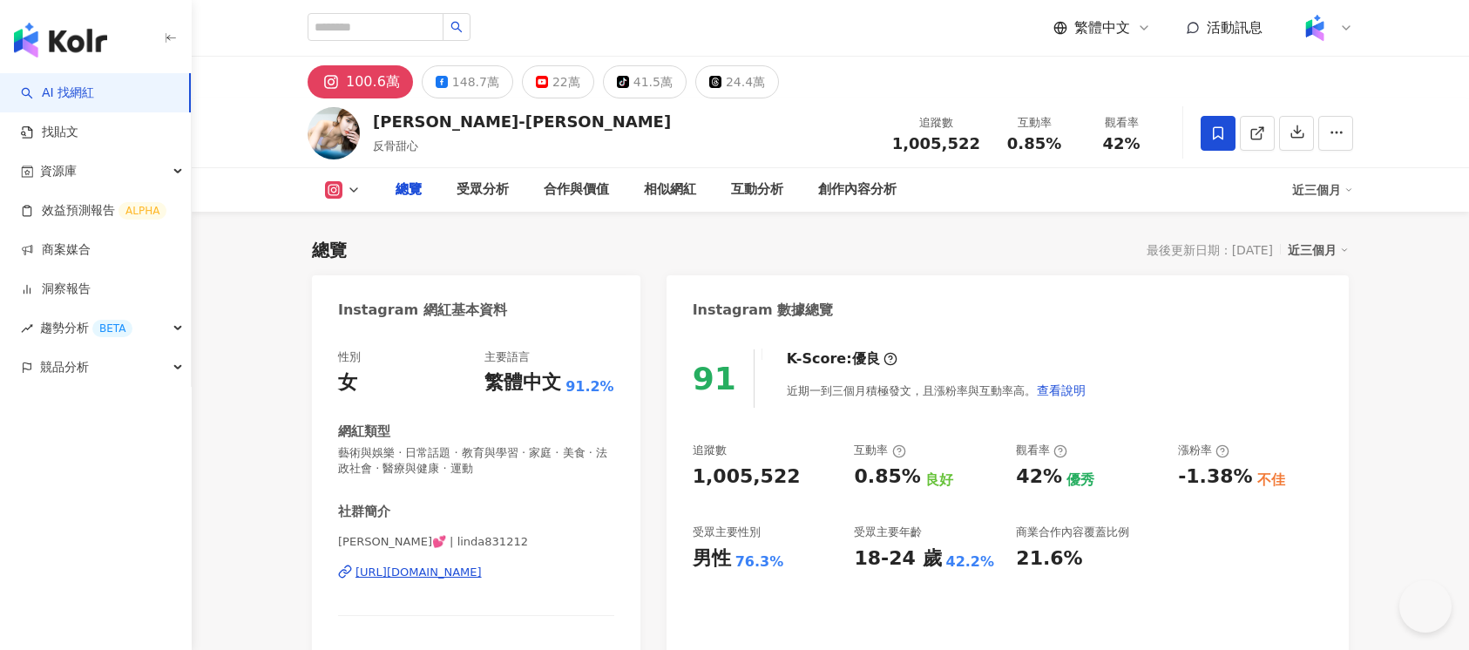
click at [543, 80] on button "22萬" at bounding box center [558, 81] width 72 height 33
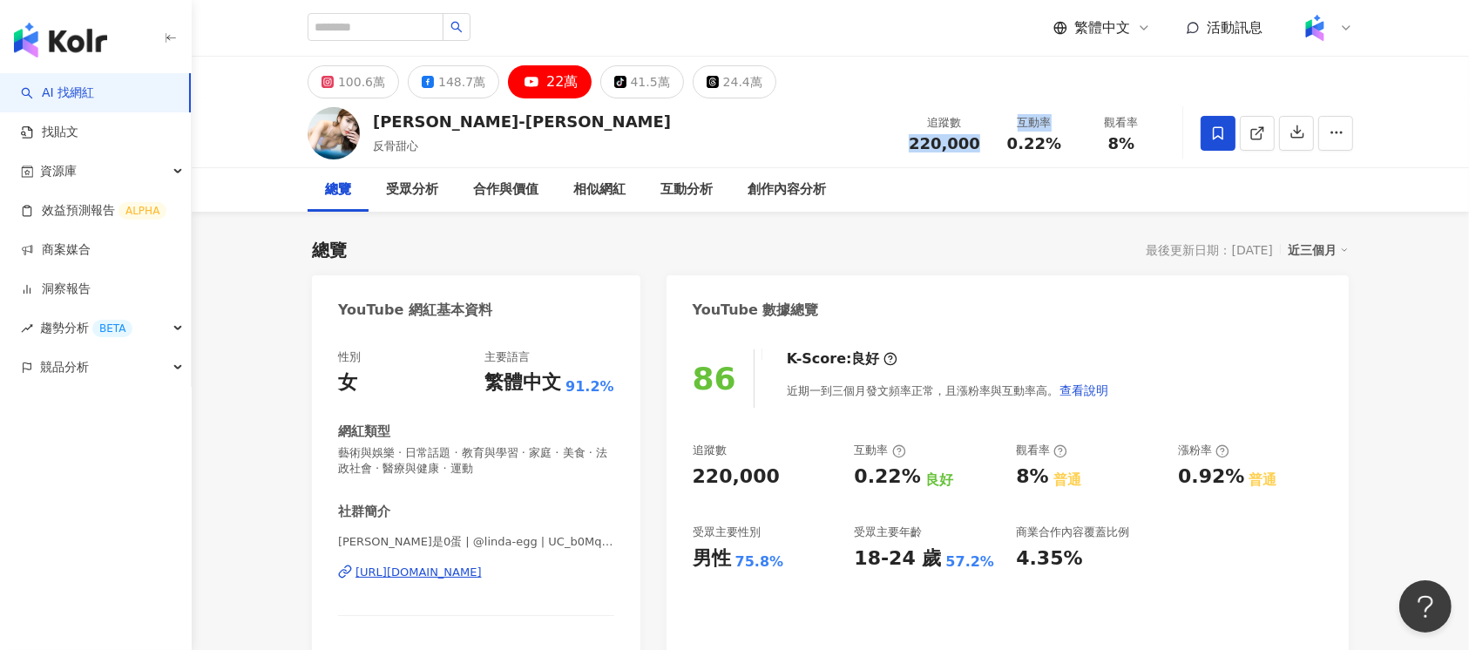
drag, startPoint x: 915, startPoint y: 140, endPoint x: 991, endPoint y: 148, distance: 76.2
click at [991, 148] on div "追蹤數 220,000 互動率 0.22% 觀看率 8%" at bounding box center [1031, 132] width 267 height 51
click at [979, 151] on div "220,000" at bounding box center [944, 143] width 71 height 17
drag, startPoint x: 919, startPoint y: 145, endPoint x: 983, endPoint y: 146, distance: 63.6
click at [983, 146] on div "追蹤數 220,000" at bounding box center [944, 132] width 92 height 37
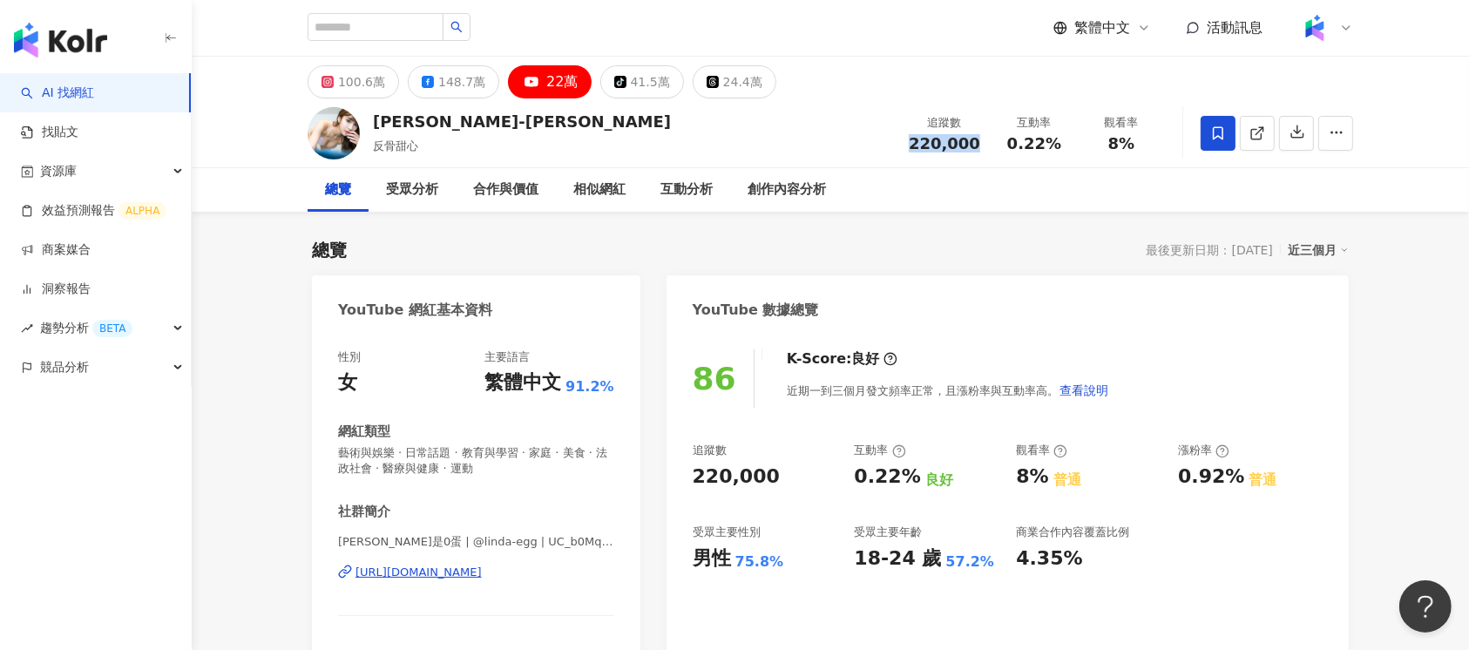
copy span "220,000"
drag, startPoint x: 1007, startPoint y: 150, endPoint x: 1063, endPoint y: 151, distance: 55.8
click at [1063, 151] on div "0.22%" at bounding box center [1034, 143] width 66 height 17
copy span "0.22%"
drag, startPoint x: 1108, startPoint y: 140, endPoint x: 1135, endPoint y: 144, distance: 27.2
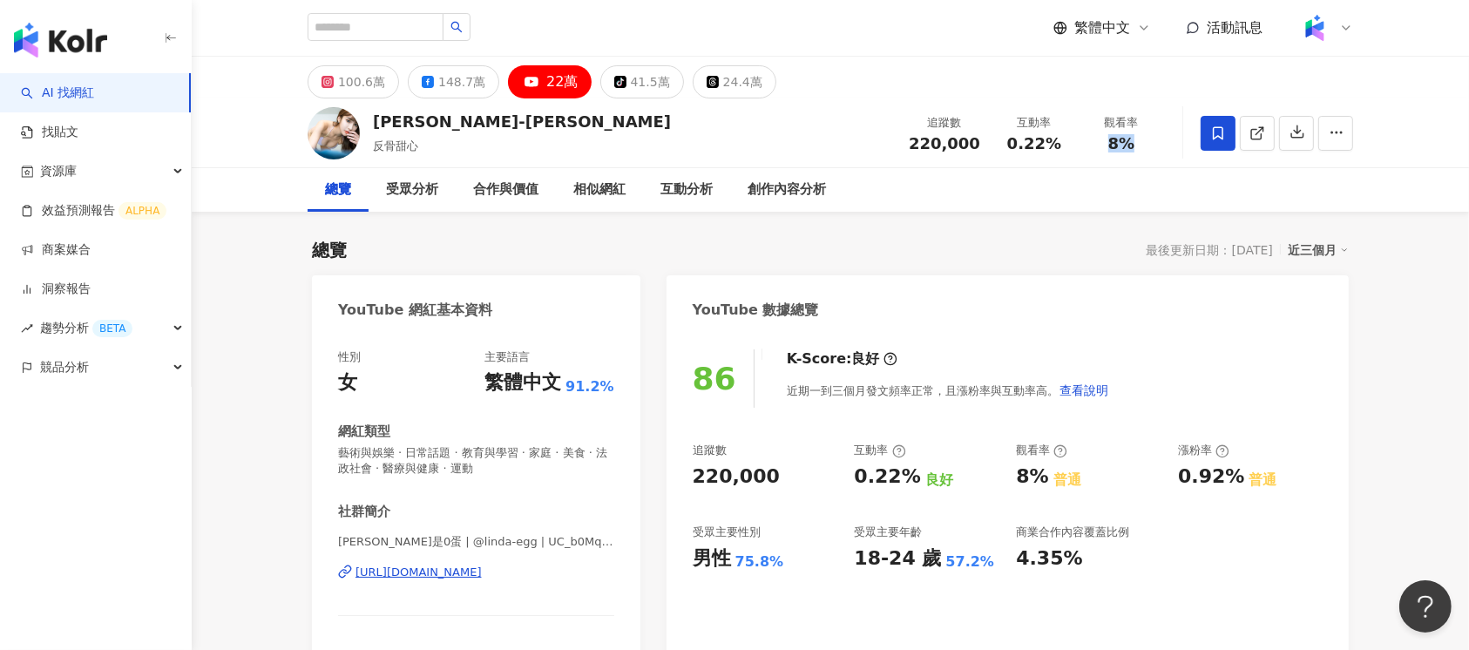
click at [1135, 144] on div "8%" at bounding box center [1121, 143] width 66 height 17
copy span "8%"
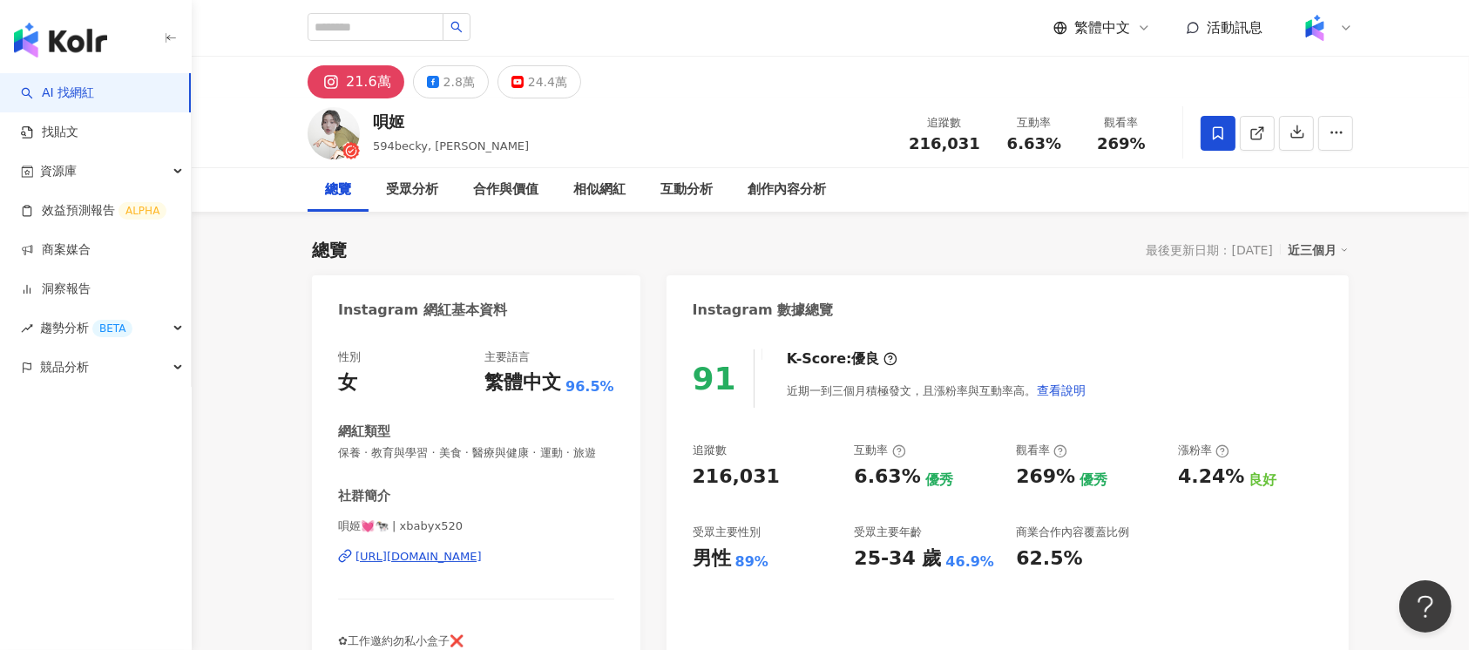
click at [528, 86] on div "24.4萬" at bounding box center [547, 82] width 39 height 24
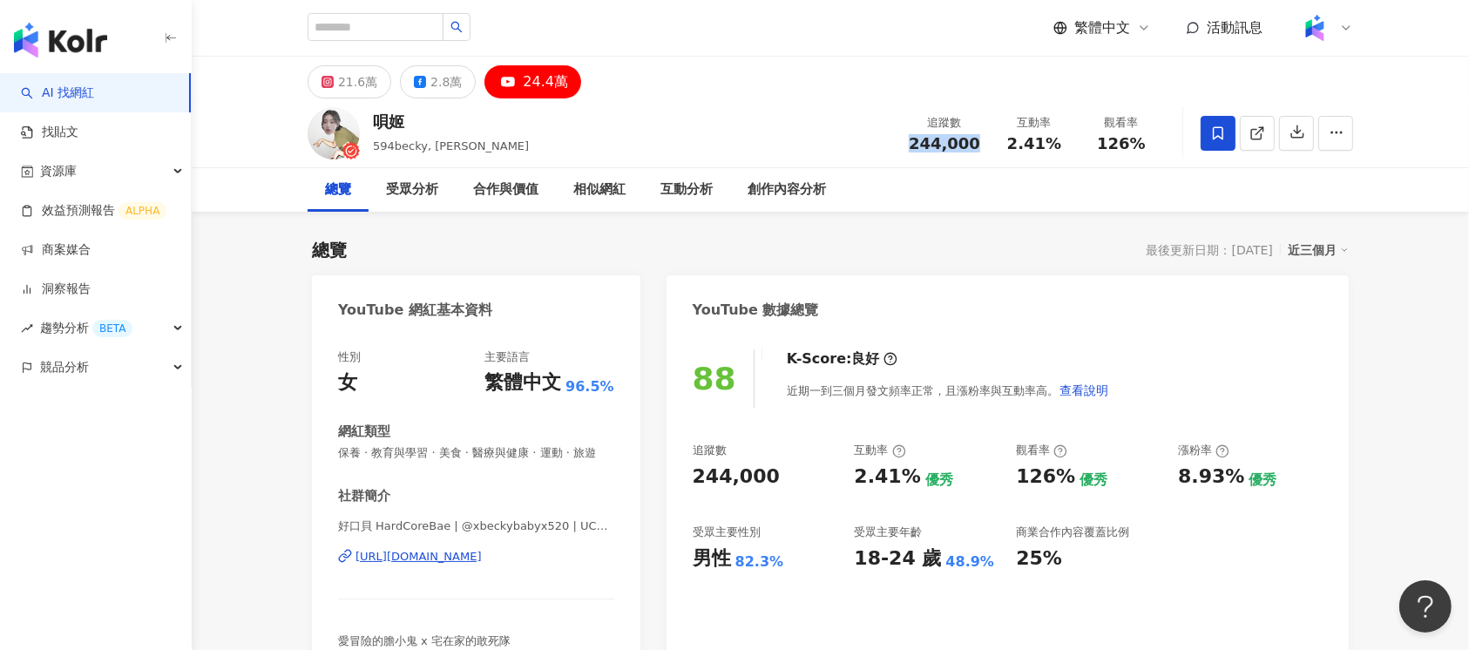
drag, startPoint x: 920, startPoint y: 146, endPoint x: 990, endPoint y: 146, distance: 69.7
click at [990, 146] on div "追蹤數 244,000" at bounding box center [944, 132] width 92 height 37
copy span "244,000"
drag, startPoint x: 1012, startPoint y: 140, endPoint x: 1078, endPoint y: 145, distance: 65.5
click at [1078, 145] on div "追蹤數 244,000 互動率 2.41% 觀看率 126%" at bounding box center [1031, 132] width 267 height 51
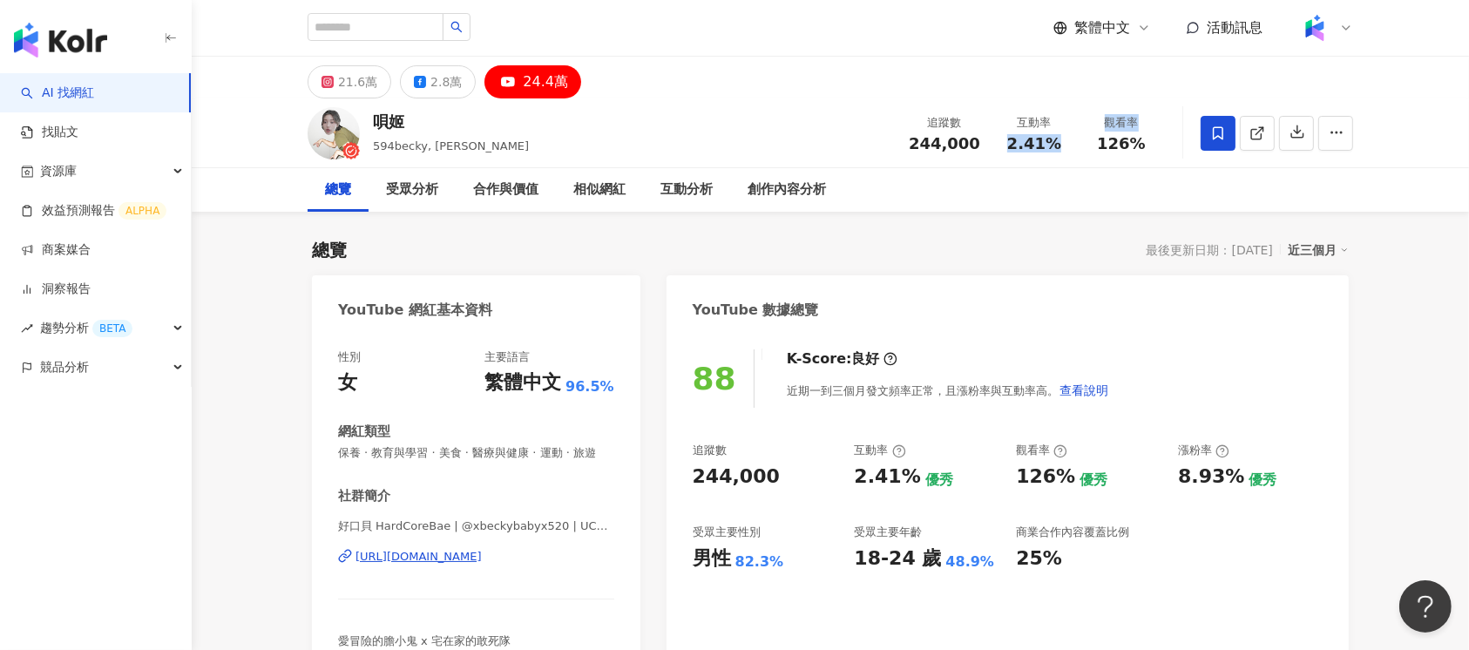
copy div "2.41% 觀看率"
click at [1024, 140] on span "2.41%" at bounding box center [1034, 143] width 54 height 17
drag, startPoint x: 1012, startPoint y: 143, endPoint x: 1067, endPoint y: 150, distance: 56.2
click at [1067, 150] on div "互動率 2.41%" at bounding box center [1034, 132] width 87 height 37
copy span "2.41%"
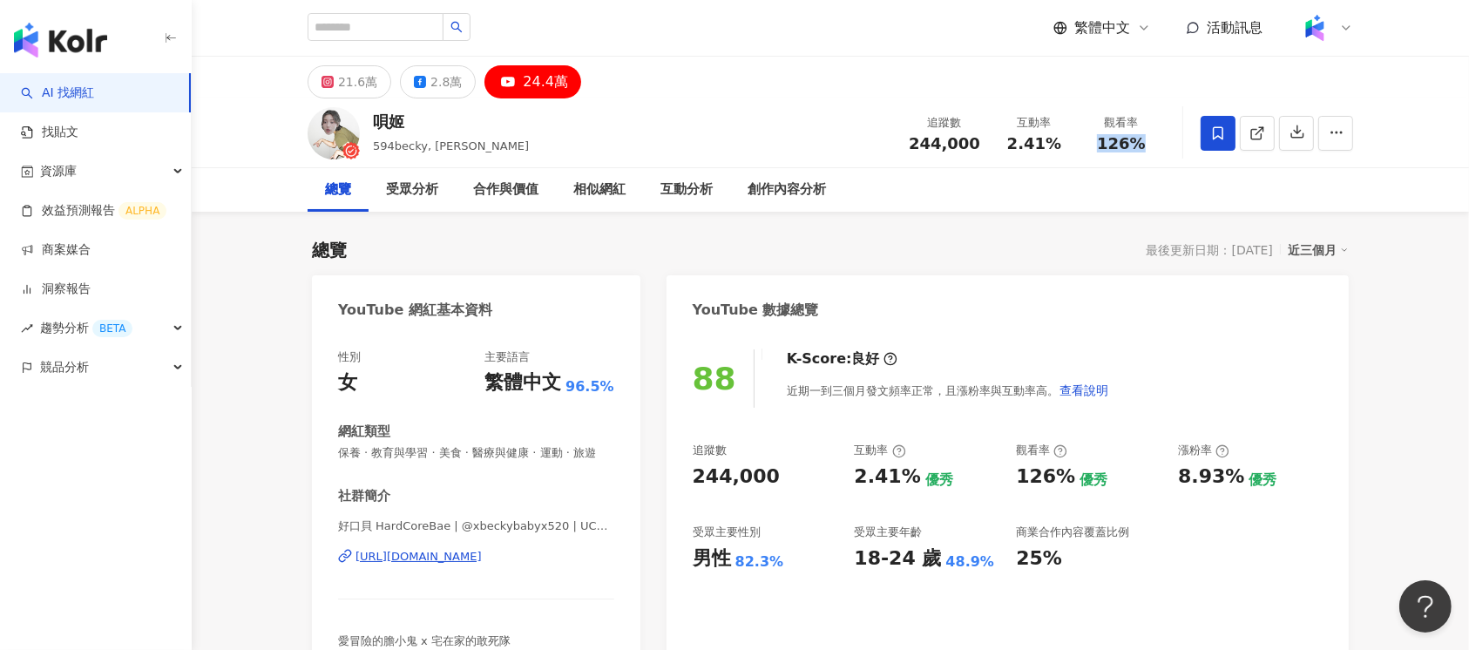
drag, startPoint x: 1097, startPoint y: 146, endPoint x: 1141, endPoint y: 148, distance: 44.5
click at [1101, 148] on div "126%" at bounding box center [1121, 143] width 66 height 17
copy span "126%"
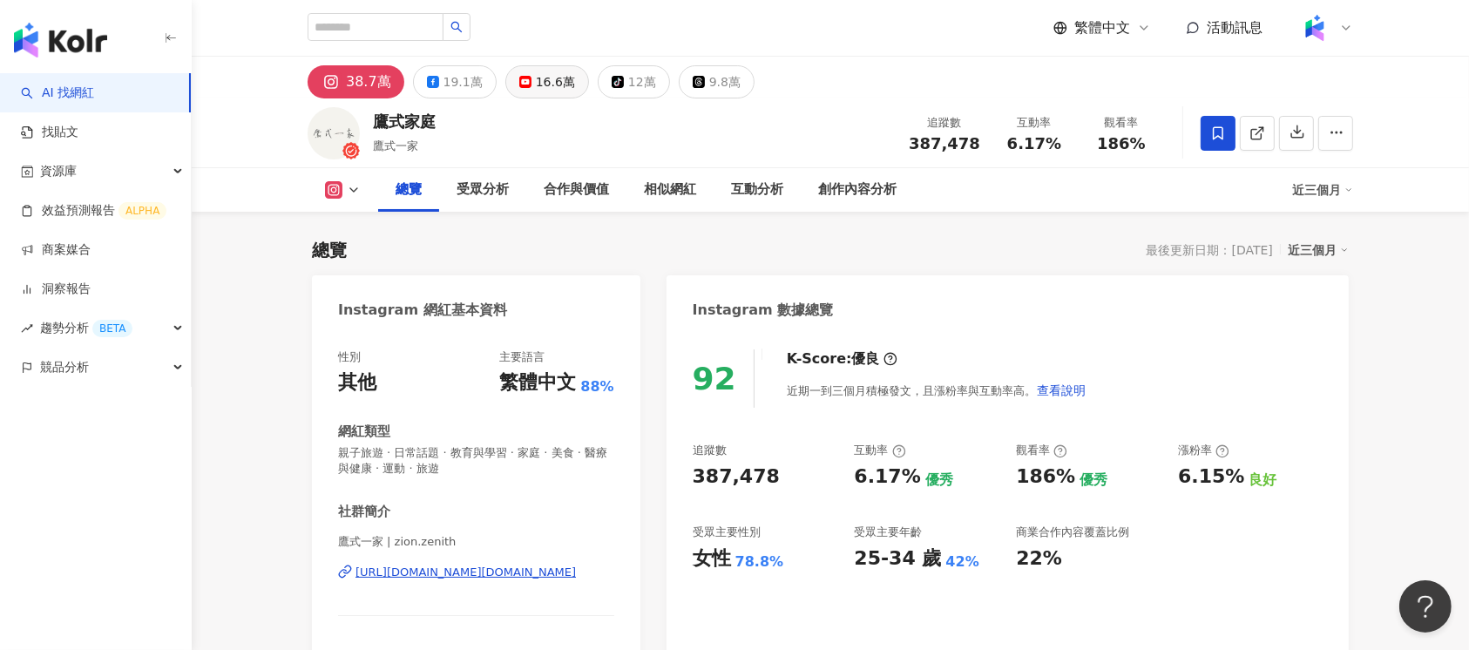
click at [557, 80] on div "16.6萬" at bounding box center [555, 82] width 39 height 24
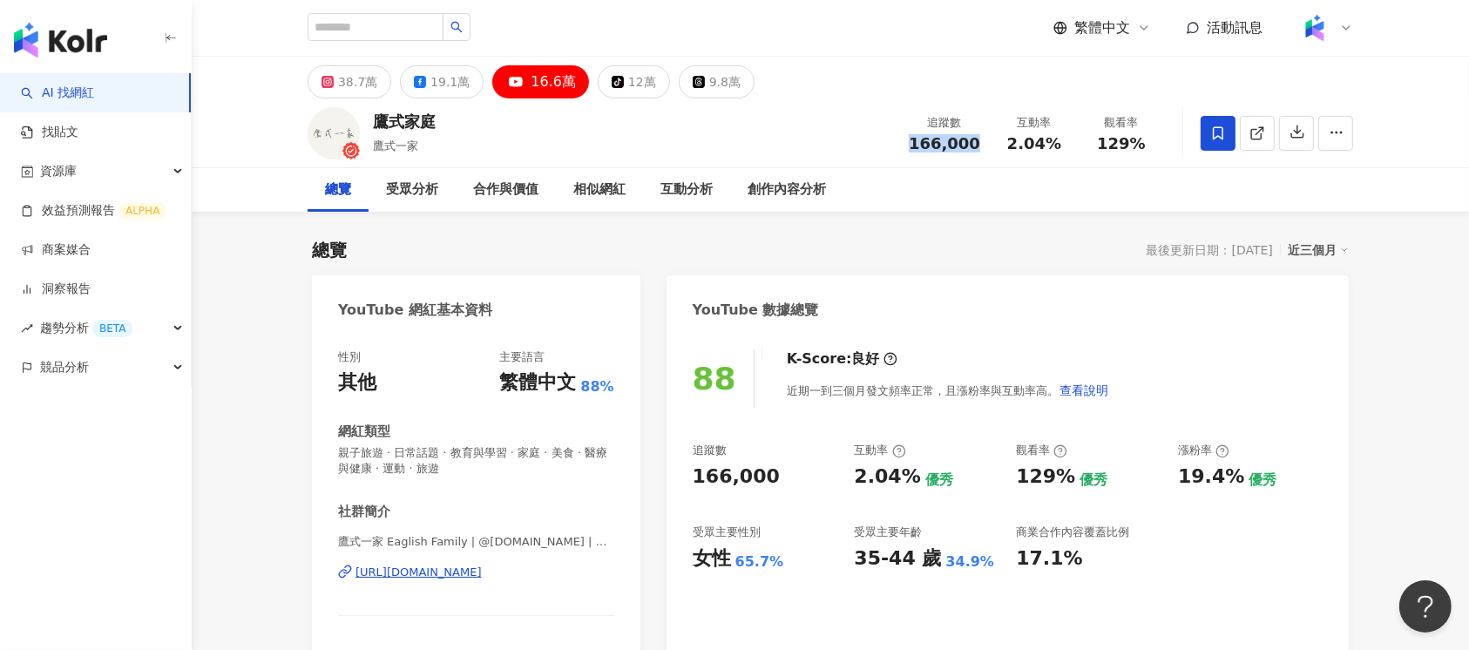
drag, startPoint x: 920, startPoint y: 143, endPoint x: 983, endPoint y: 143, distance: 62.7
click at [983, 143] on div "追蹤數 166,000" at bounding box center [944, 132] width 92 height 37
copy span "166,000"
drag, startPoint x: 1011, startPoint y: 144, endPoint x: 1077, endPoint y: 144, distance: 66.2
click at [1077, 144] on div "追蹤數 166,000 互動率 2.04% 觀看率 129%" at bounding box center [1031, 132] width 267 height 51
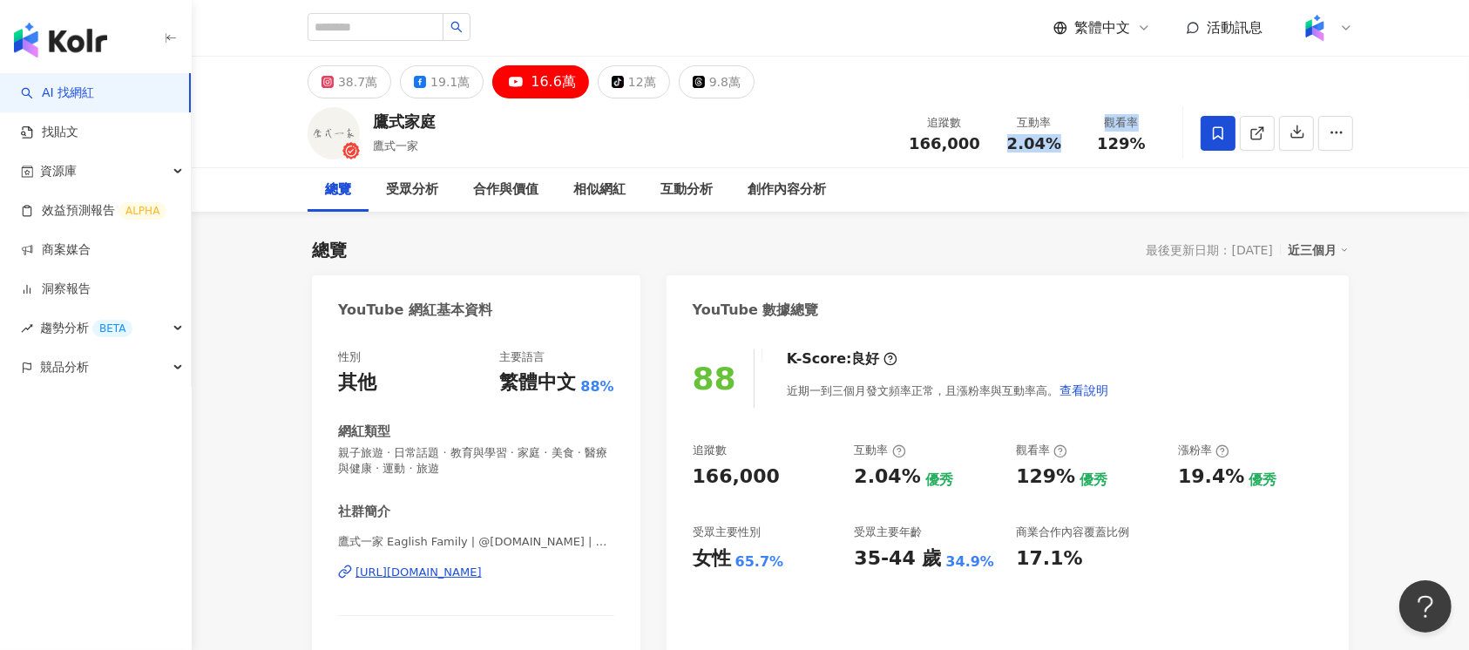
copy div "2.04% 觀看率"
click at [1057, 173] on div "總覽 受眾分析 合作與價值 相似網紅 互動分析 創作內容分析" at bounding box center [831, 190] width 1046 height 44
drag, startPoint x: 1010, startPoint y: 143, endPoint x: 1061, endPoint y: 143, distance: 51.4
click at [1061, 143] on div "2.04%" at bounding box center [1034, 143] width 66 height 17
copy span "2.04%"
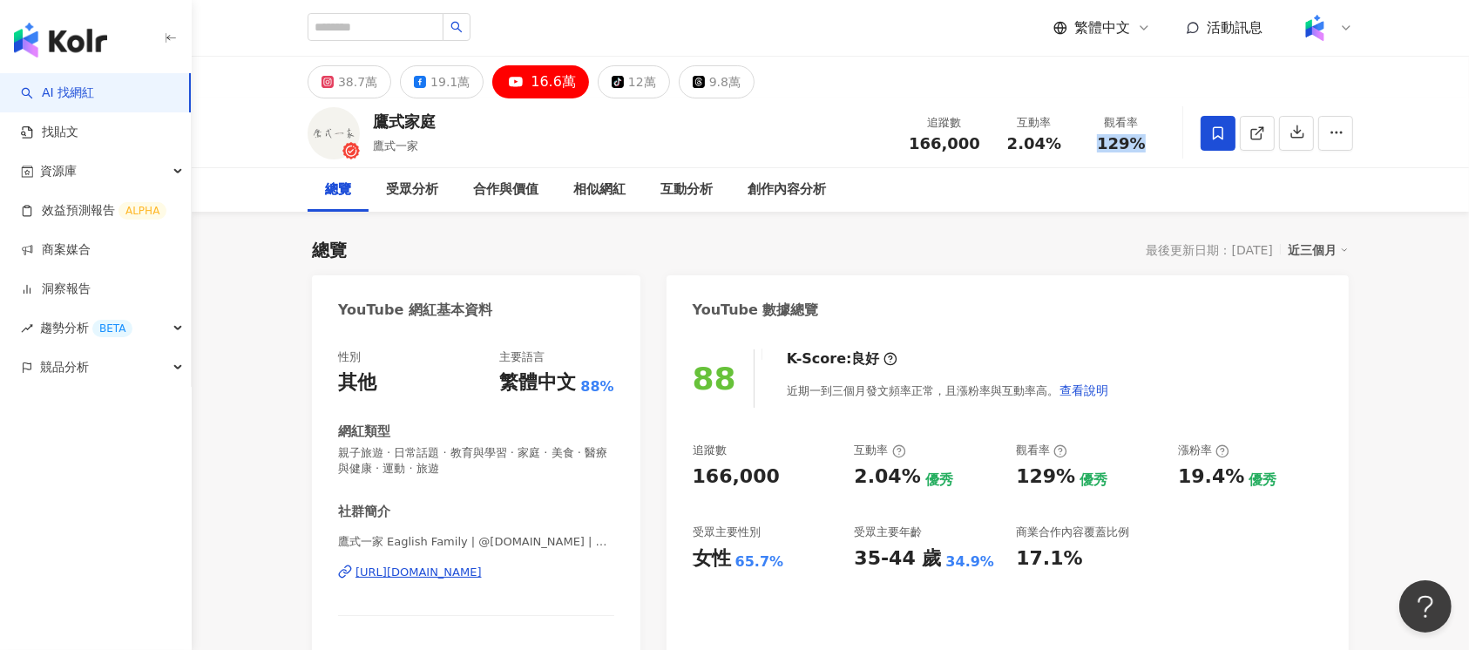
drag, startPoint x: 1102, startPoint y: 139, endPoint x: 1153, endPoint y: 143, distance: 50.7
click at [1153, 143] on div "129%" at bounding box center [1121, 143] width 66 height 17
copy span "129%"
